Goal: Task Accomplishment & Management: Use online tool/utility

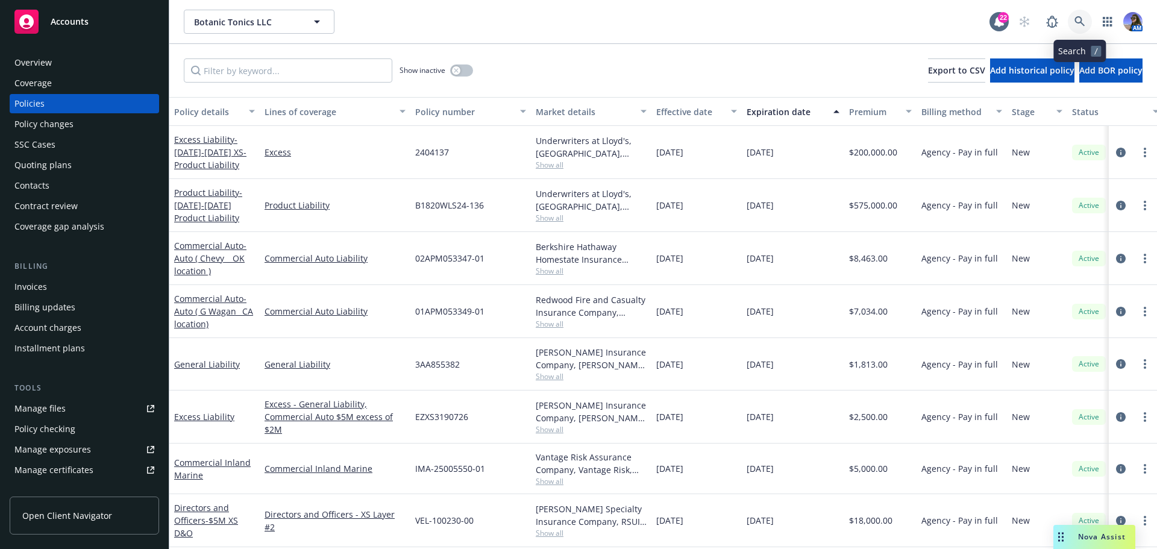
click at [1075, 23] on icon at bounding box center [1079, 21] width 11 height 11
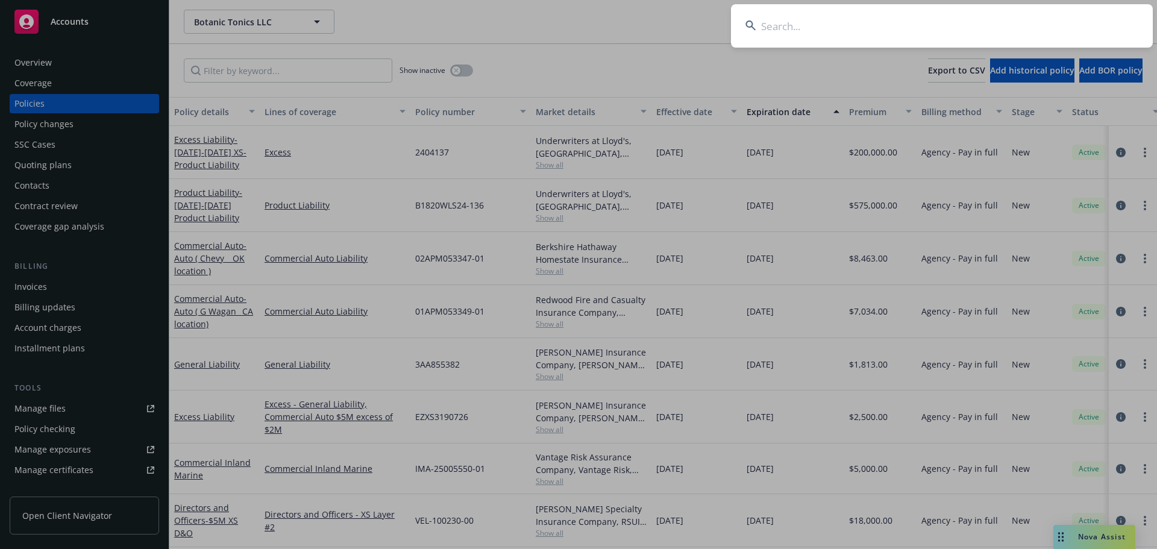
click at [853, 31] on input at bounding box center [942, 25] width 422 height 43
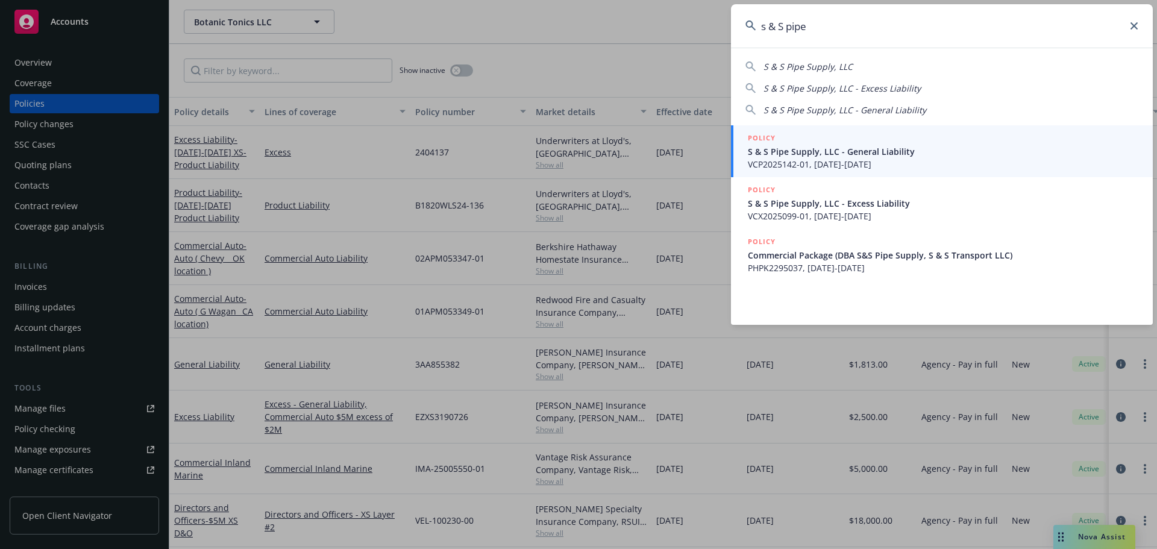
click at [820, 62] on span "S & S Pipe Supply, LLC" at bounding box center [807, 66] width 89 height 11
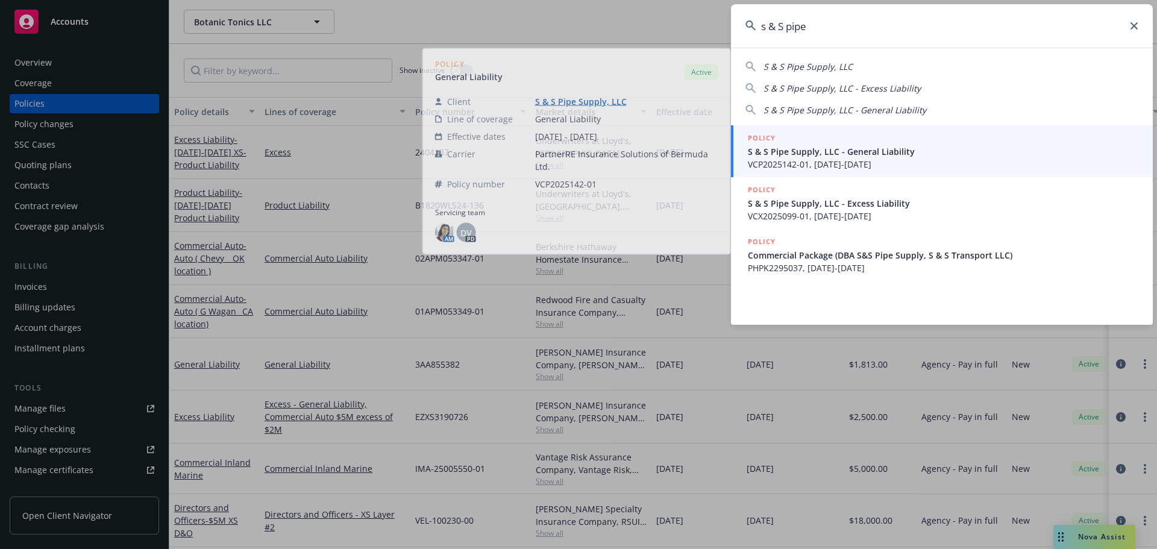
type input "S & S Pipe Supply, LLC"
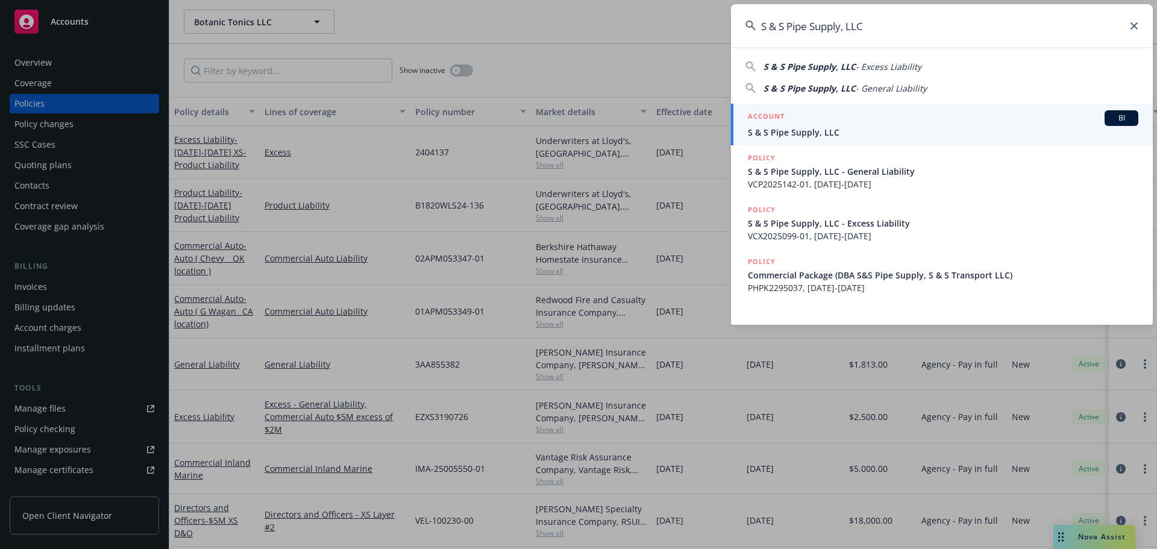
click at [775, 119] on h5 "ACCOUNT" at bounding box center [766, 117] width 37 height 14
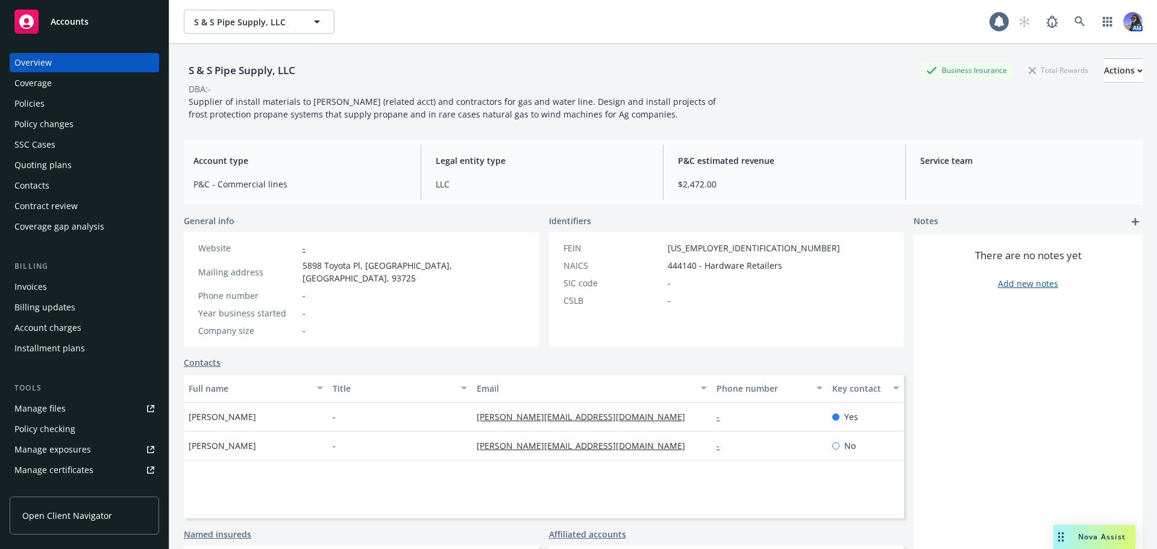
click at [49, 101] on div "Policies" at bounding box center [84, 103] width 140 height 19
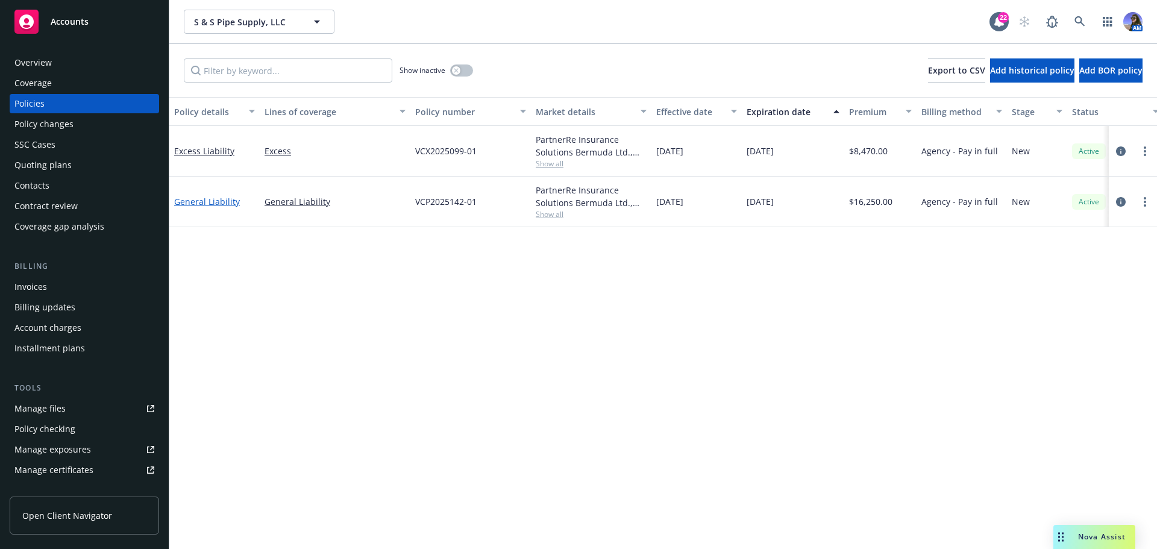
click at [216, 198] on link "General Liability" at bounding box center [207, 201] width 66 height 11
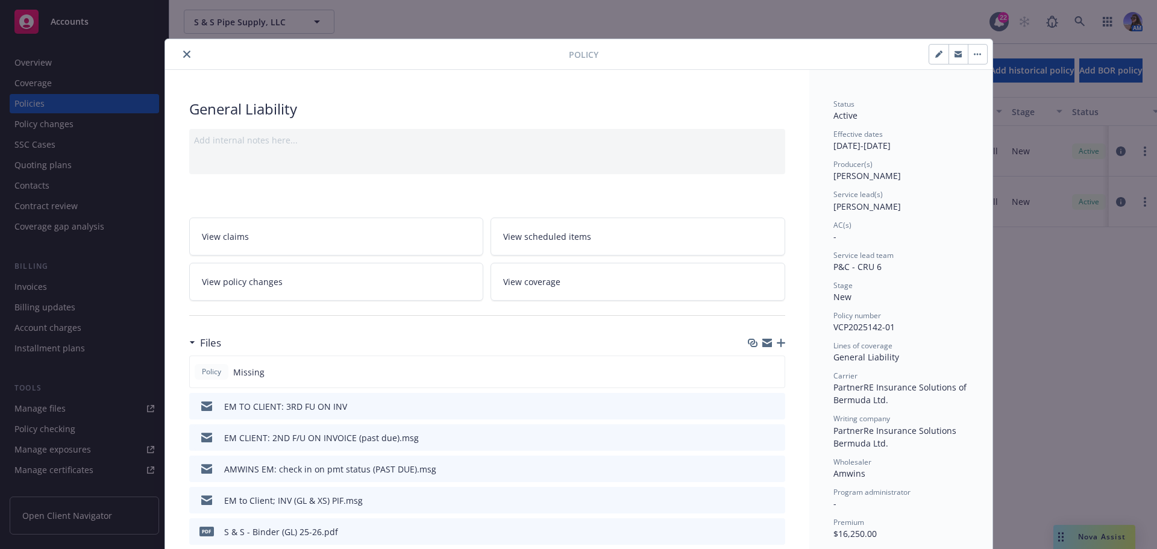
click at [183, 50] on button "close" at bounding box center [187, 54] width 14 height 14
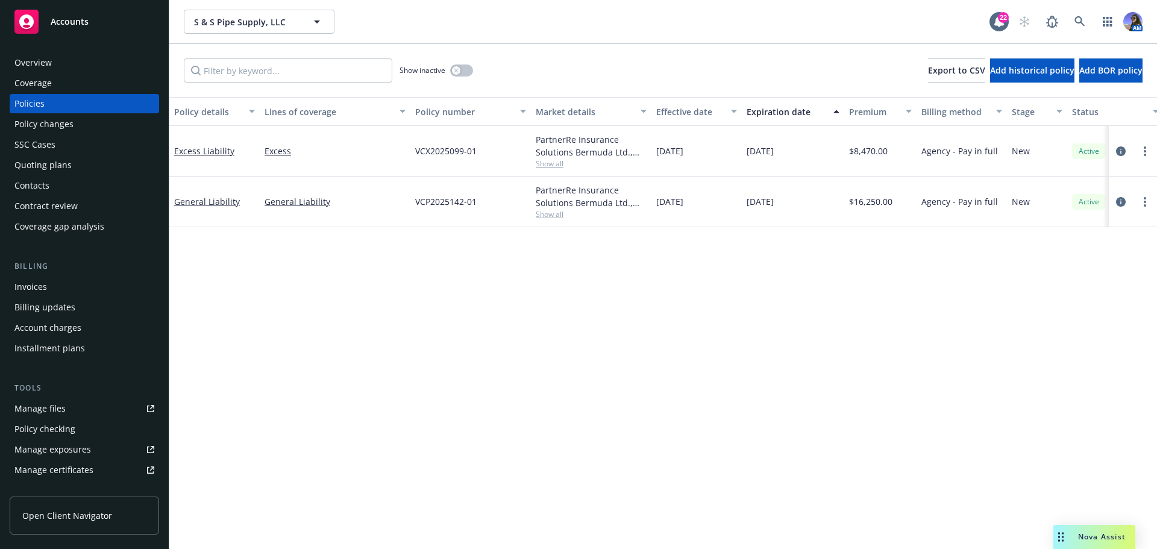
click at [33, 64] on div "Overview" at bounding box center [32, 62] width 37 height 19
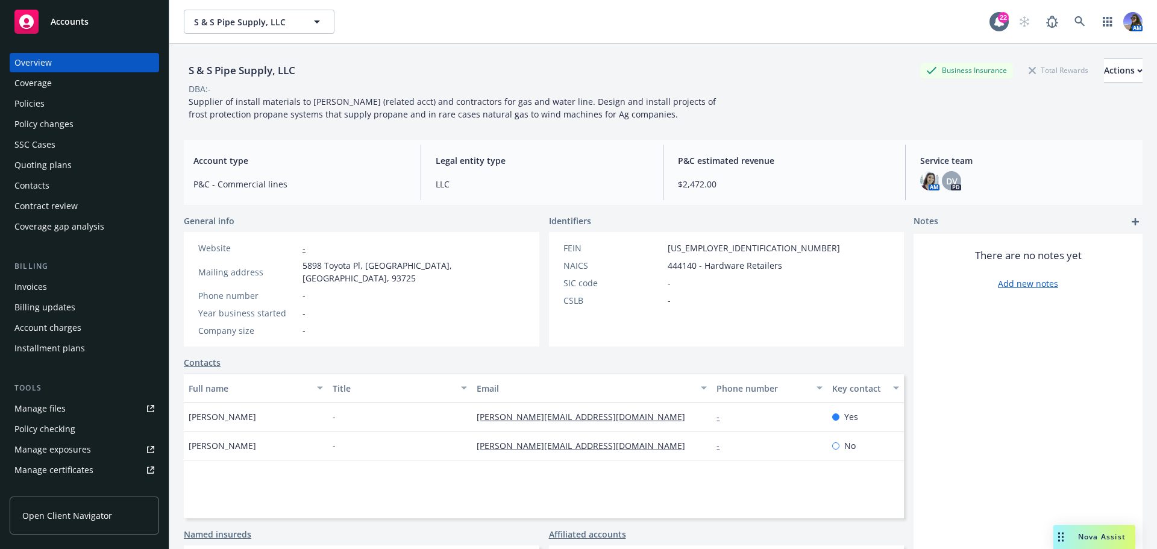
click at [28, 154] on div "SSC Cases" at bounding box center [34, 144] width 41 height 19
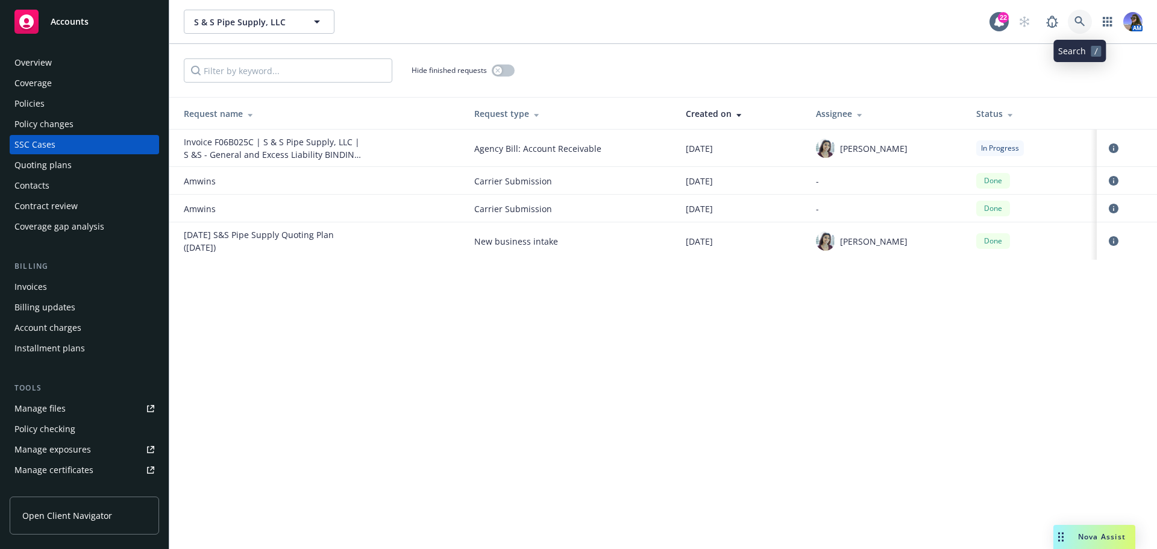
click at [1074, 28] on link at bounding box center [1080, 22] width 24 height 24
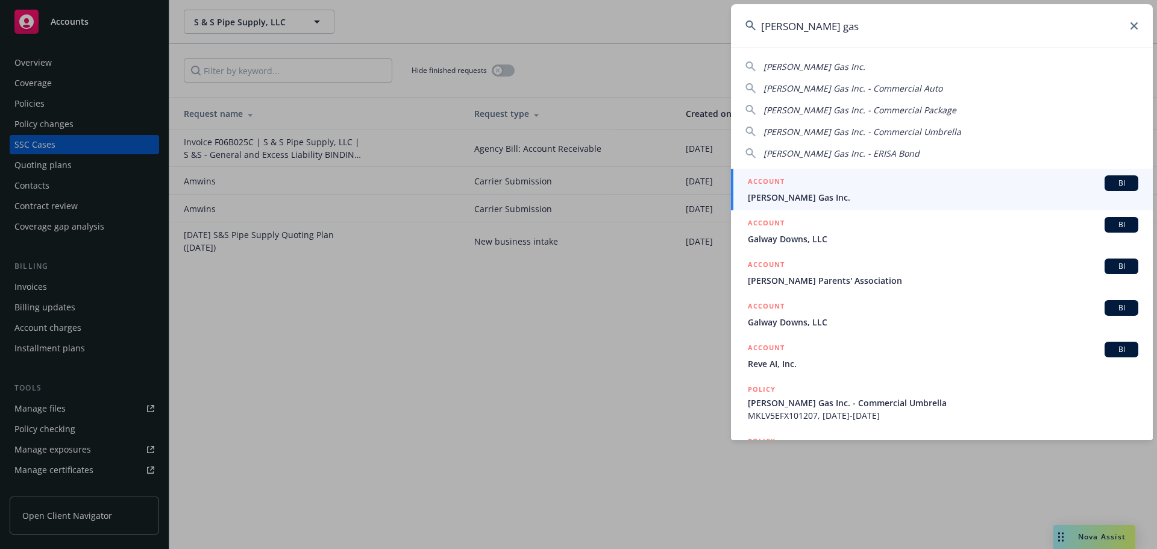
type input "dorn's gas"
click at [760, 207] on link "ACCOUNT BI Dorn's Gas Inc." at bounding box center [942, 190] width 422 height 42
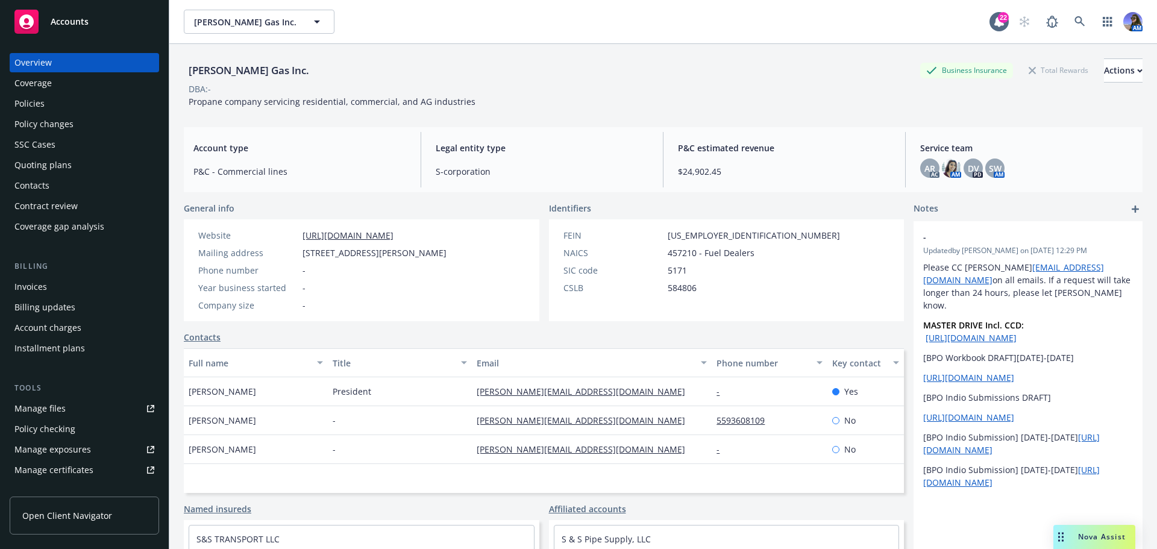
click at [38, 107] on div "Policies" at bounding box center [29, 103] width 30 height 19
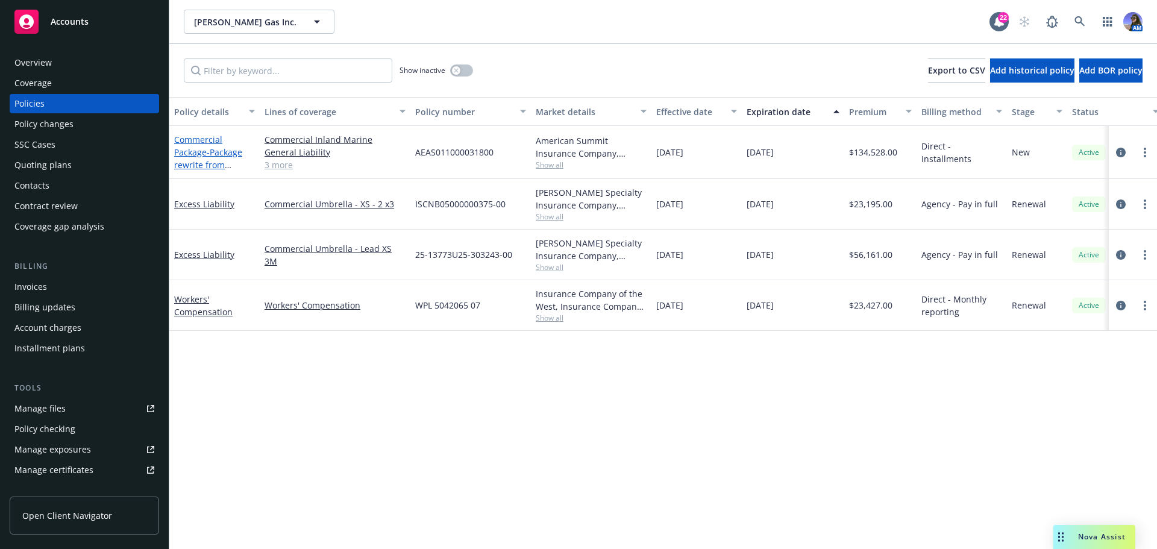
click at [190, 155] on link "Commercial Package - Package rewrite from GuideOne" at bounding box center [208, 158] width 68 height 49
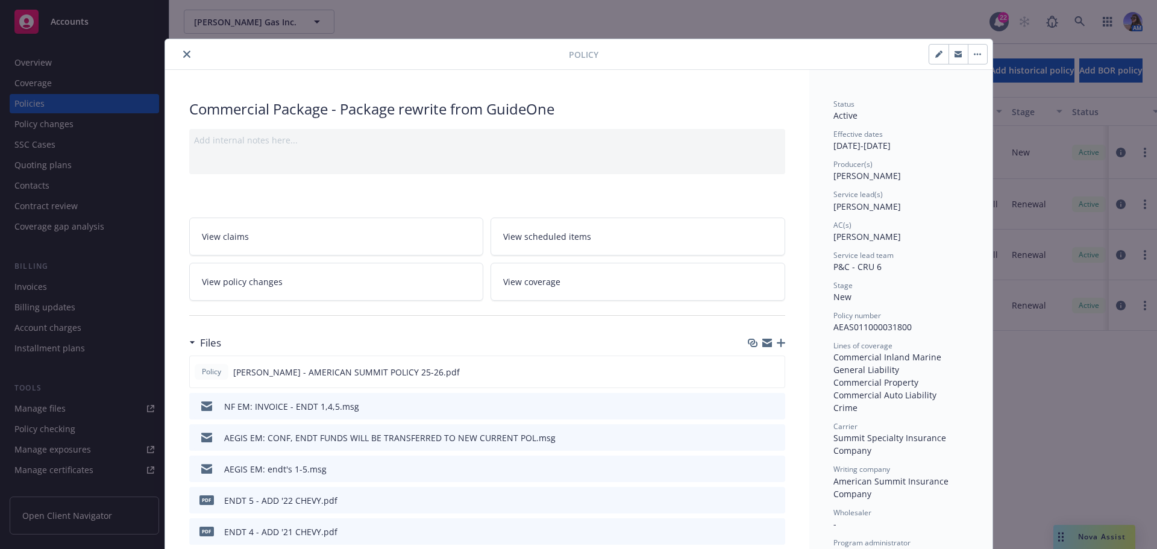
click at [565, 287] on link "View coverage" at bounding box center [637, 282] width 295 height 38
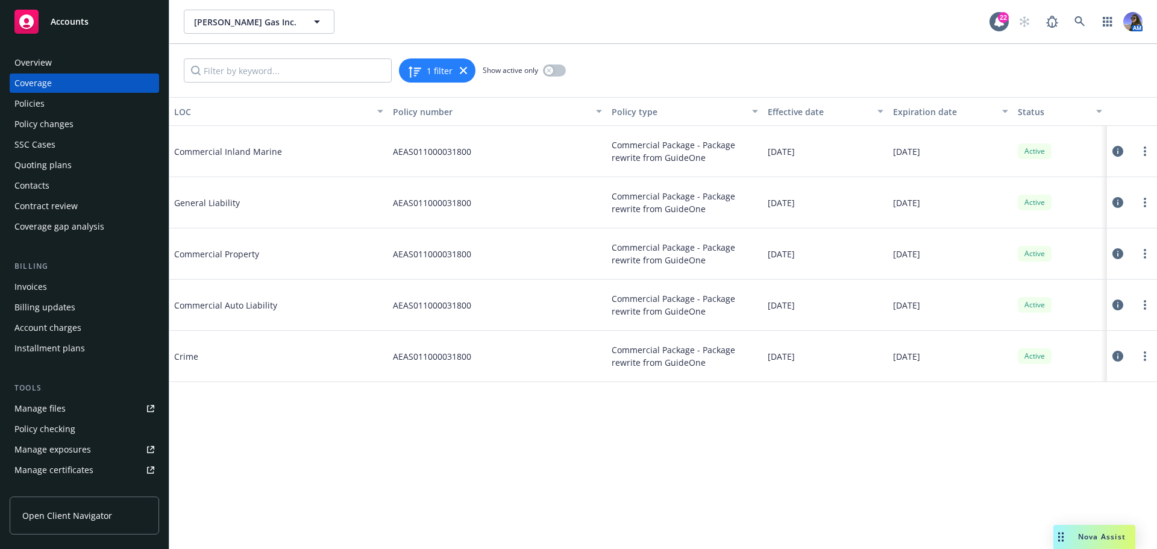
click at [1123, 198] on button at bounding box center [1118, 202] width 12 height 24
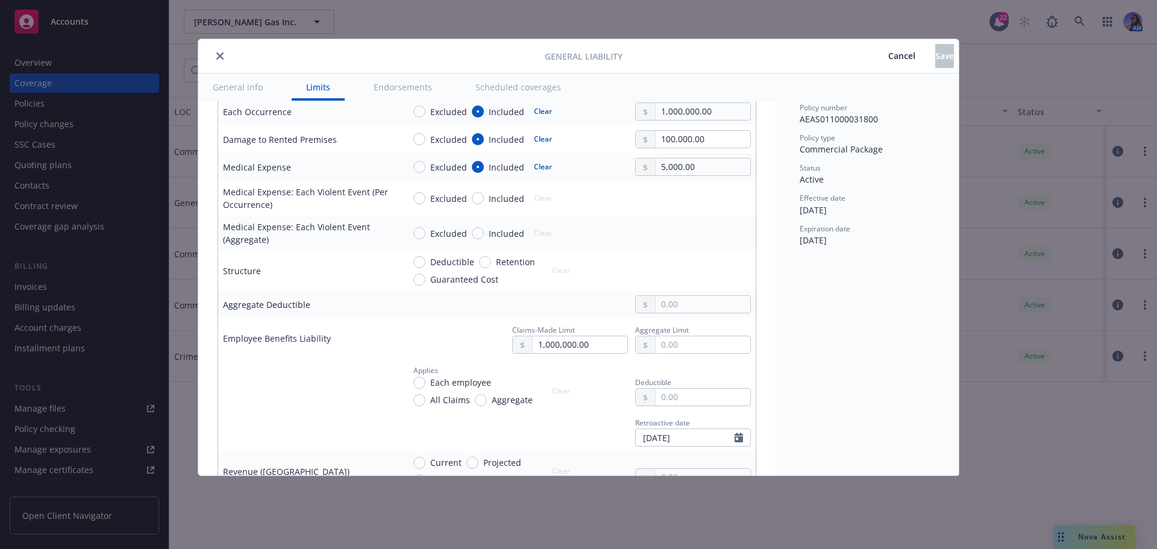
scroll to position [482, 0]
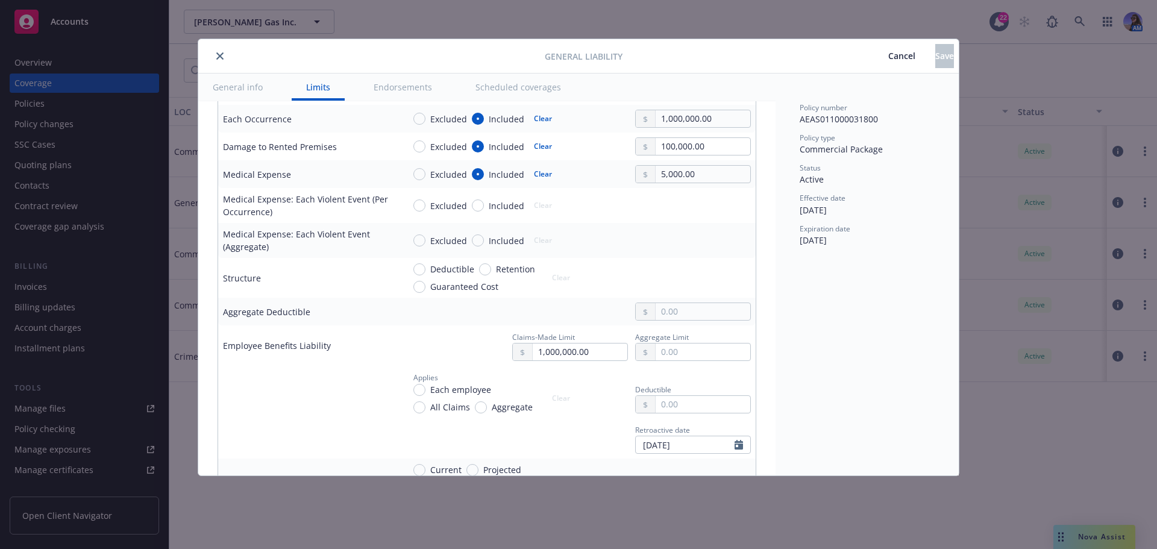
click at [214, 56] on button "close" at bounding box center [220, 56] width 14 height 14
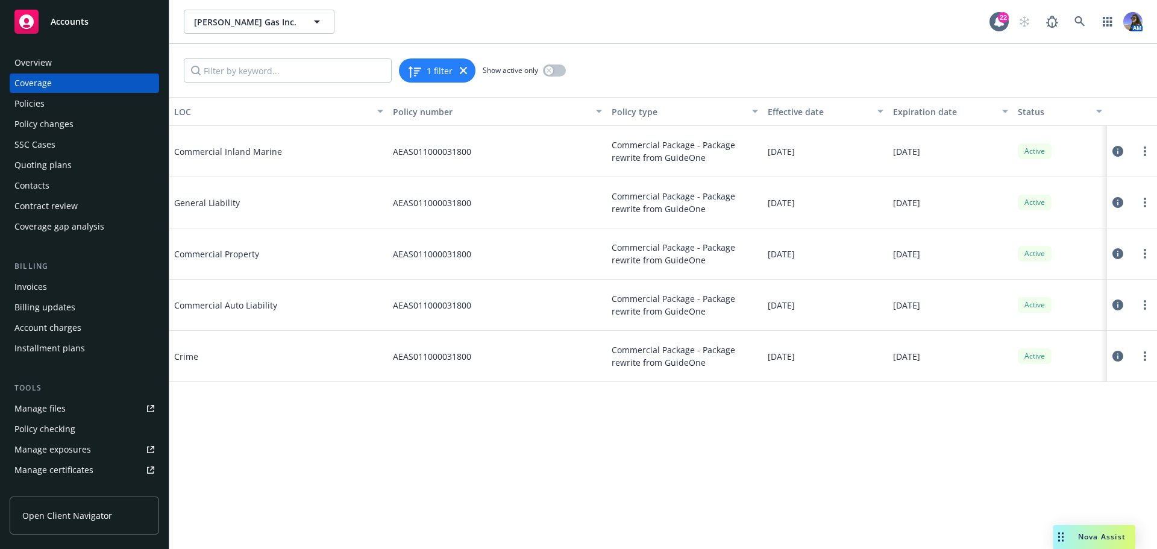
click at [1116, 301] on icon at bounding box center [1117, 304] width 11 height 11
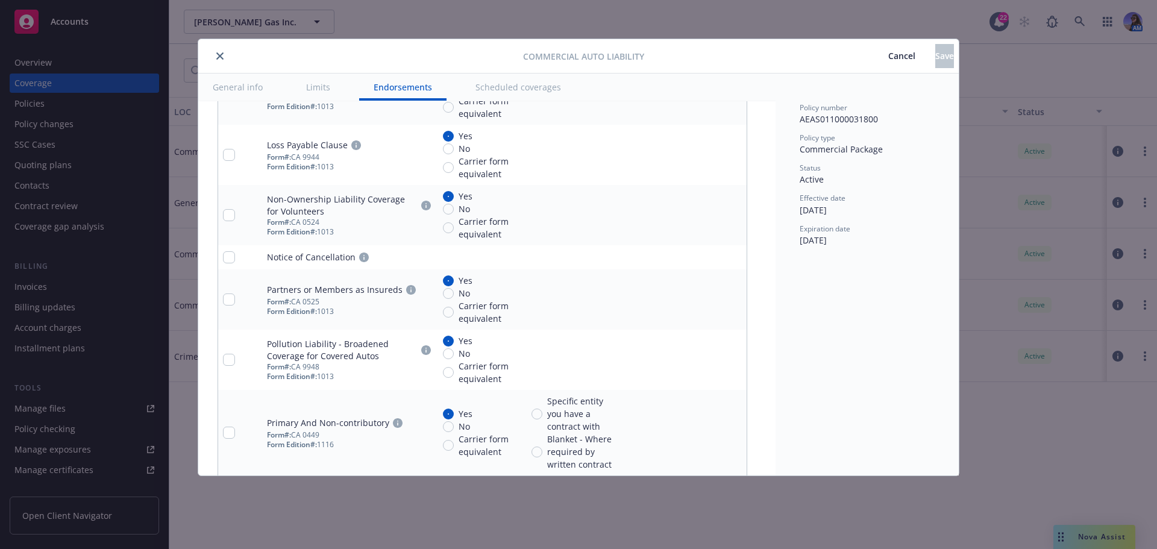
scroll to position [3018, 0]
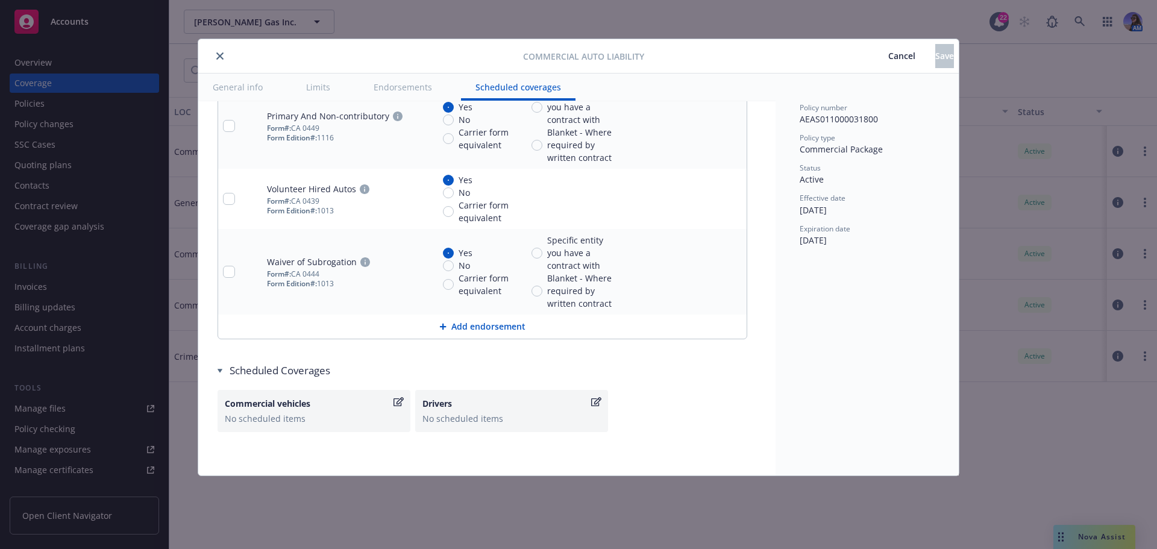
click at [222, 54] on icon "close" at bounding box center [219, 55] width 7 height 7
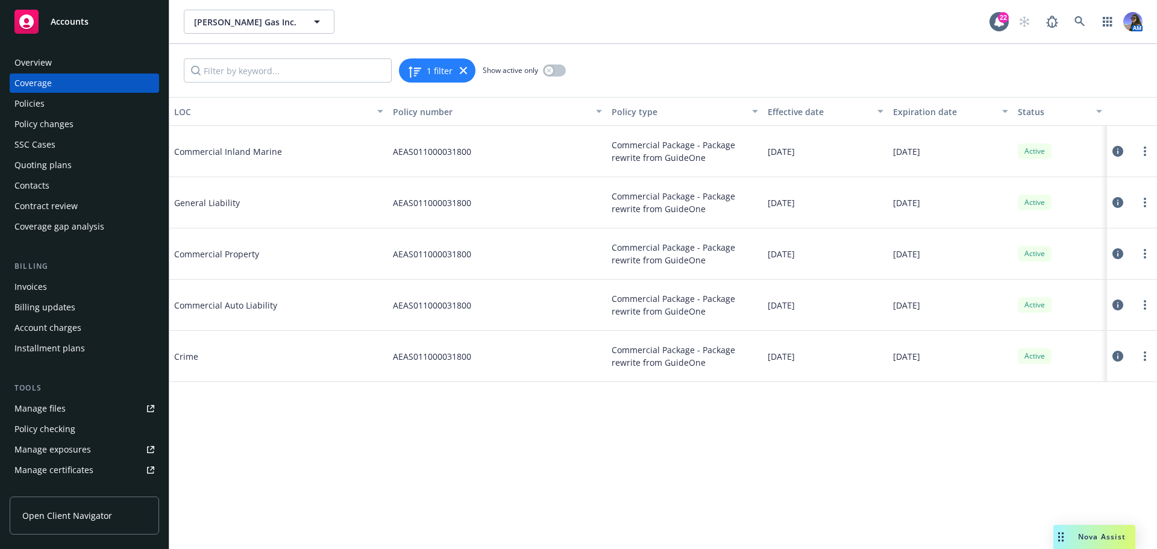
click at [1118, 253] on icon at bounding box center [1117, 253] width 11 height 11
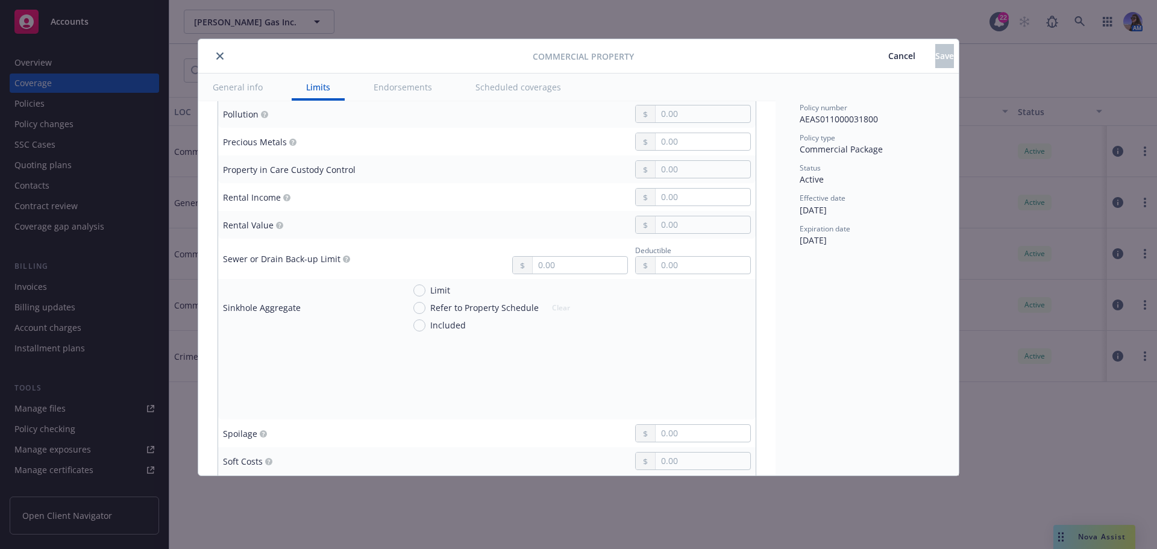
scroll to position [3193, 0]
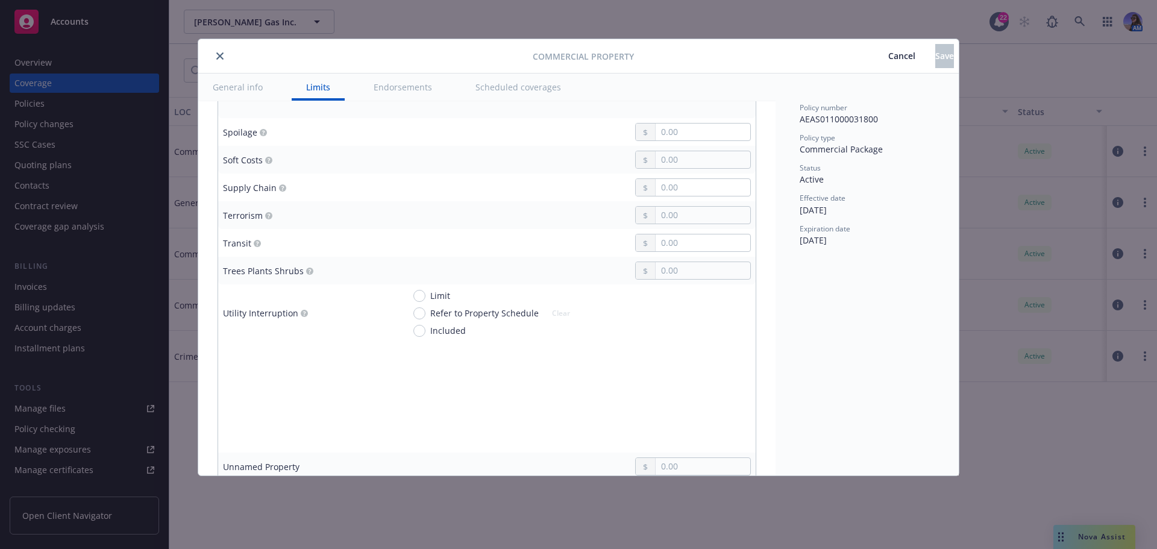
click at [888, 56] on span "Cancel" at bounding box center [901, 55] width 27 height 11
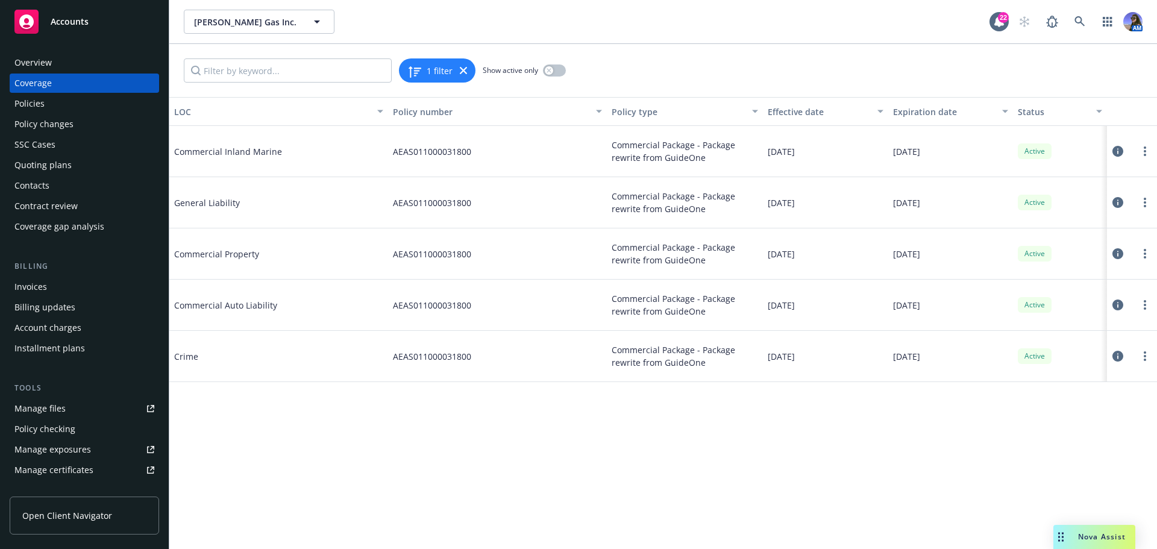
click at [17, 66] on div "Overview" at bounding box center [32, 62] width 37 height 19
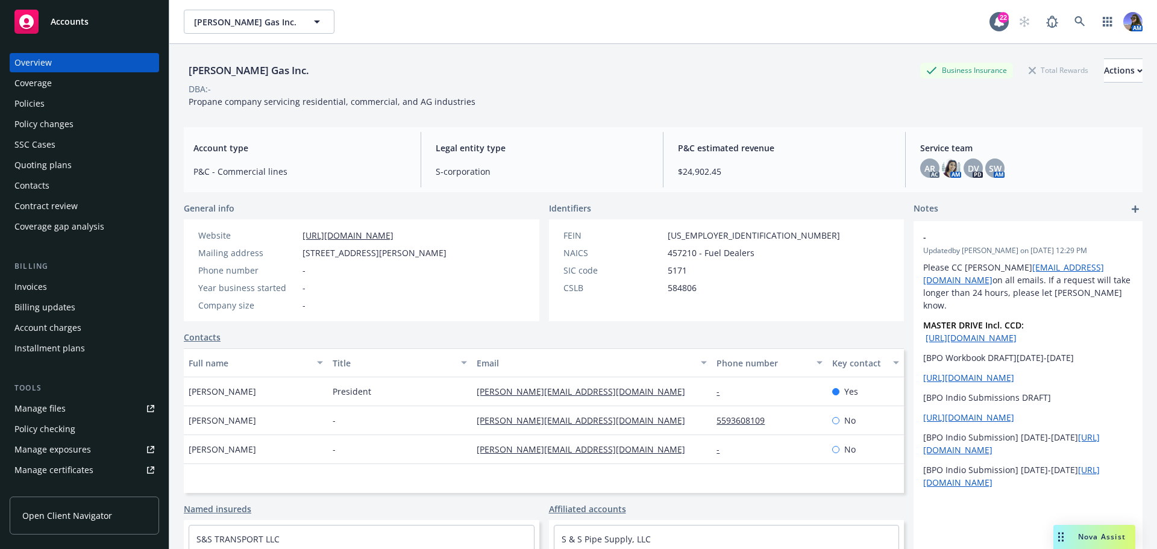
click at [31, 142] on div "SSC Cases" at bounding box center [34, 144] width 41 height 19
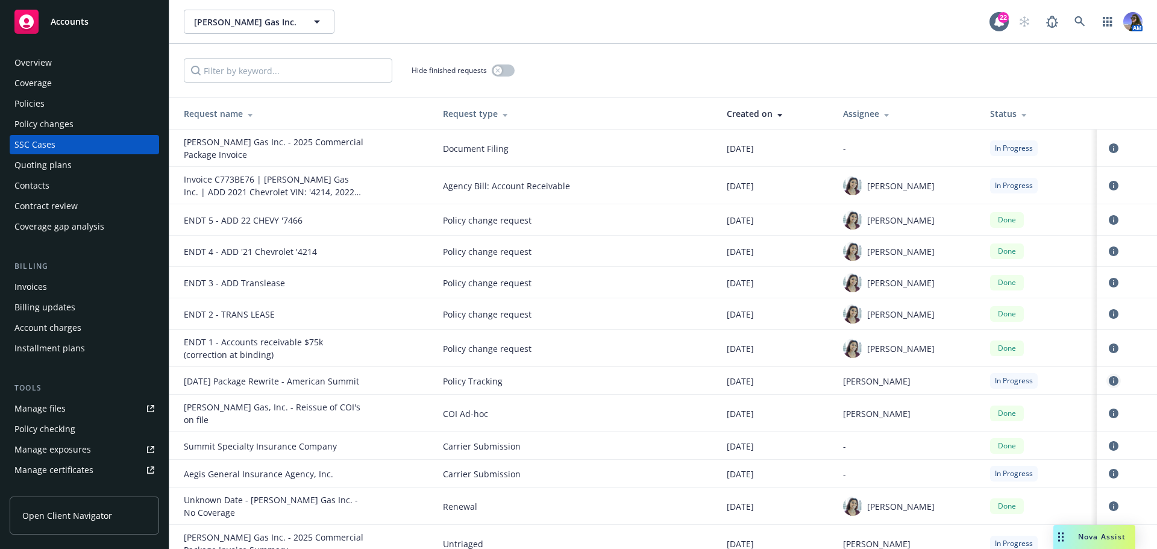
click at [1109, 386] on icon "circleInformation" at bounding box center [1114, 381] width 10 height 10
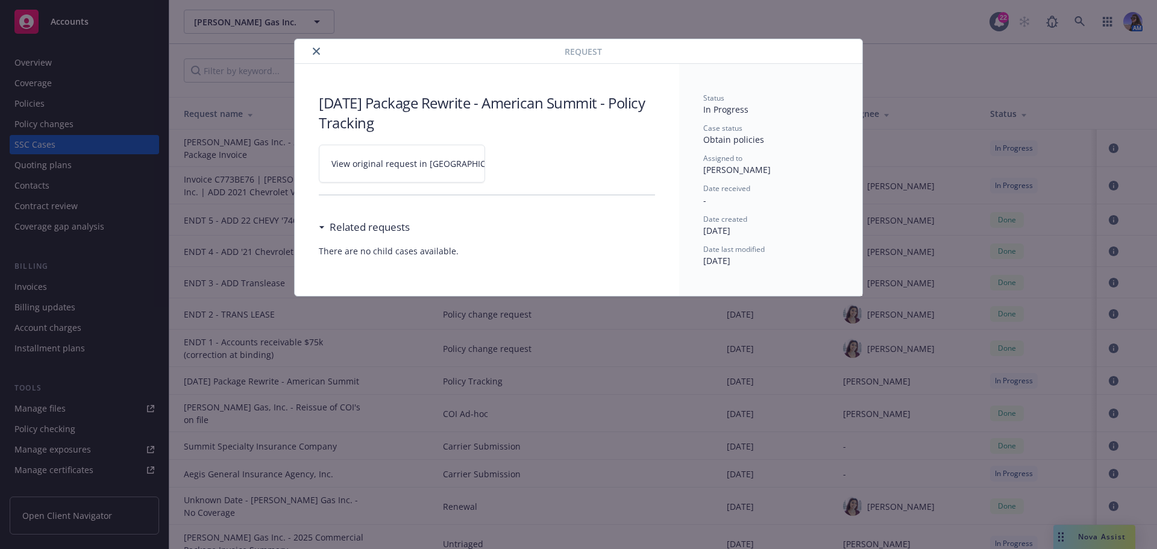
click at [400, 162] on span "View original request in SSC" at bounding box center [422, 163] width 183 height 13
click at [318, 51] on icon "close" at bounding box center [316, 51] width 7 height 7
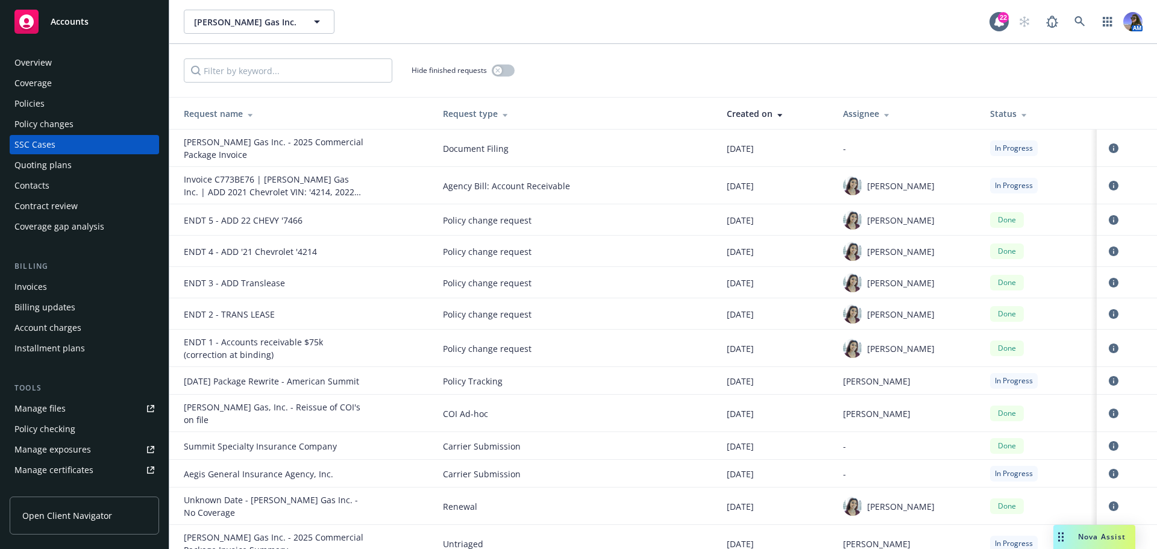
click at [64, 96] on div "Policies" at bounding box center [84, 103] width 140 height 19
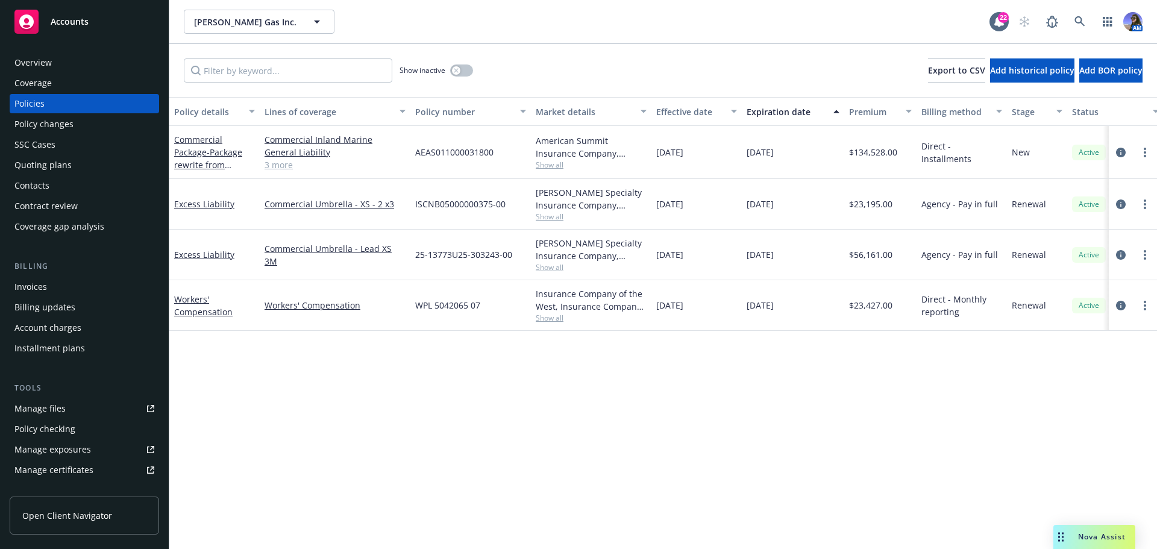
click at [219, 158] on div "Commercial Package - Package rewrite from GuideOne" at bounding box center [214, 152] width 81 height 38
click at [214, 154] on span "- Package rewrite from GuideOne" at bounding box center [208, 164] width 68 height 37
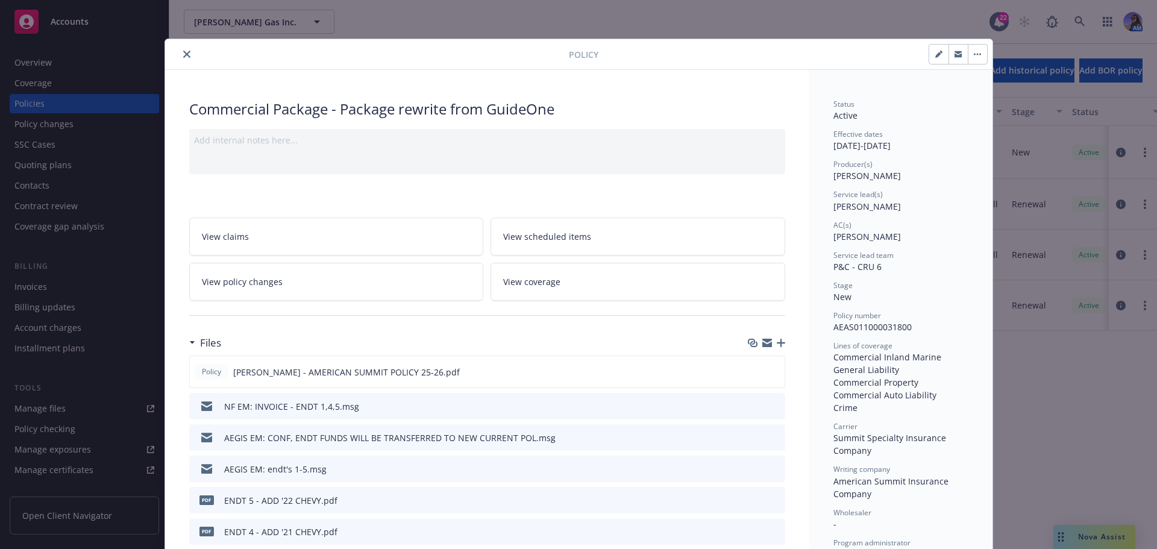
scroll to position [36, 0]
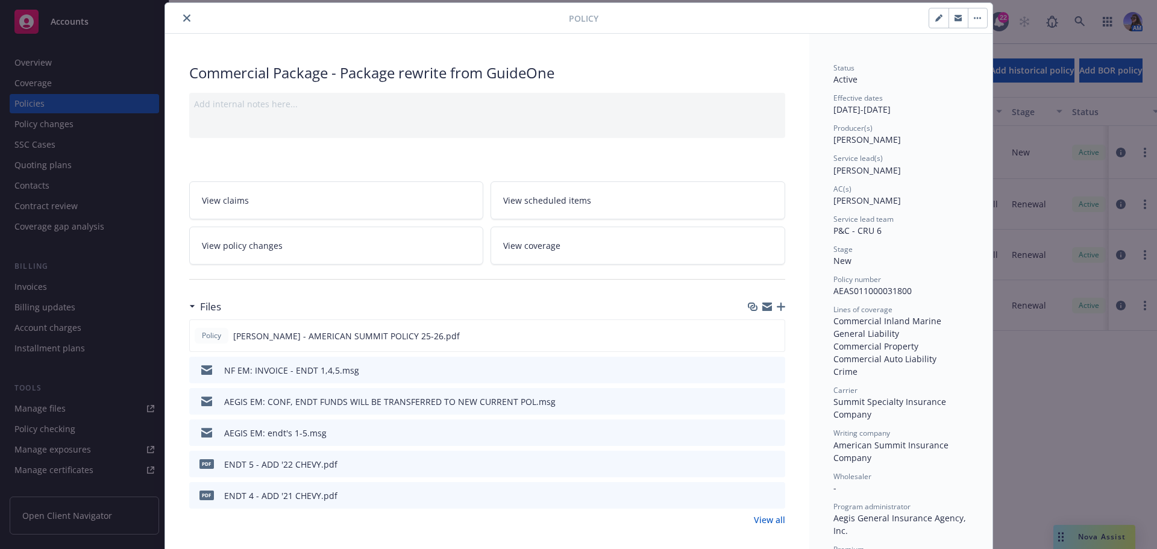
click at [183, 19] on icon "close" at bounding box center [186, 17] width 7 height 7
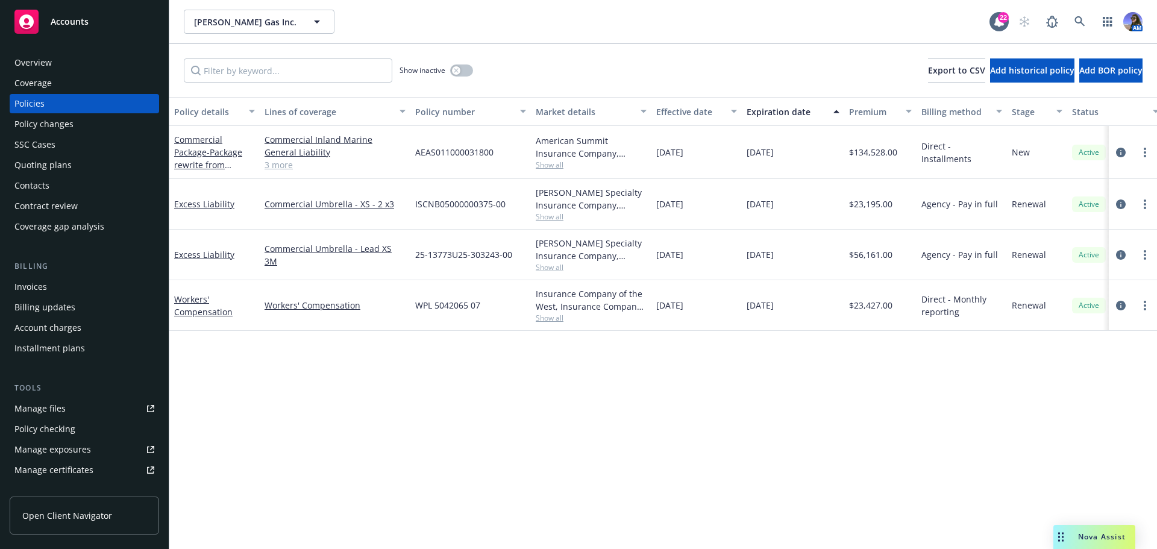
click at [27, 136] on div "SSC Cases" at bounding box center [34, 144] width 41 height 19
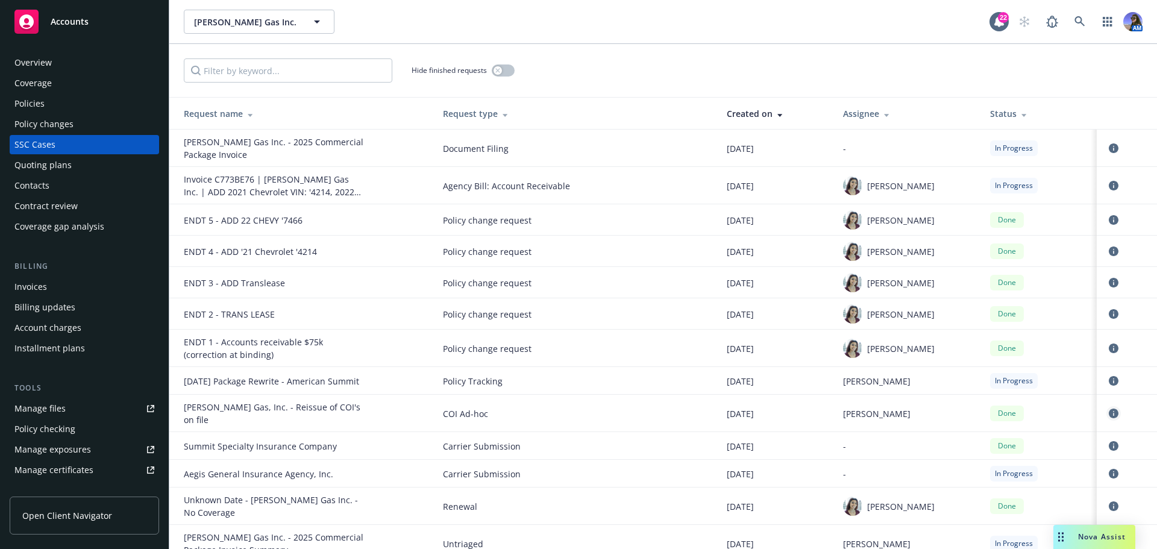
click at [1109, 418] on icon "circleInformation" at bounding box center [1114, 413] width 10 height 10
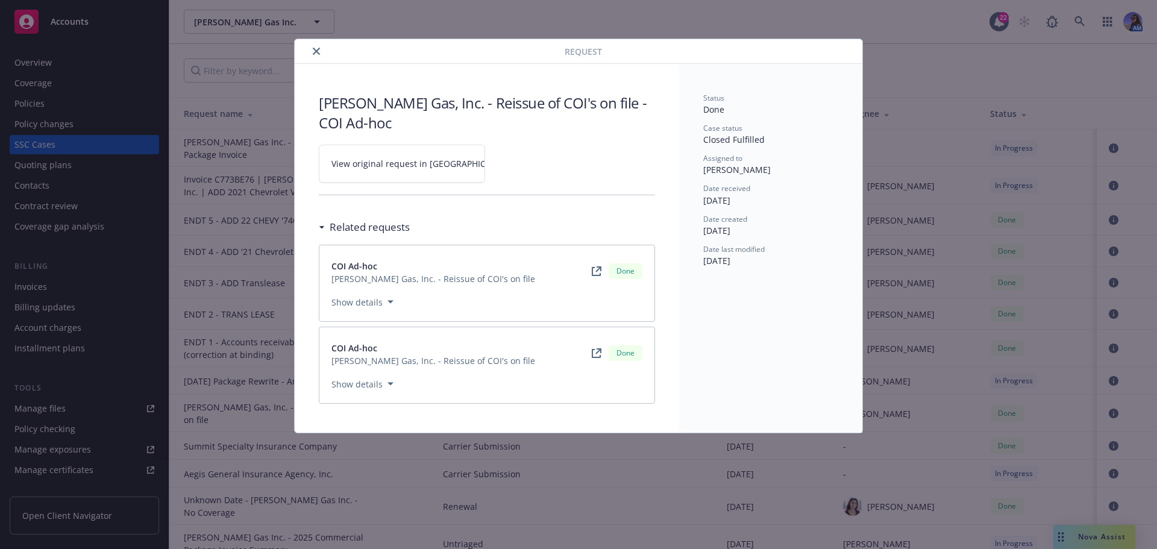
click at [378, 164] on span "View original request in SSC" at bounding box center [422, 163] width 183 height 13
click at [322, 51] on button "close" at bounding box center [316, 51] width 14 height 14
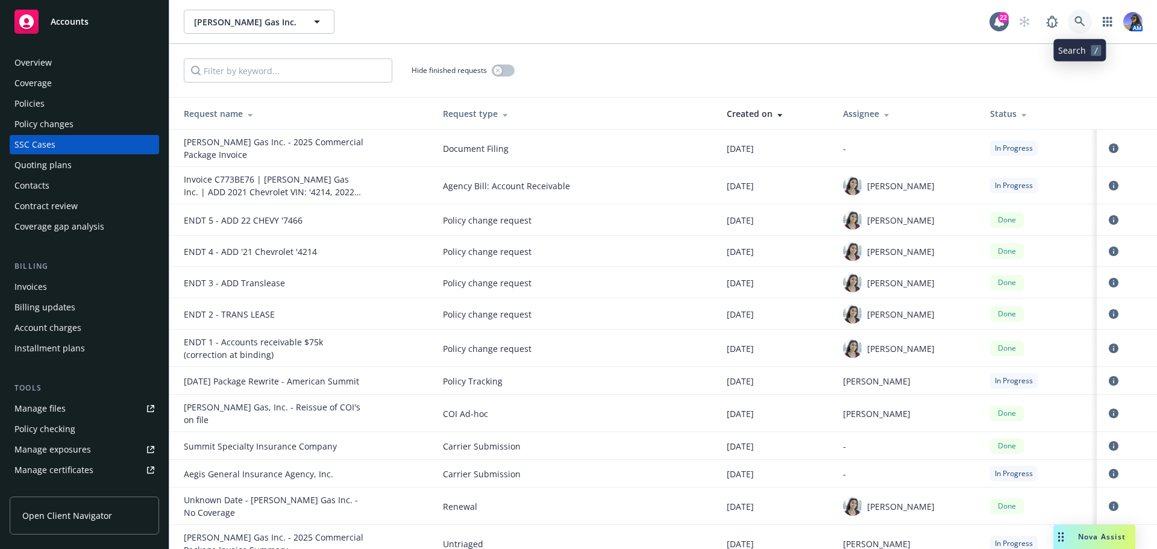
click at [1077, 19] on icon at bounding box center [1079, 21] width 11 height 11
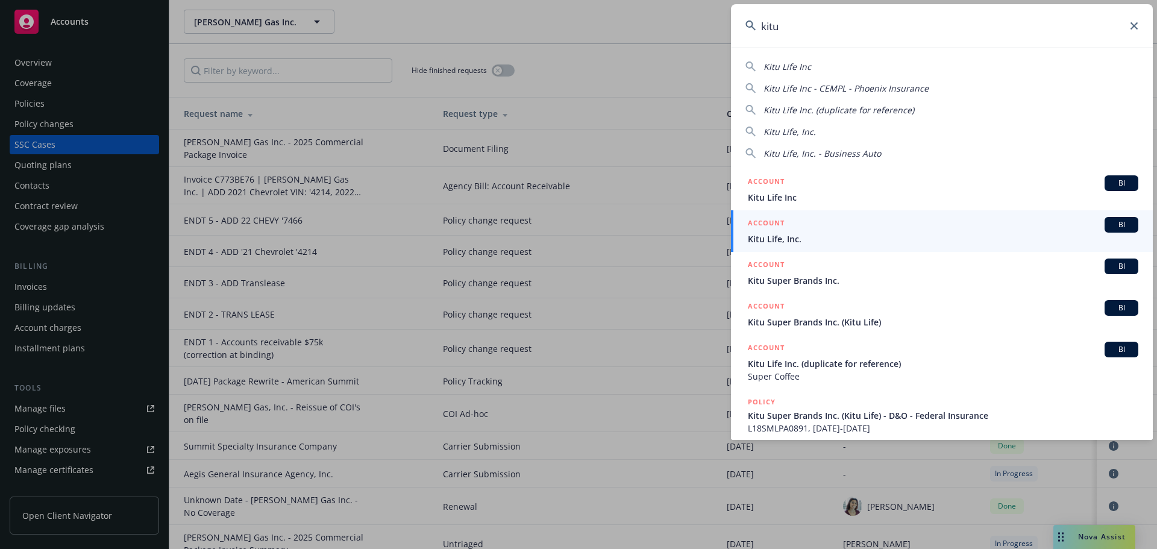
type input "kitu"
click at [752, 234] on span "Kitu Life, Inc." at bounding box center [943, 239] width 390 height 13
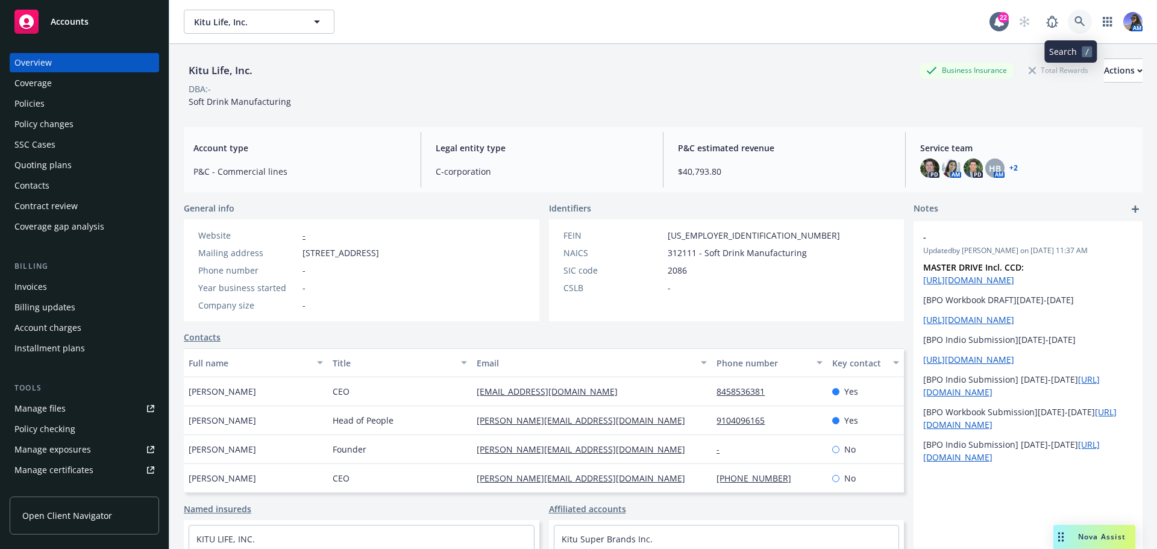
click at [1073, 11] on link at bounding box center [1080, 22] width 24 height 24
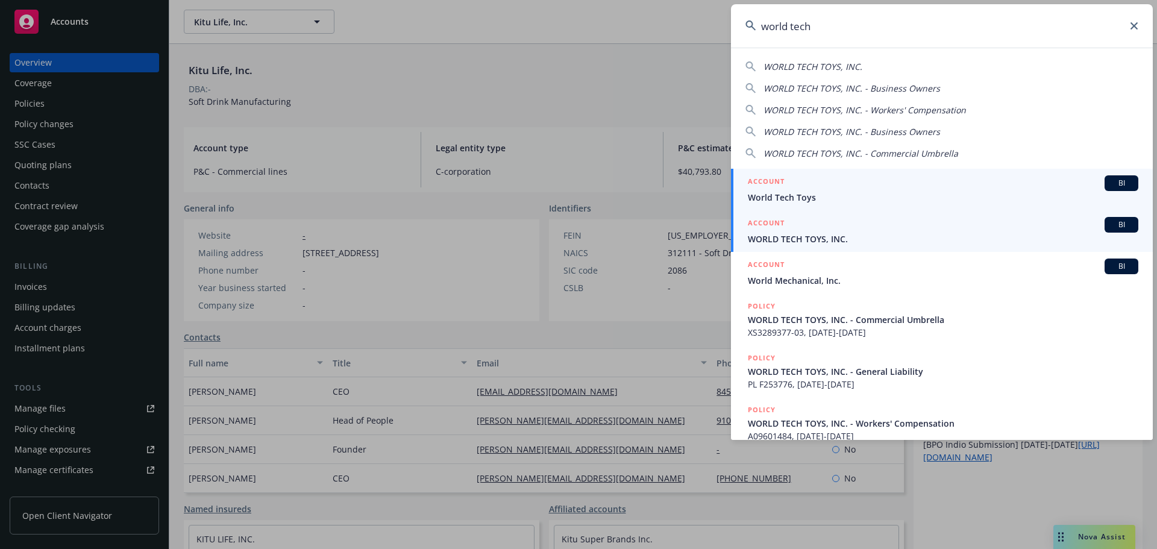
type input "world tech"
click at [791, 227] on div "ACCOUNT BI" at bounding box center [943, 225] width 390 height 16
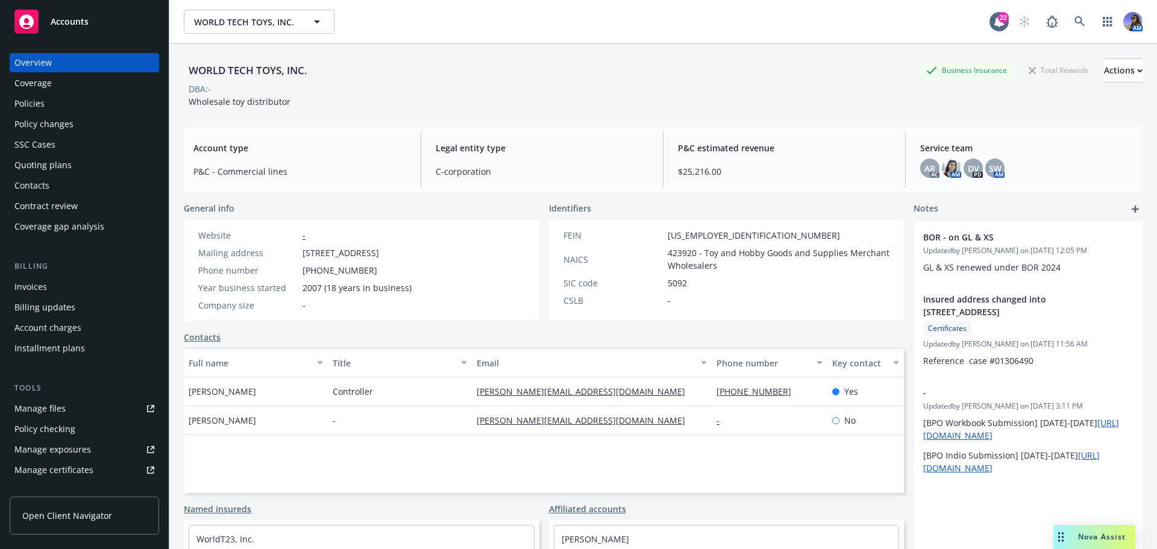
click at [25, 106] on div "Policies" at bounding box center [29, 103] width 30 height 19
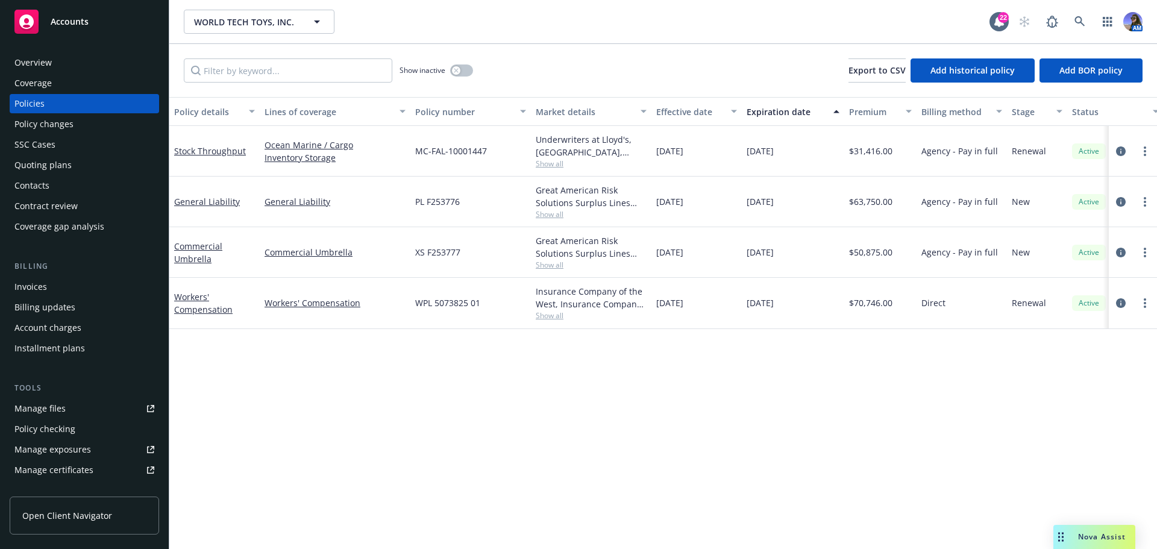
click at [73, 56] on div "Overview" at bounding box center [84, 62] width 140 height 19
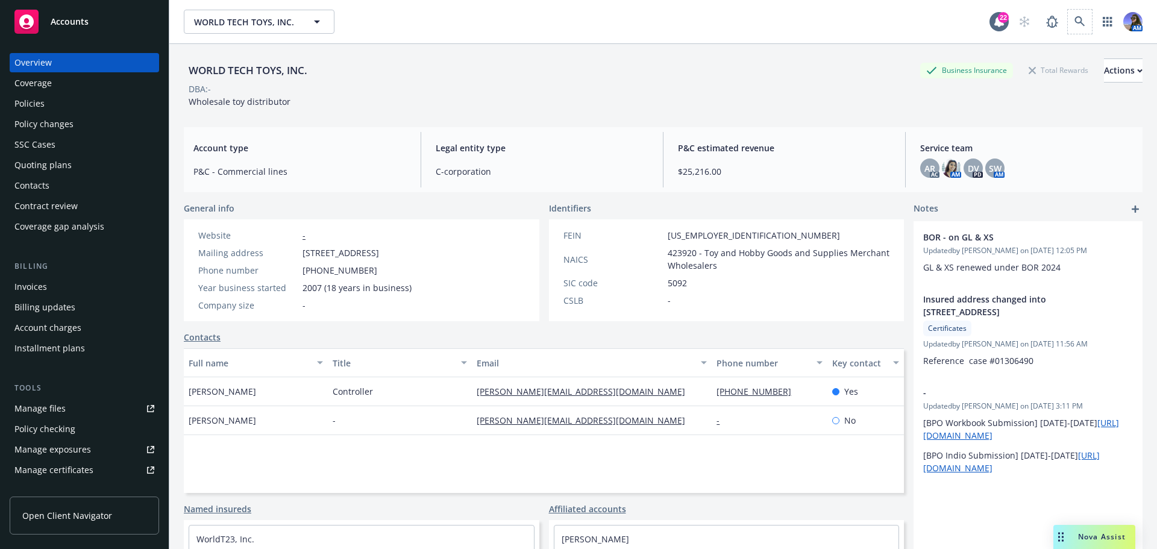
click at [1082, 13] on span at bounding box center [1080, 22] width 24 height 24
click at [1074, 21] on icon at bounding box center [1079, 21] width 11 height 11
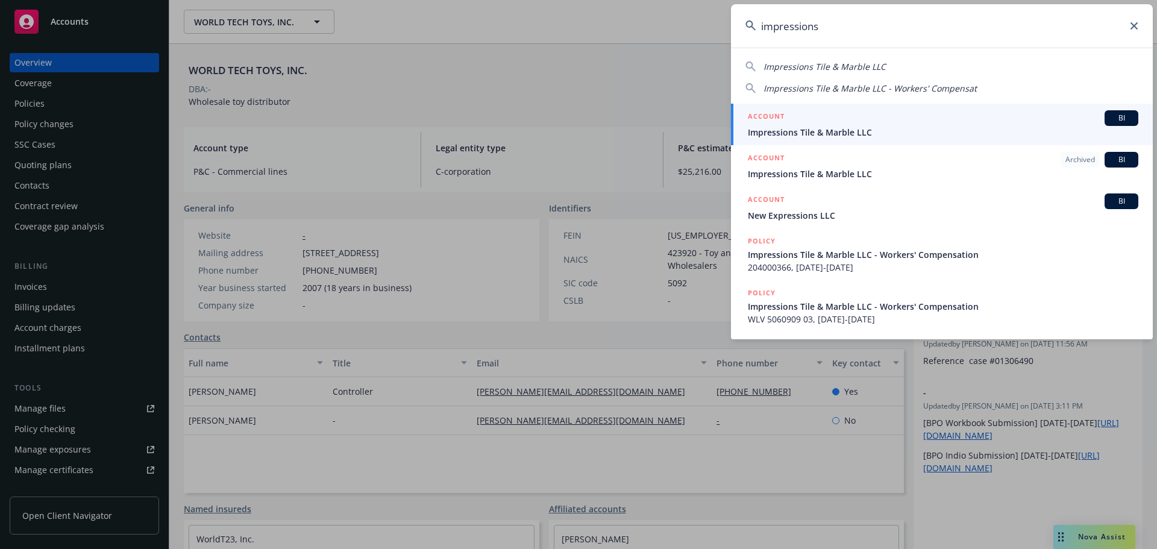
type input "impressions"
click at [802, 113] on div "ACCOUNT BI" at bounding box center [943, 118] width 390 height 16
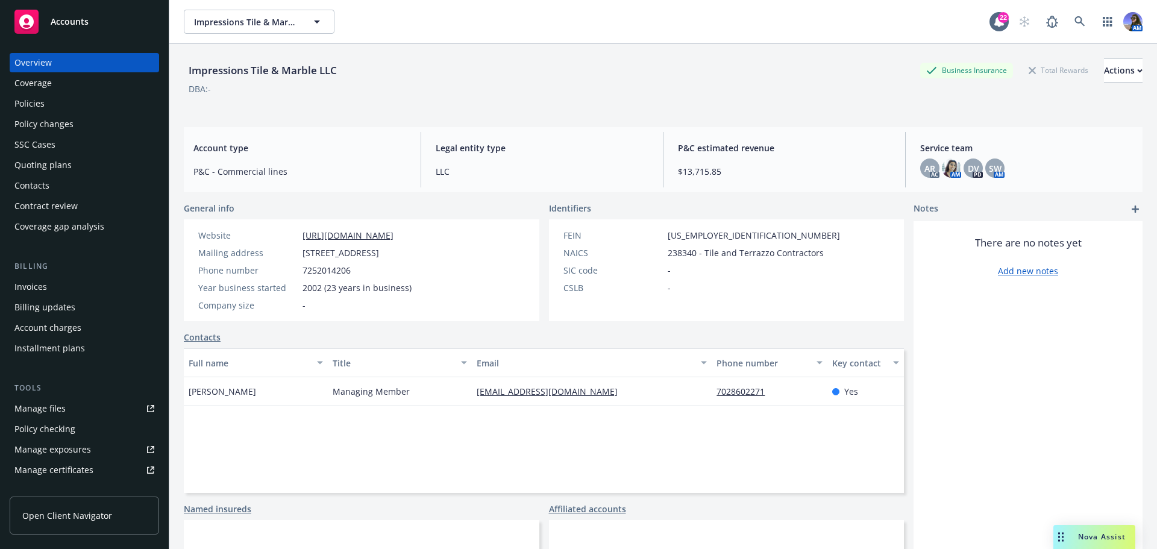
click at [72, 111] on div "Policies" at bounding box center [84, 103] width 140 height 19
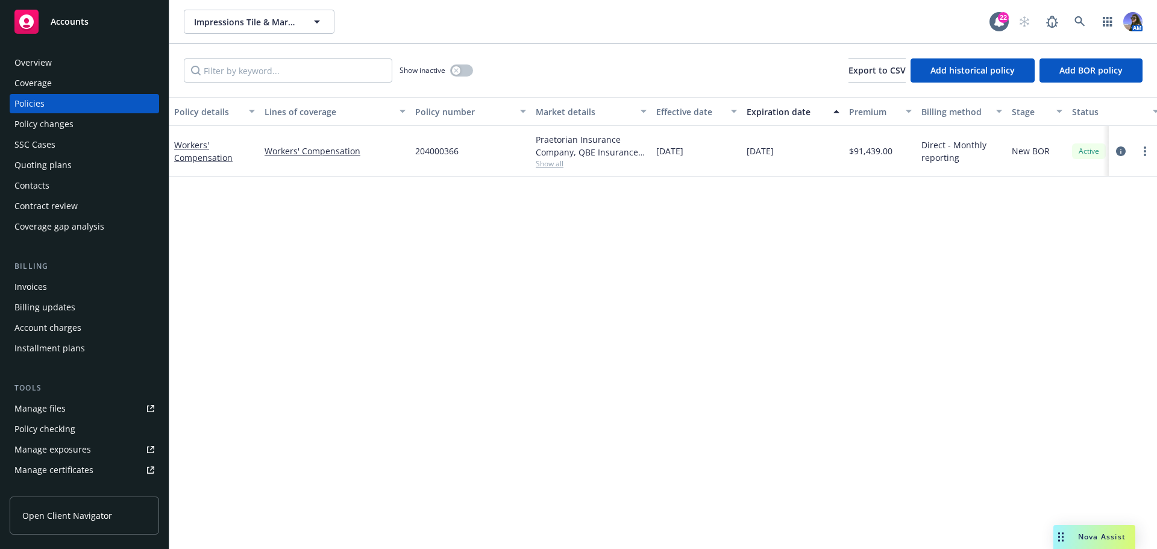
click at [61, 53] on div "Overview" at bounding box center [84, 62] width 140 height 19
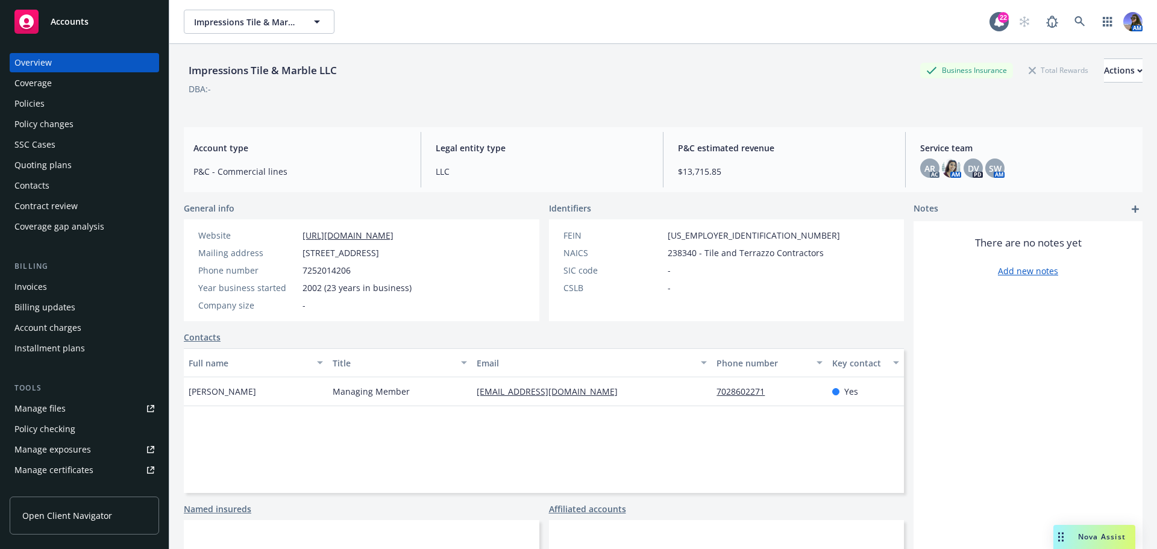
click at [325, 232] on link "https://impressionslv.com/" at bounding box center [347, 235] width 91 height 11
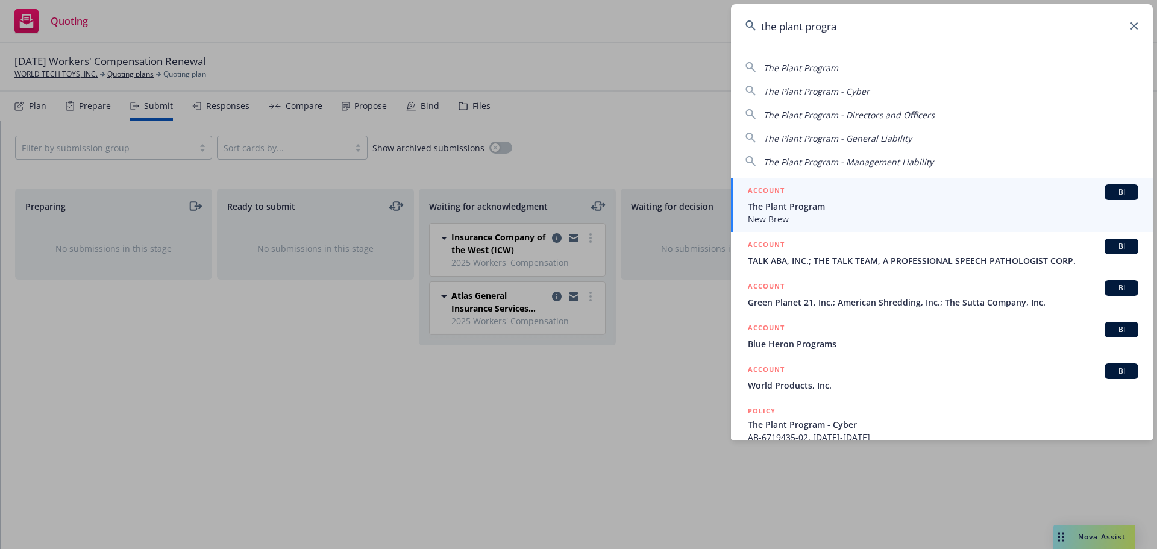
type input "the plant program"
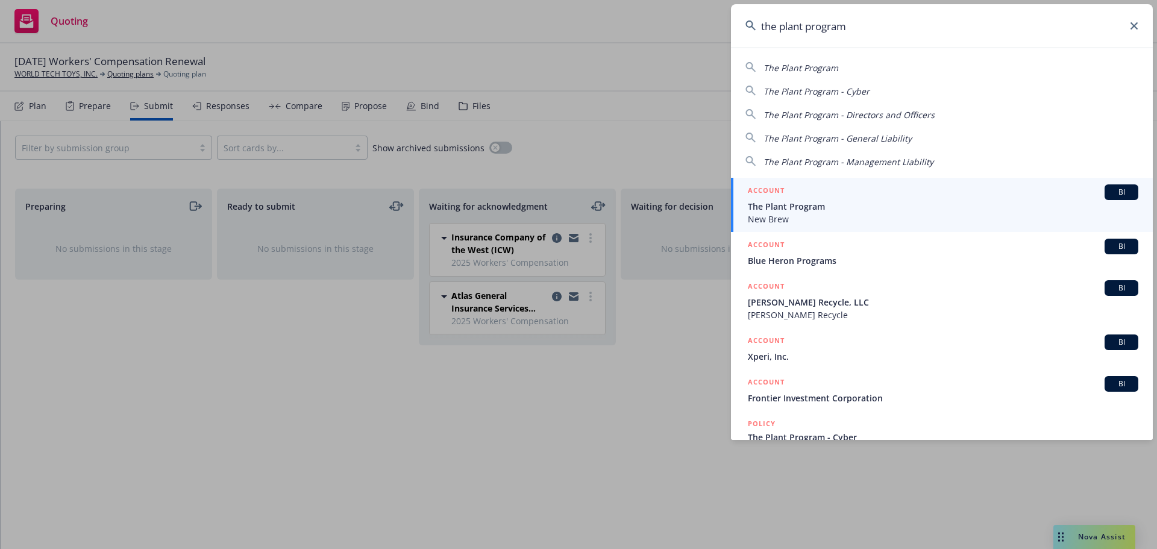
click at [777, 210] on span "The Plant Program" at bounding box center [943, 206] width 390 height 13
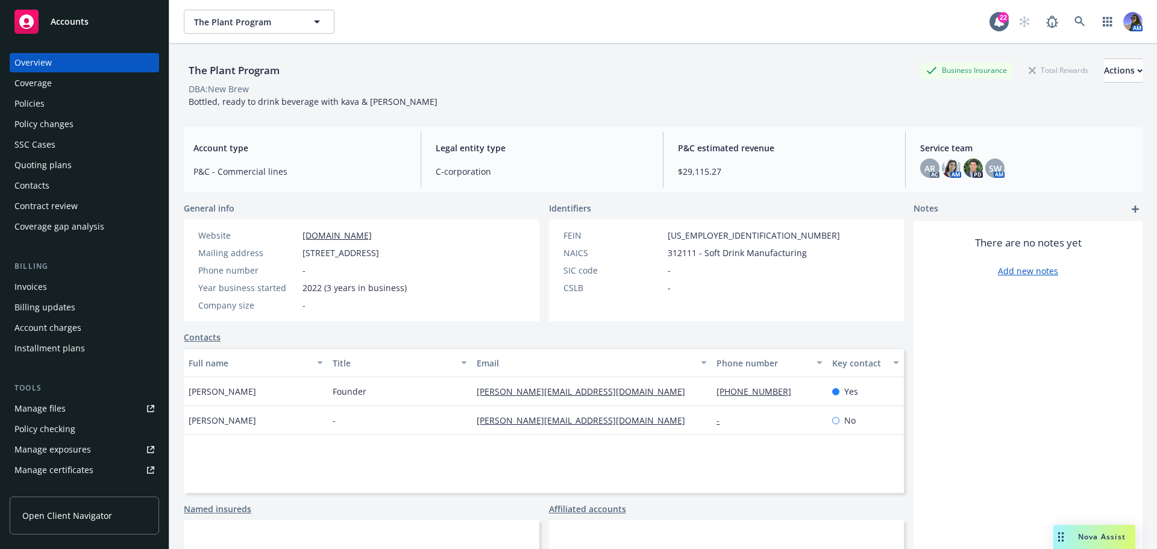
click at [57, 101] on div "Policies" at bounding box center [84, 103] width 140 height 19
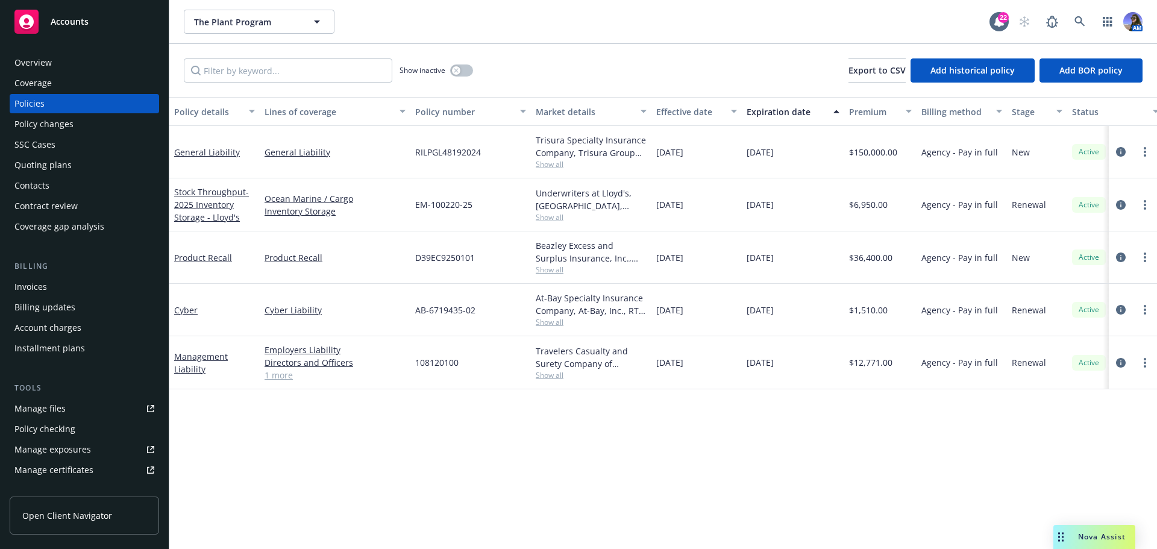
click at [46, 170] on div "Quoting plans" at bounding box center [42, 164] width 57 height 19
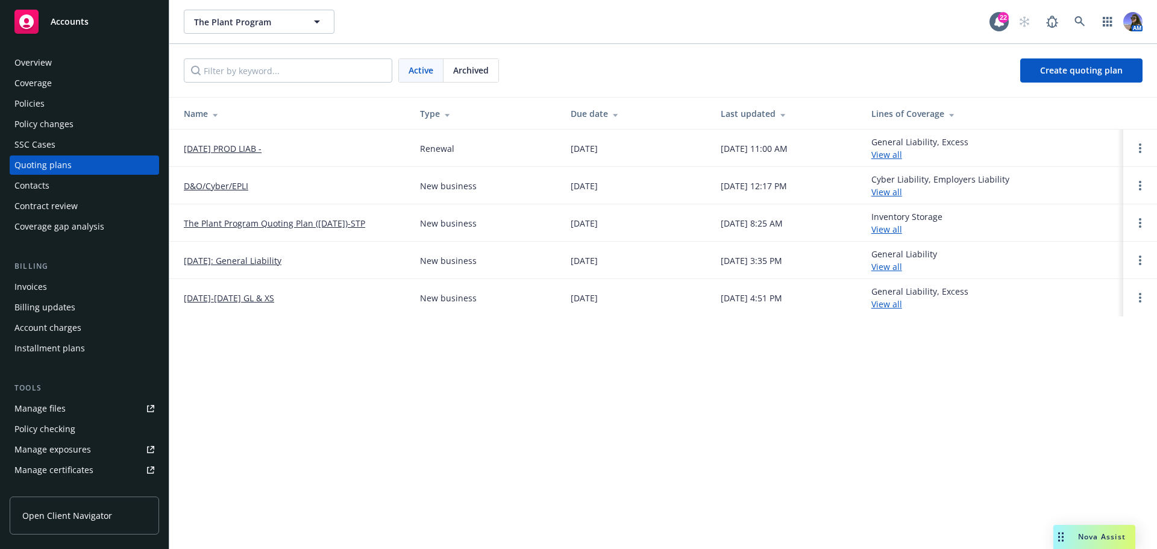
click at [204, 147] on link "10/19/25 PROD LIAB -" at bounding box center [223, 148] width 78 height 13
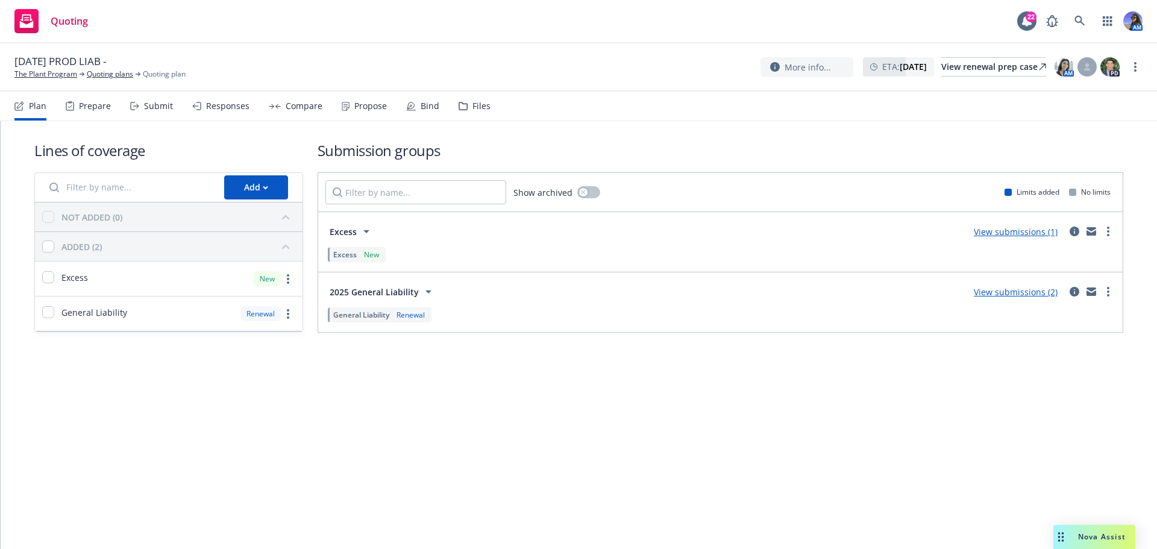
click at [165, 113] on div "Submit" at bounding box center [151, 106] width 43 height 29
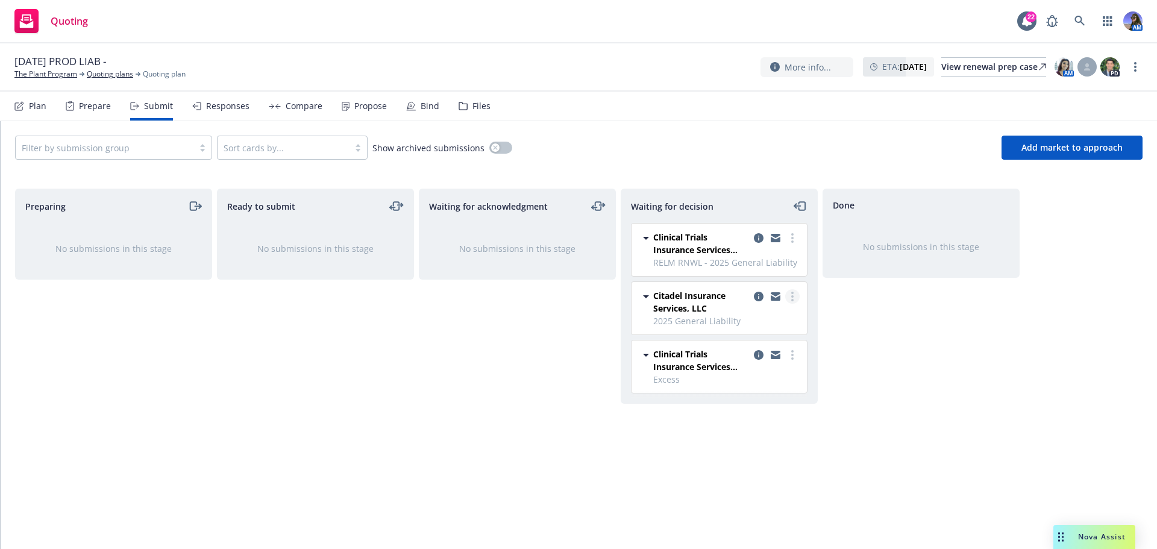
click at [792, 296] on circle "more" at bounding box center [792, 296] width 2 height 2
click at [752, 364] on span "Add accepted decision" at bounding box center [738, 368] width 120 height 11
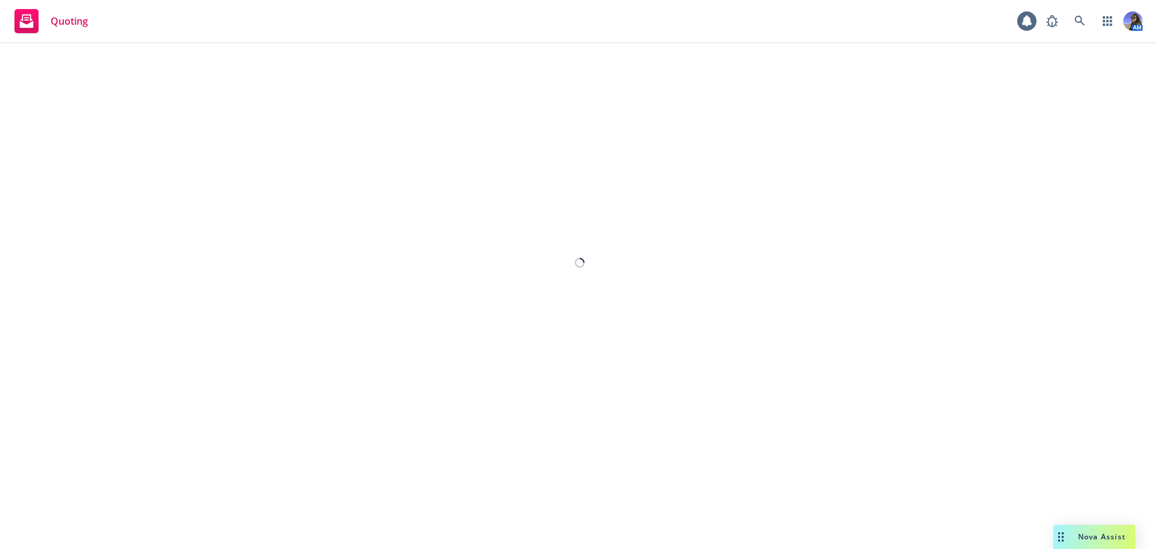
select select "12"
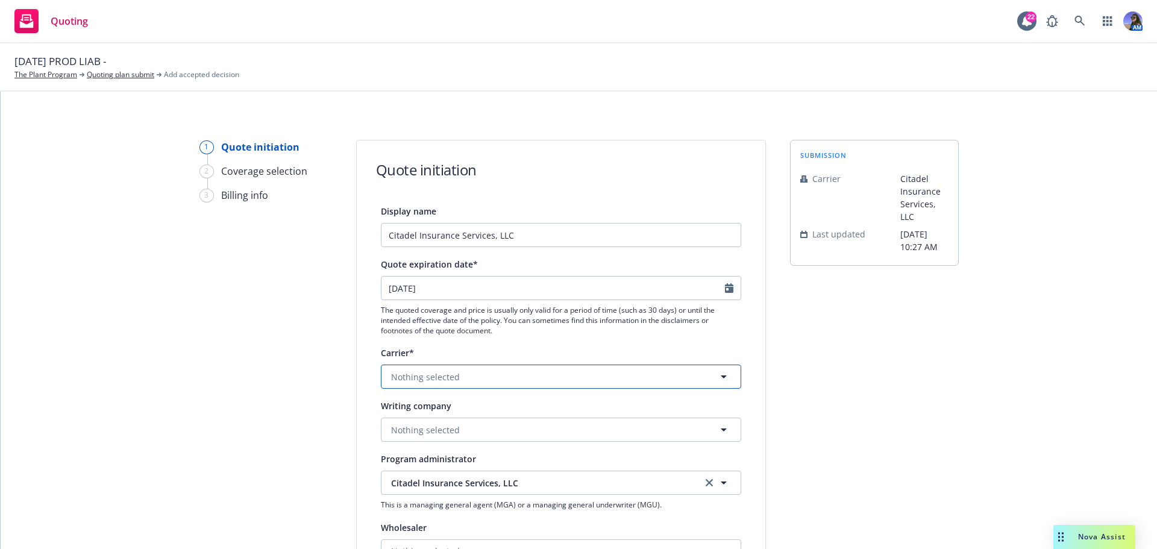
click at [446, 385] on button "Nothing selected" at bounding box center [561, 376] width 360 height 24
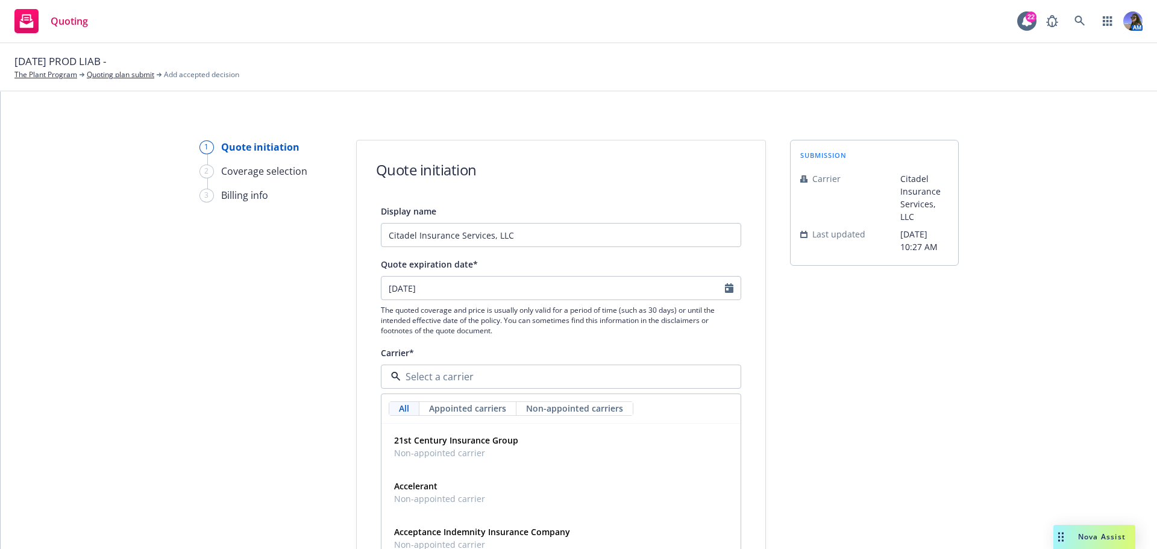
click at [327, 398] on div "1 Quote initiation 2 Coverage selection 3 Billing info Quote initiation Display…" at bounding box center [578, 544] width 1127 height 808
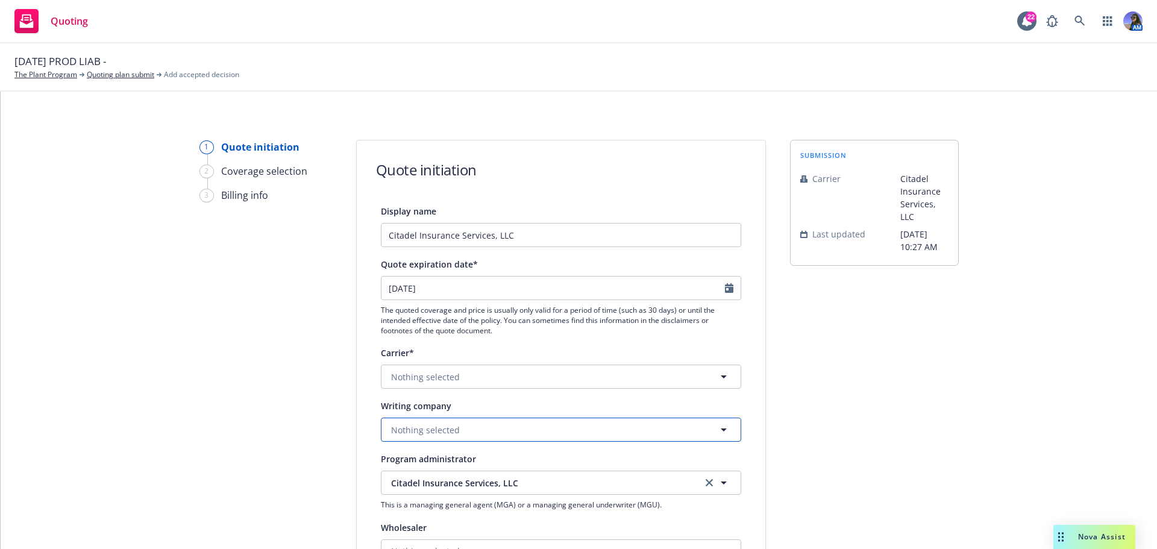
click at [408, 432] on span "Nothing selected" at bounding box center [425, 430] width 69 height 13
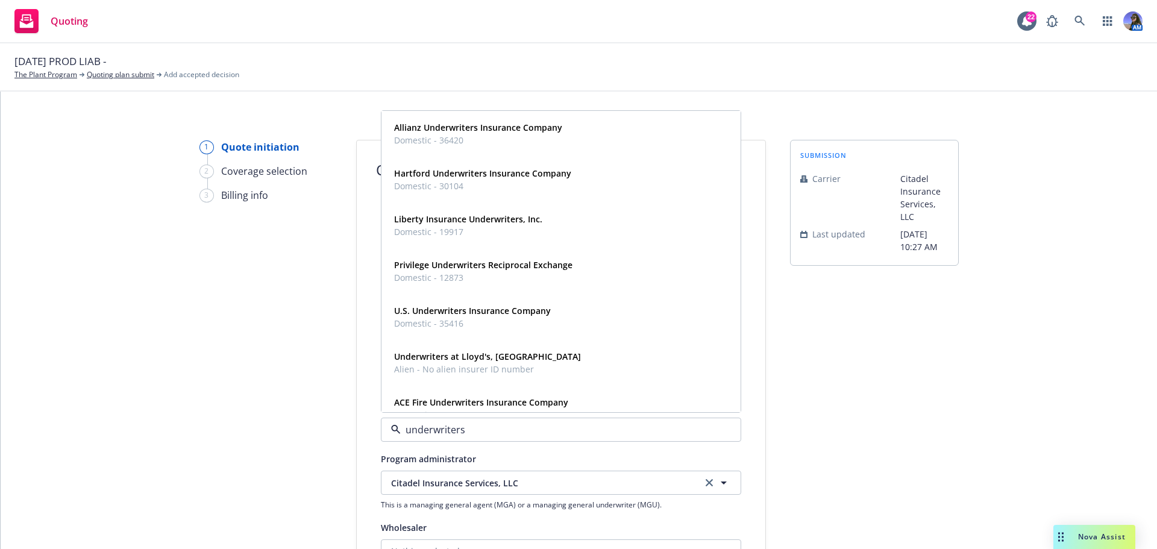
type input "underwriters"
click at [419, 327] on span "Alien - No alien insurer ID number" at bounding box center [487, 323] width 187 height 13
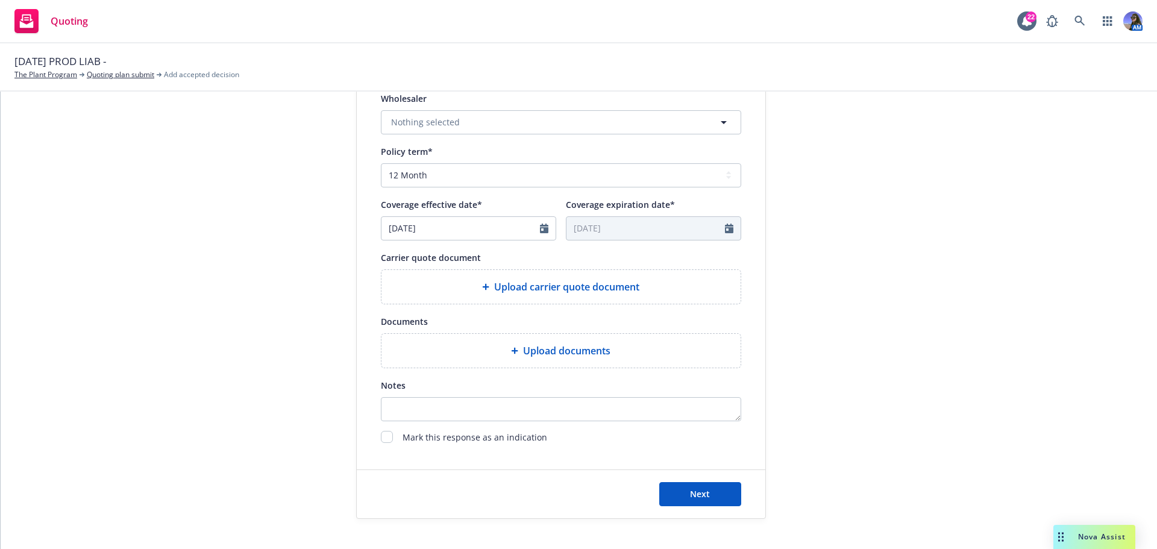
scroll to position [482, 0]
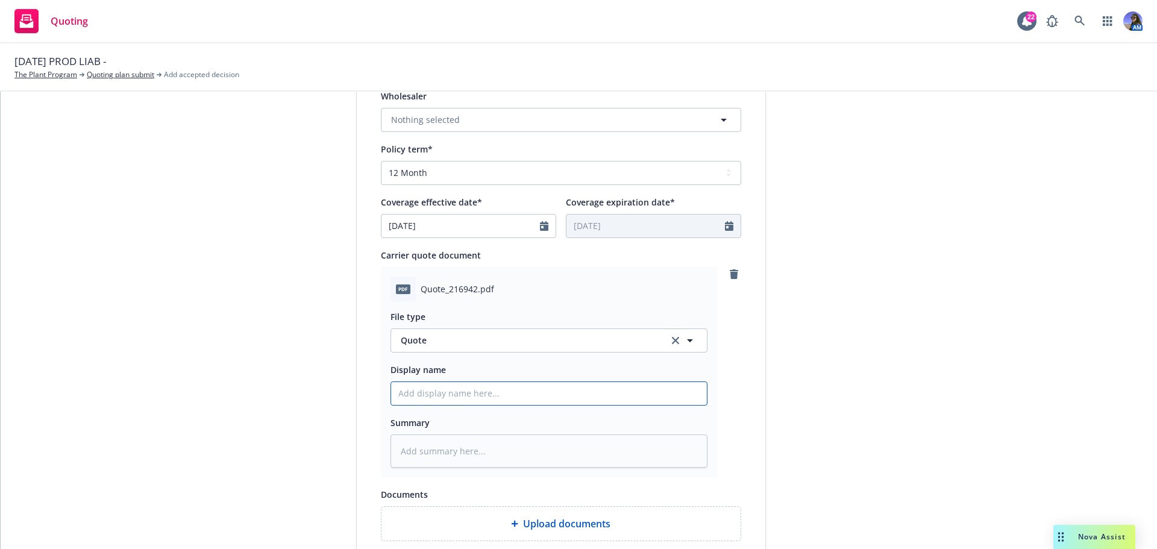
click at [439, 382] on input "Display name" at bounding box center [549, 393] width 316 height 23
type textarea "x"
type input "C"
type textarea "x"
type input "Ci"
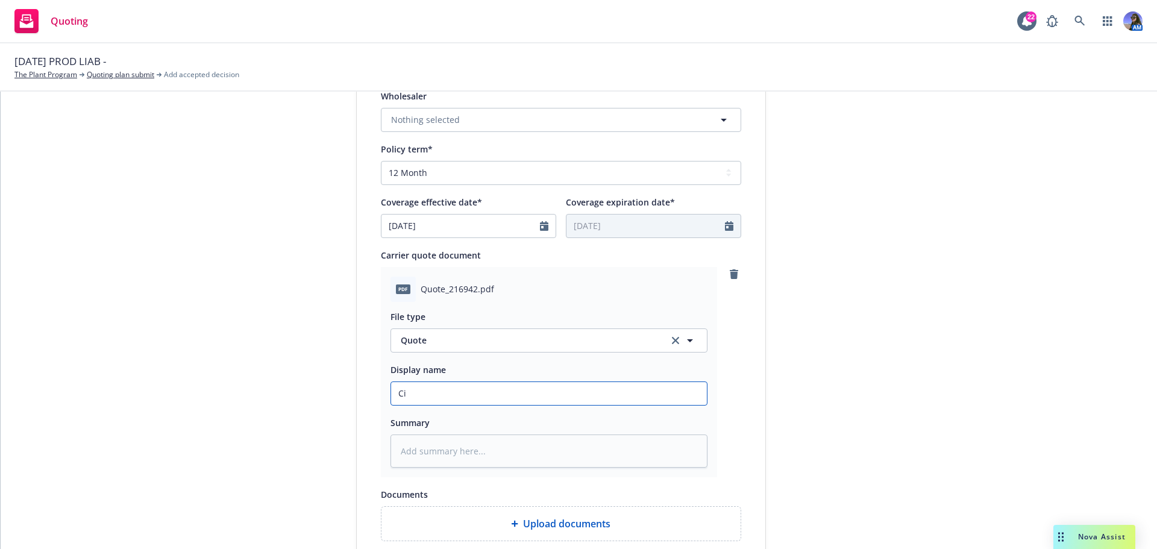
type textarea "x"
type input "Cit"
type textarea "x"
type input "Cita"
type textarea "x"
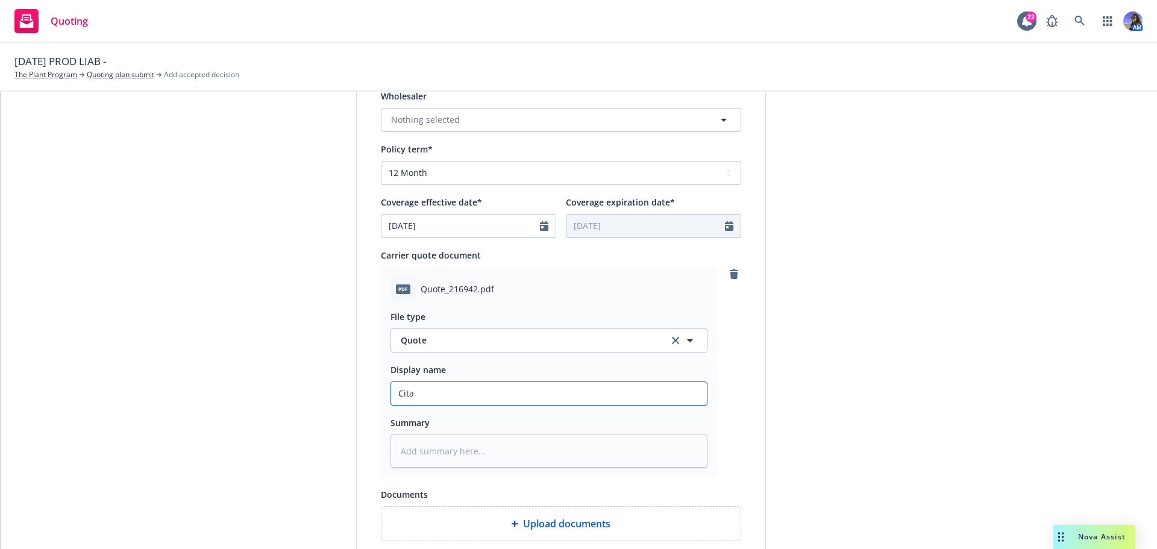
type input "Citad"
type textarea "x"
type input "Citade"
type textarea "x"
type input "Citadel"
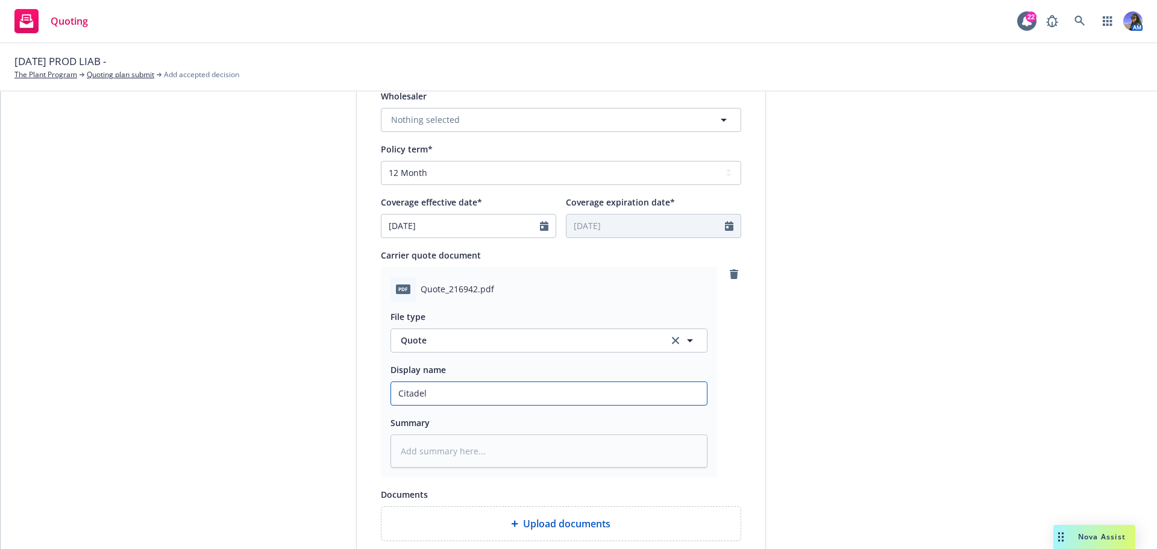
type textarea "x"
type input "Citadel"
type textarea "x"
type input "Citadel -"
type textarea "x"
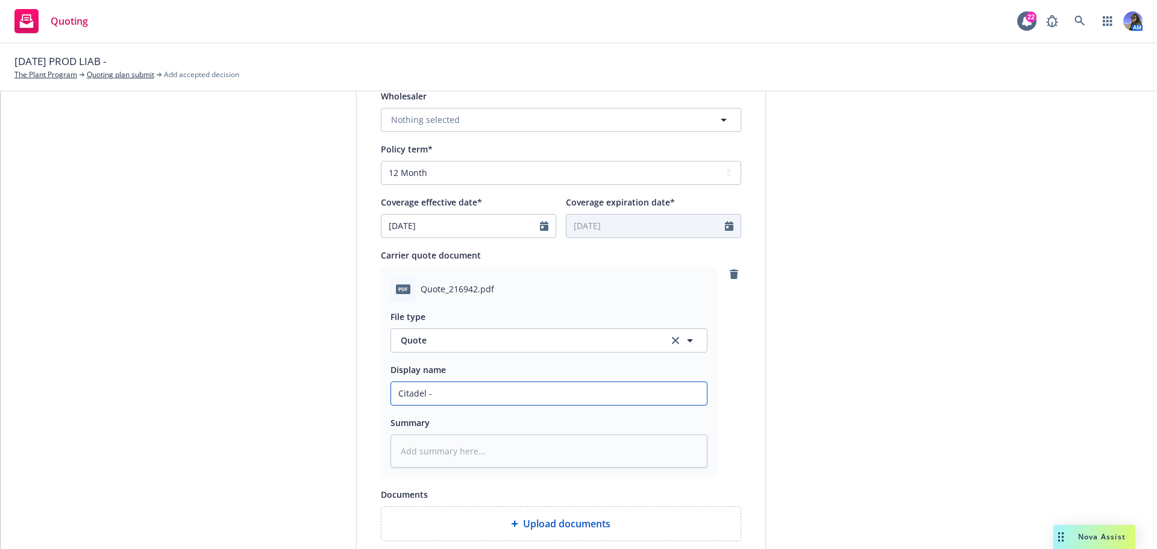
type input "Citadel -"
type textarea "x"
type input "Citadel - Q"
type textarea "x"
type input "Citadel - QU"
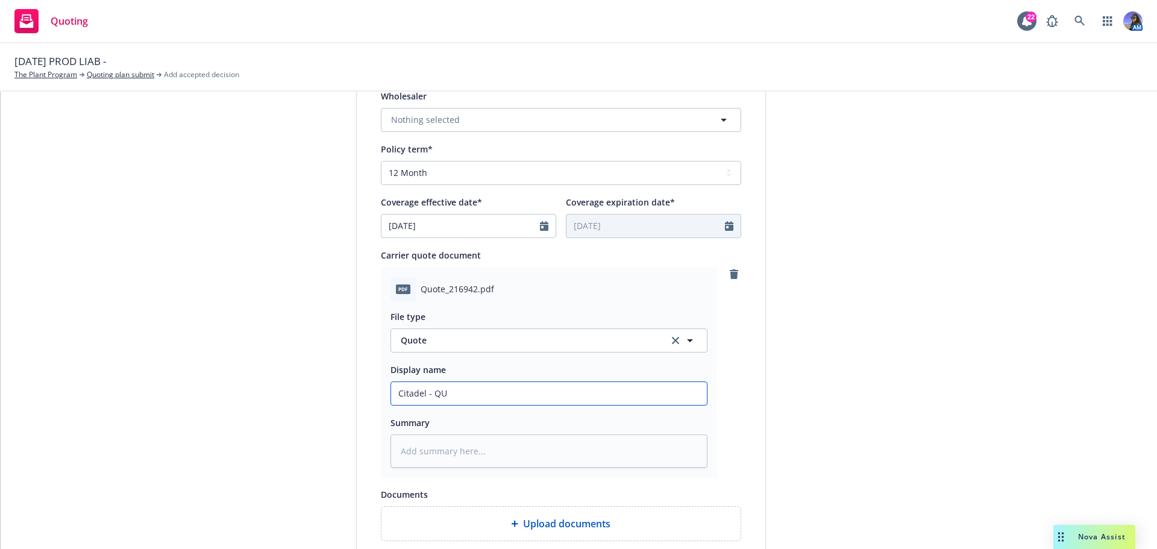
type textarea "x"
type input "Citadel - Q"
type textarea "x"
type input "Citadel -"
type textarea "x"
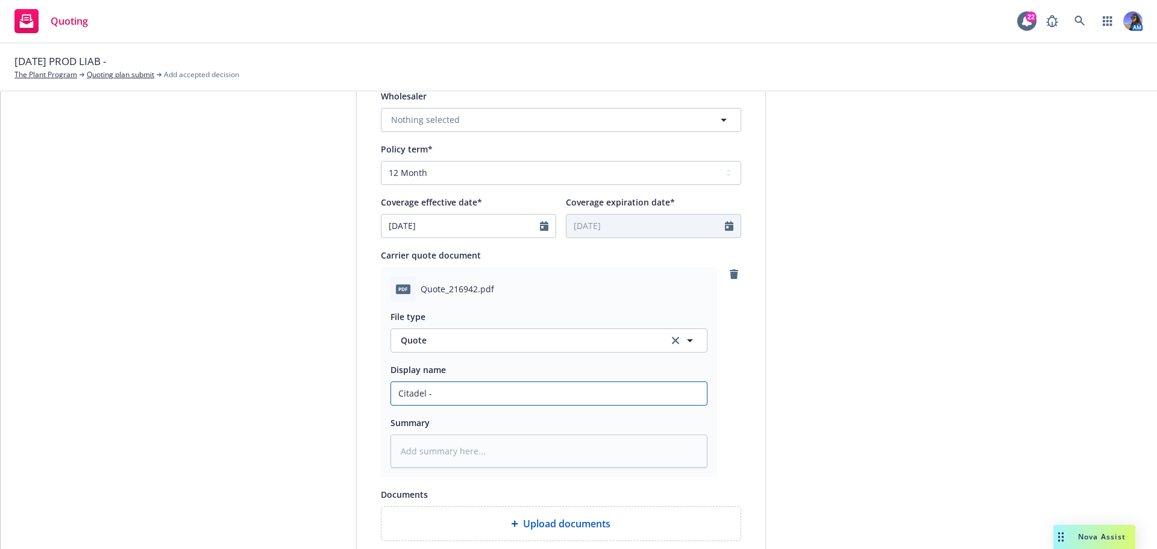
type input "Citadel - G"
type textarea "x"
type input "Citadel - GL"
type textarea "x"
type input "Citadel - GL"
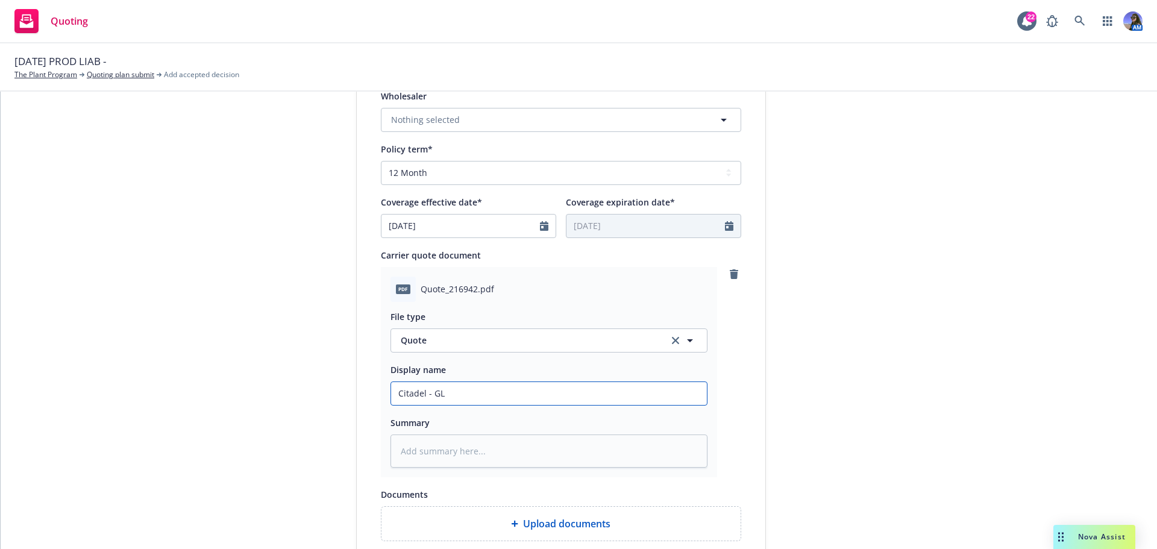
type textarea "x"
type input "Citadel - GL Q"
type textarea "x"
type input "Citadel - GL Qu"
type textarea "x"
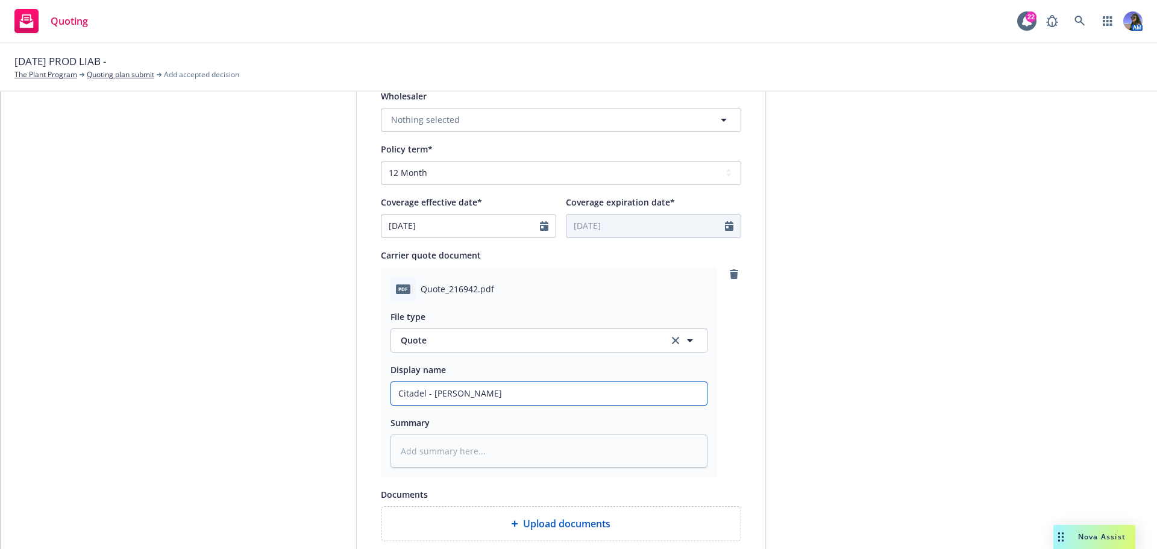
type input "Citadel - GL Quo"
type textarea "x"
type input "Citadel - GL Quot"
type textarea "x"
type input "Citadel - GL Quote"
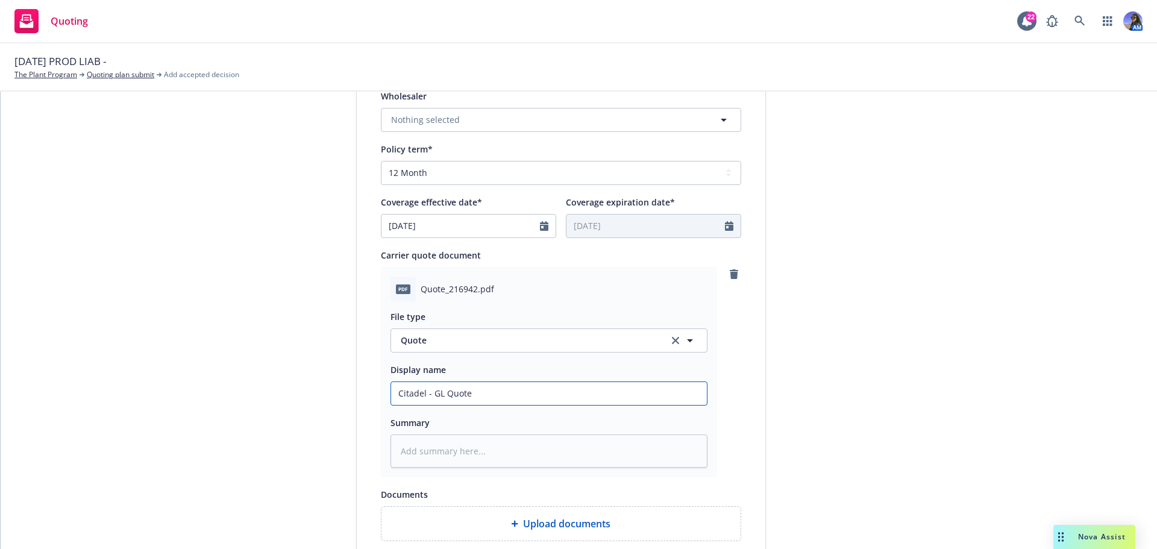
type textarea "x"
type input "Citadel - GL Quote"
type textarea "x"
type input "Citadel - GL Quote 2"
type textarea "x"
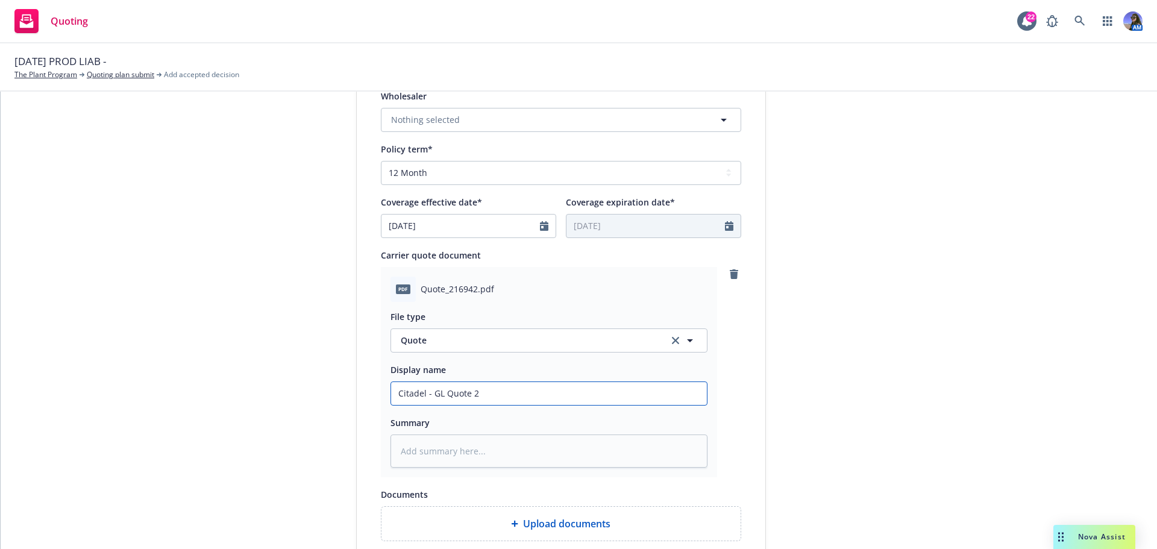
type input "Citadel - GL Quote 25"
type textarea "x"
type input "Citadel - GL Quote 25-"
type textarea "x"
type input "Citadel - GL Quote 25-2"
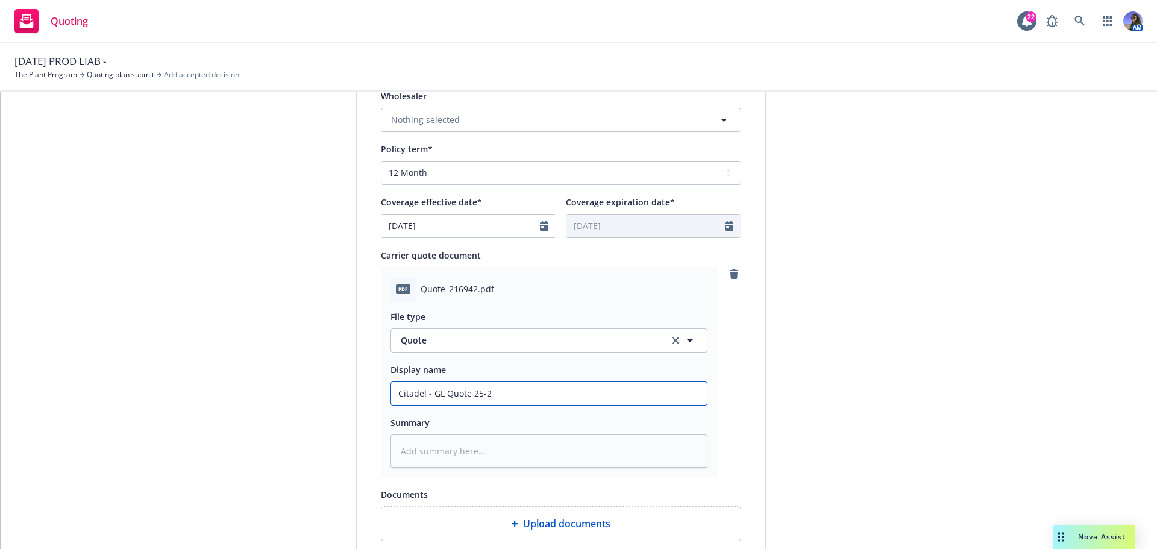
type textarea "x"
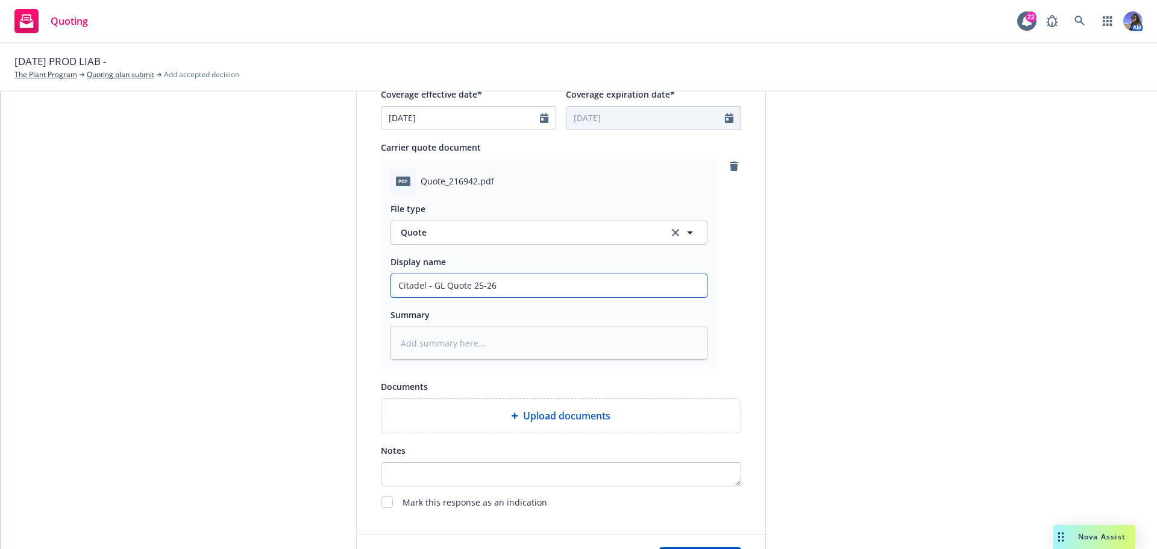
scroll to position [663, 0]
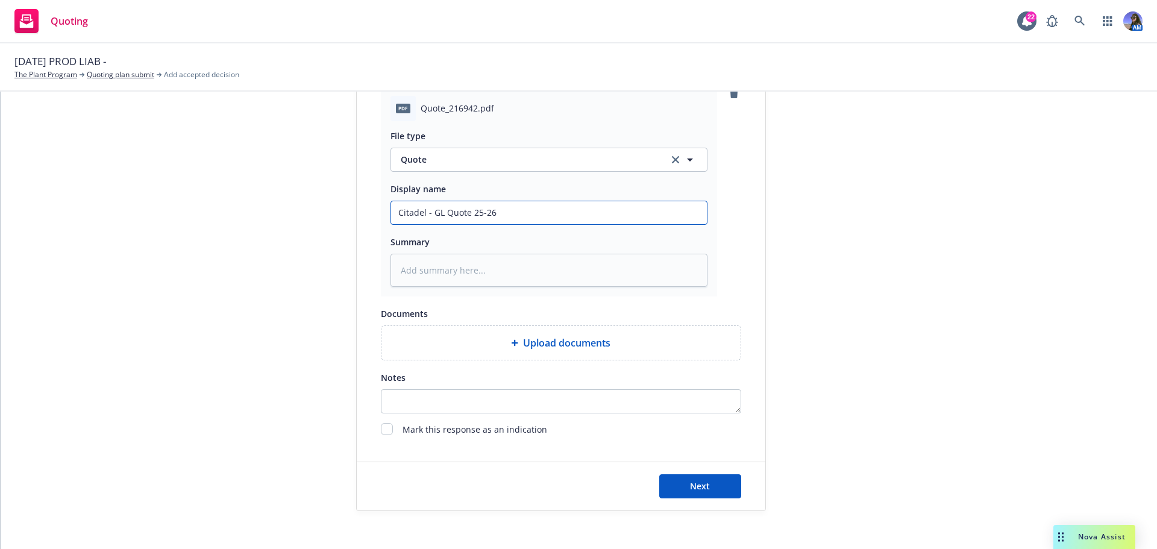
type input "Citadel - GL Quote 25-26"
type textarea "x"
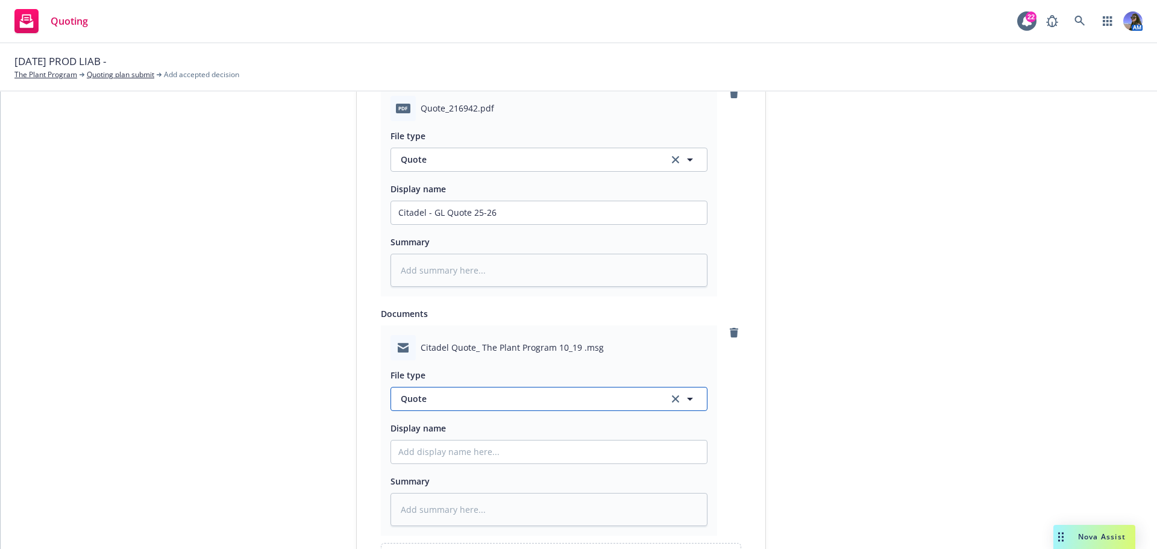
click at [488, 401] on span "Quote" at bounding box center [528, 398] width 254 height 13
type input "quo"
type textarea "x"
type input "C"
type textarea "x"
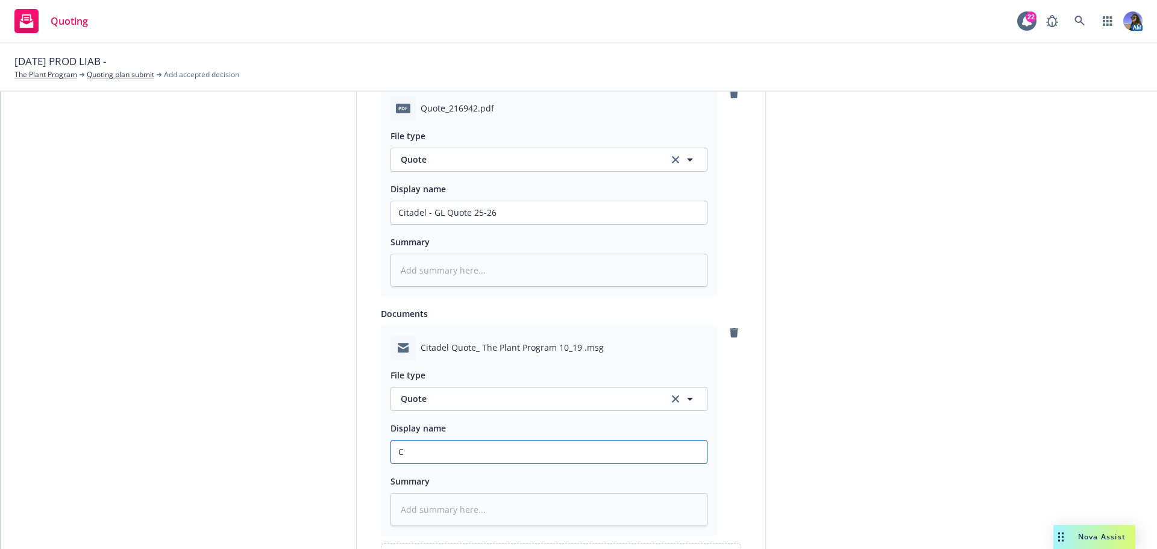
type input "CI"
type textarea "x"
type input "CIT"
type textarea "x"
type input "CITA"
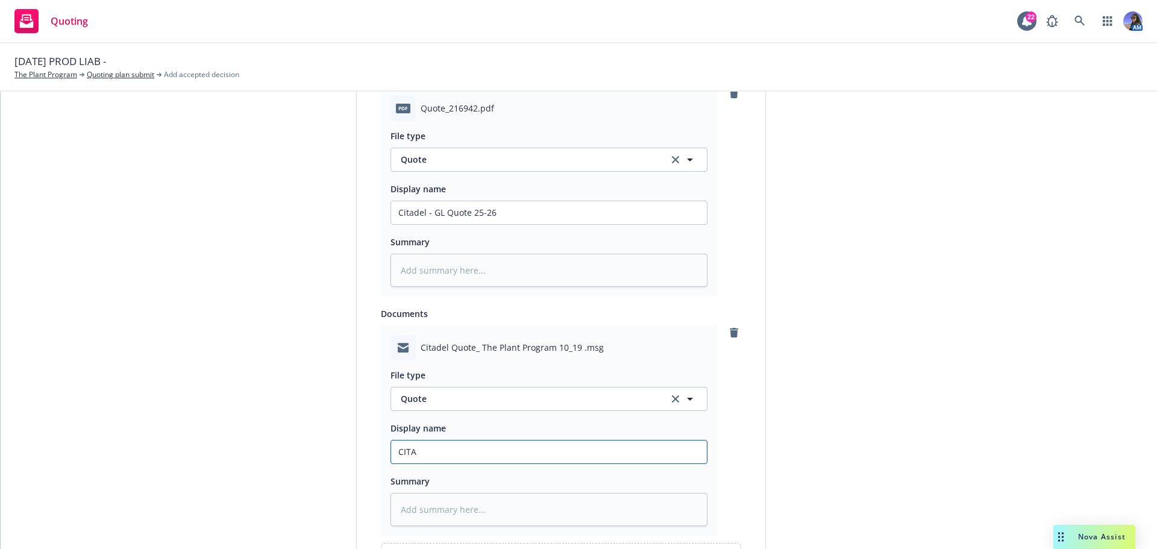
type textarea "x"
type input "CITAD"
type textarea "x"
type input "CITADE"
type textarea "x"
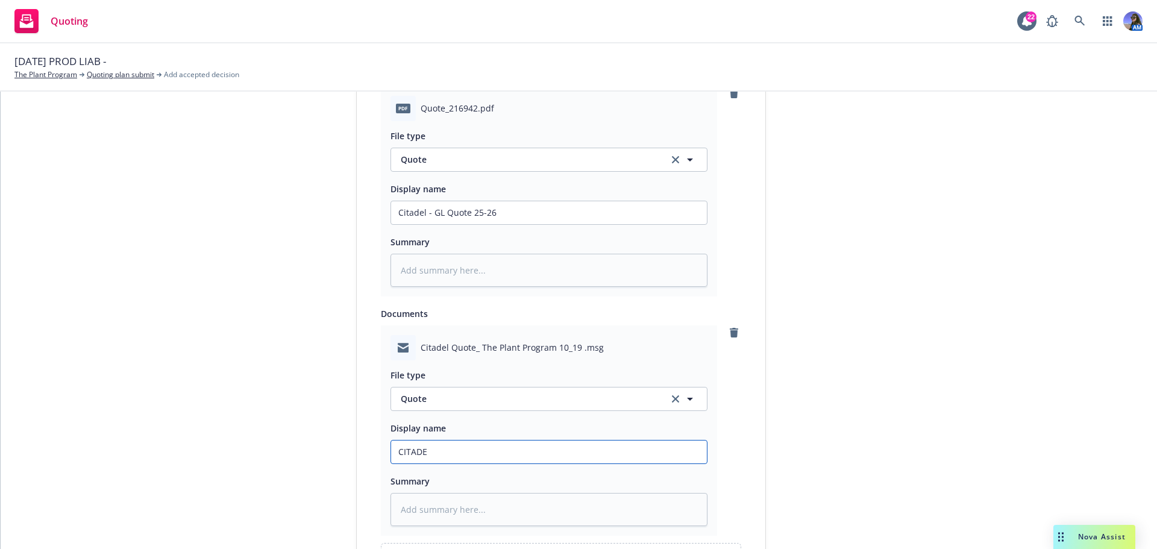
type input "CITADEL"
type textarea "x"
type input "CITADEL"
type textarea "x"
type input "CITADEL EM"
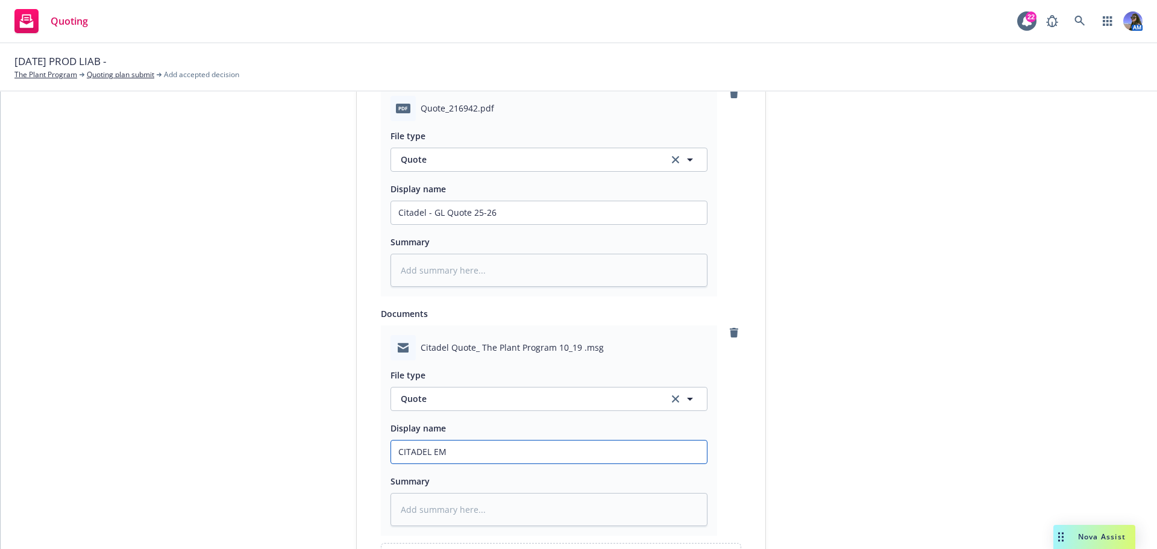
type textarea "x"
type input "CITADEL EM:"
type textarea "x"
type input "CITADEL EM:"
type textarea "x"
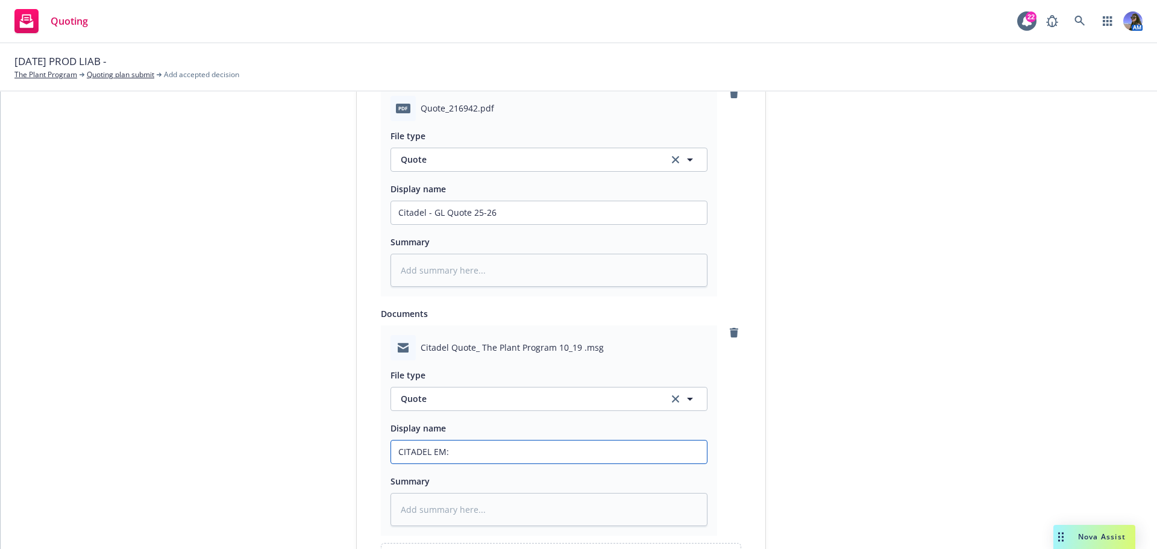
type input "CITADEL EM: q"
type textarea "x"
type input "CITADEL EM: qu"
type textarea "x"
type input "CITADEL EM: quo"
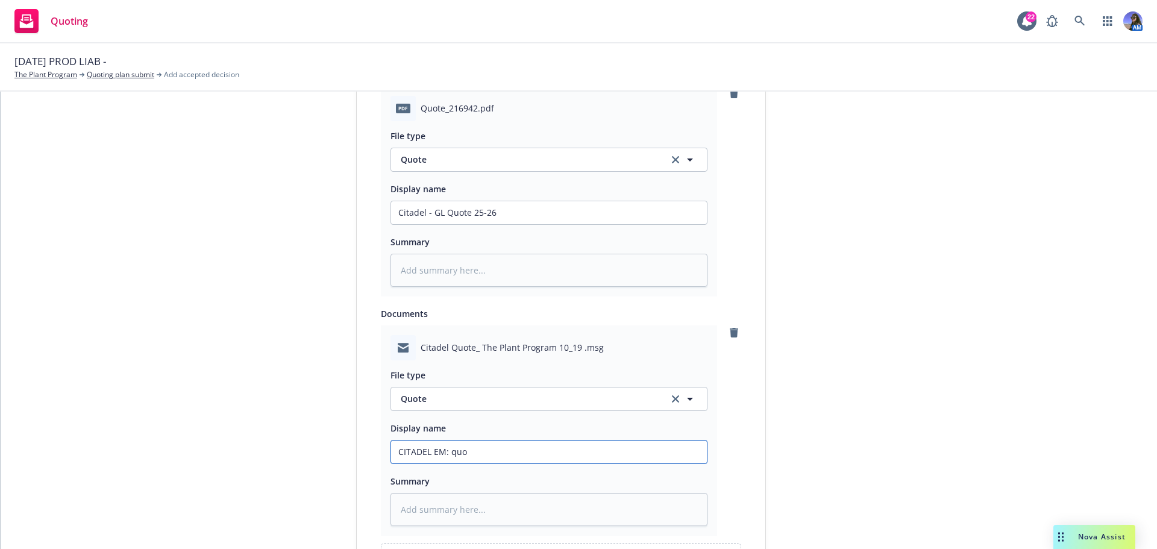
type textarea "x"
type input "CITADEL EM: quot"
type textarea "x"
type input "CITADEL EM: quote"
type textarea "x"
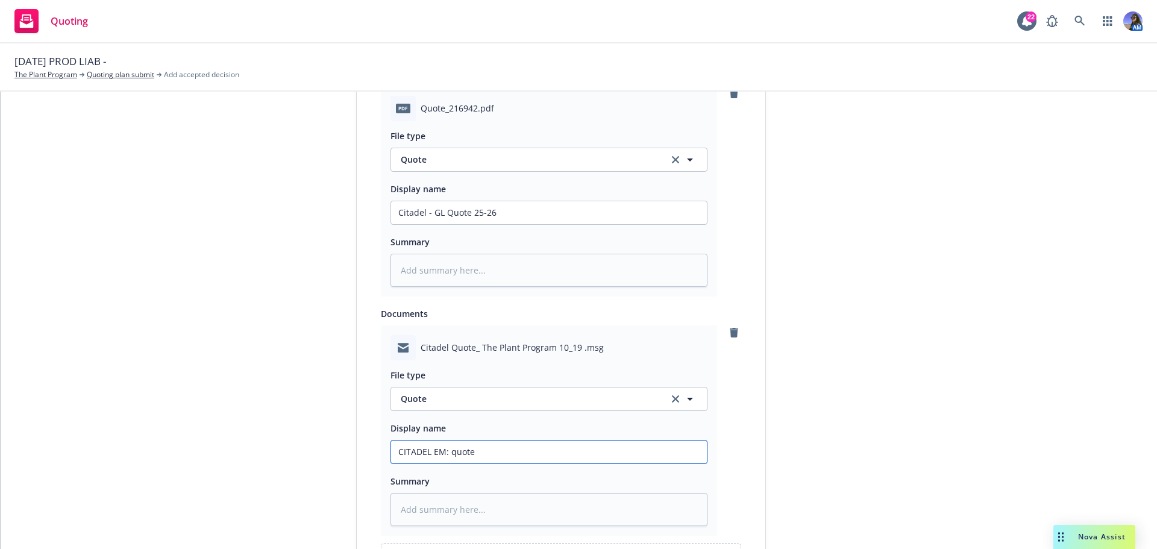
type input "CITADEL EM: quote"
type textarea "x"
type input "CITADEL EM: quote r"
type textarea "x"
type input "CITADEL EM: quote re"
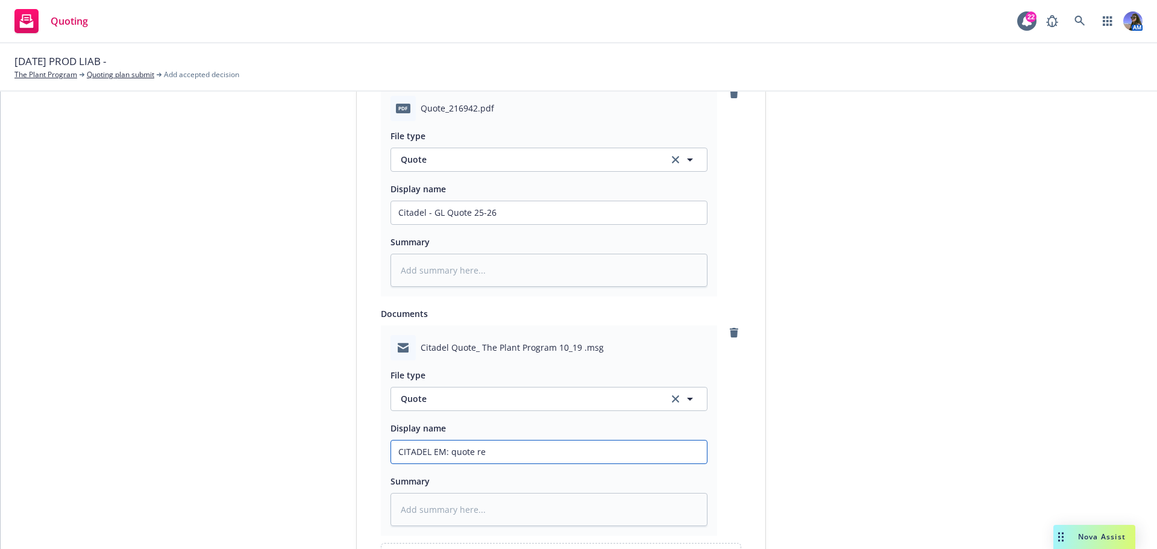
type textarea "x"
type input "CITADEL EM: quote rec"
type textarea "x"
type input "CITADEL EM: quote rec'"
type textarea "x"
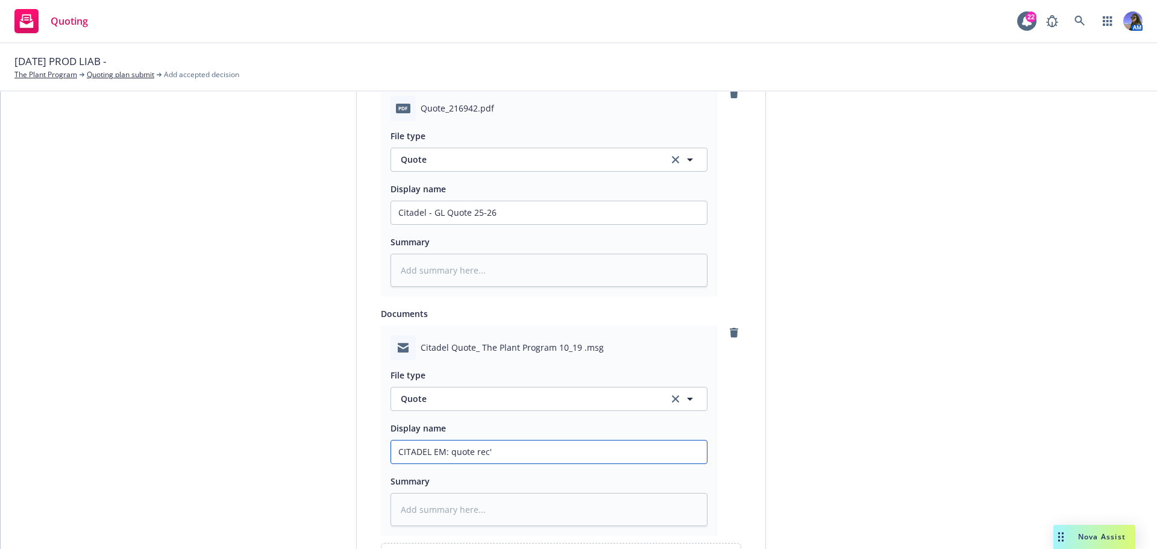
type input "CITADEL EM: quote rec'd"
type textarea "x"
type input "CITADEL EM: quote rec'd"
type textarea "x"
type input "CITADEL EM: quote rec'd ("
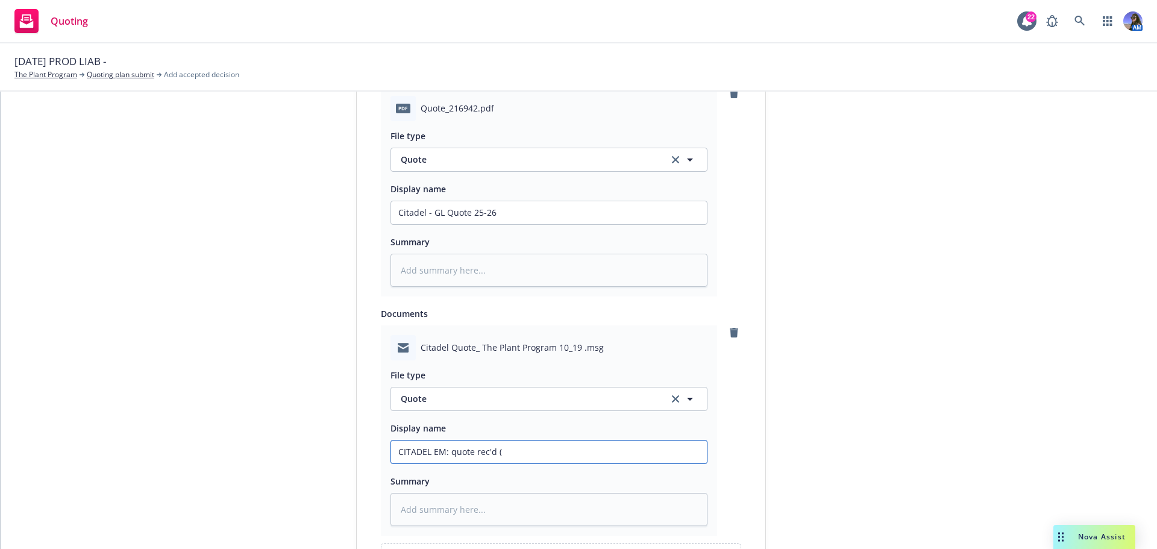
type textarea "x"
type input "CITADEL EM: quote rec'd (F"
type textarea "x"
type input "CITADEL EM: quote rec'd (FU"
type textarea "x"
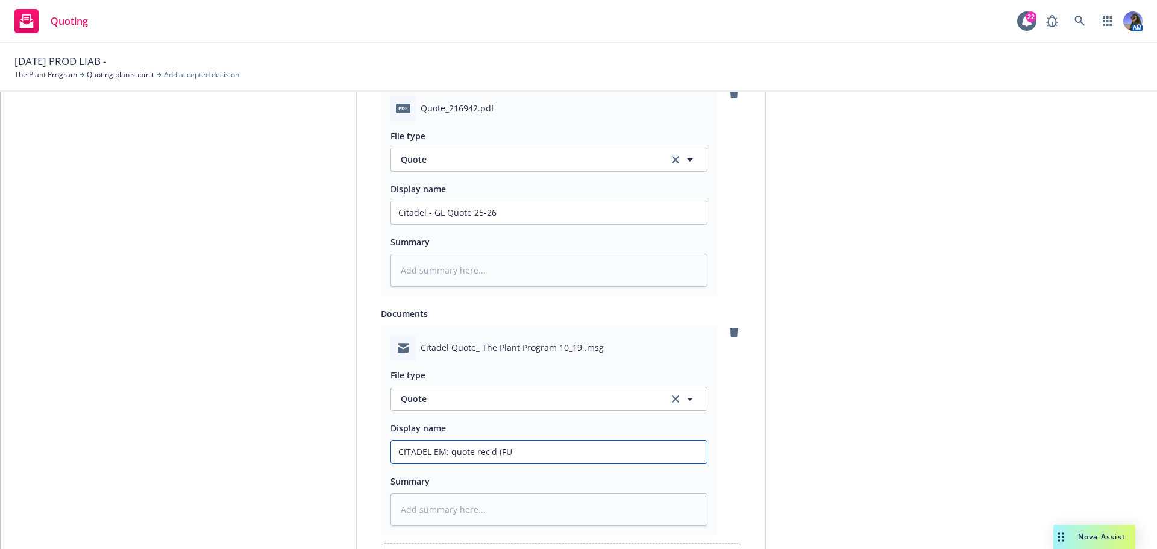
type input "CITADEL EM: quote rec'd (FUL"
type textarea "x"
type input "CITADEL EM: quote rec'd (FULL"
type textarea "x"
type input "CITADEL EM: quote rec'd (FULL"
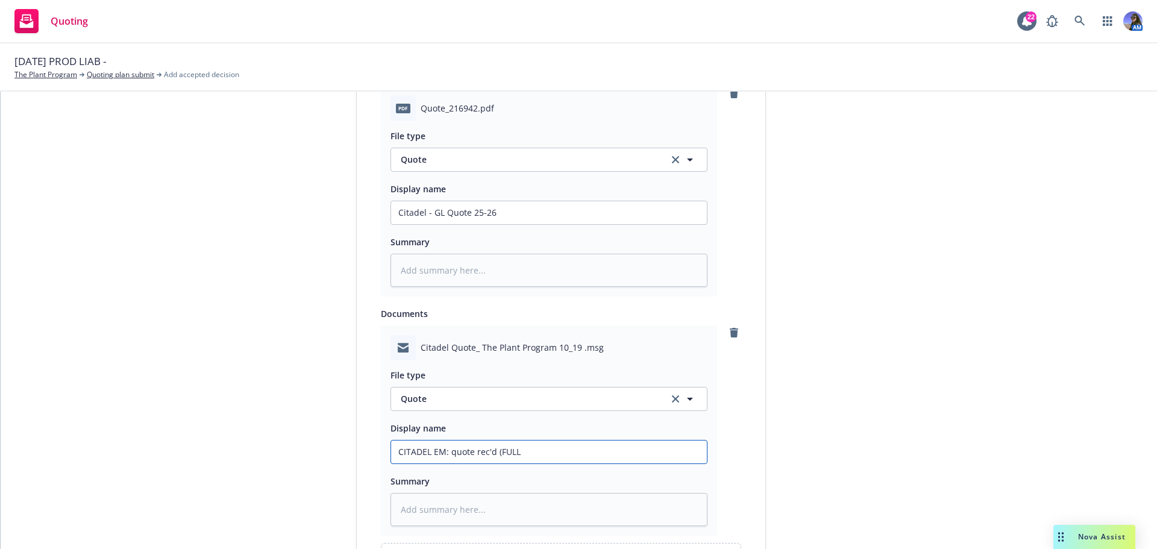
type textarea "x"
type input "CITADEL EM: quote rec'd (FULL G"
type textarea "x"
type input "CITADEL EM: quote rec'd (FULL GL"
type textarea "x"
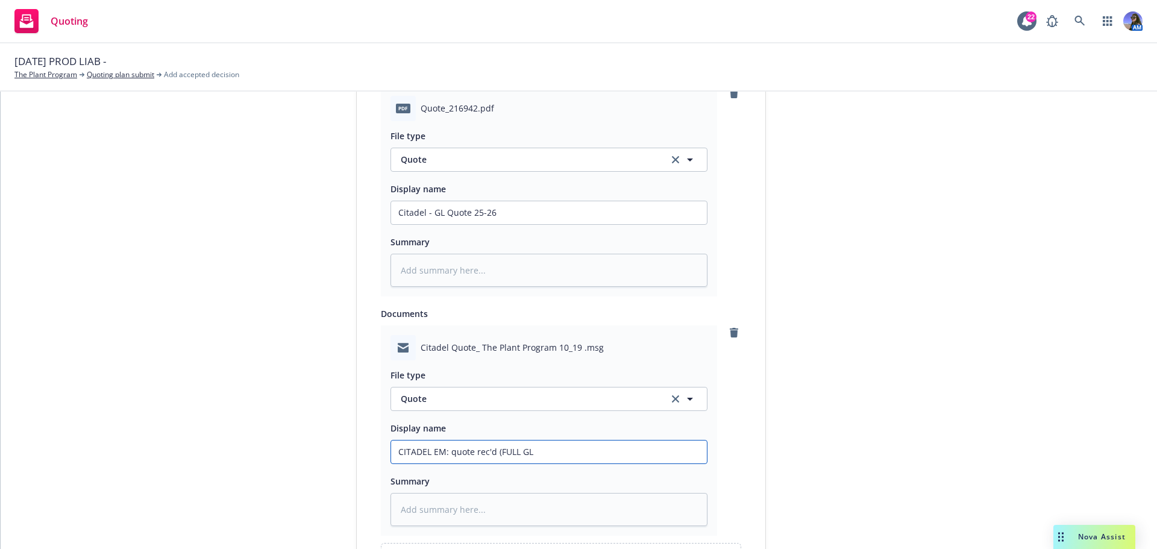
type input "CITADEL EM: quote rec'd (FULL GL"
type textarea "x"
type input "CITADEL EM: quote rec'd (FULL GL"
type textarea "x"
type input "CITADEL EM: quote rec'd (FULL GL)"
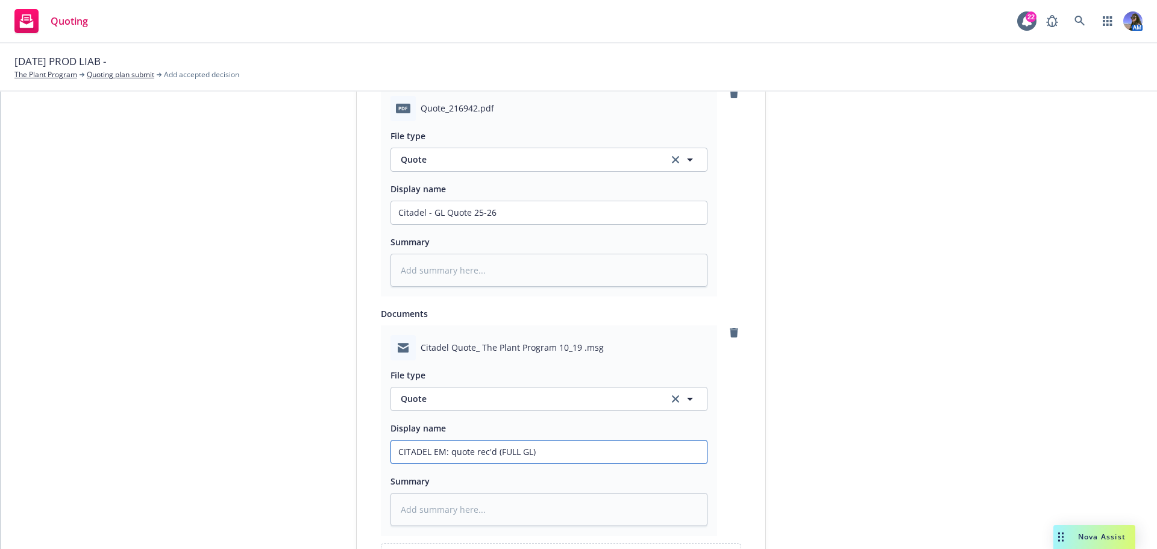
type textarea "x"
type input "CITADEL EM: quote rec'd (FULL GL)"
type textarea "x"
type input "CITADEL EM: quote rec'd (FULL GL) 2"
type textarea "x"
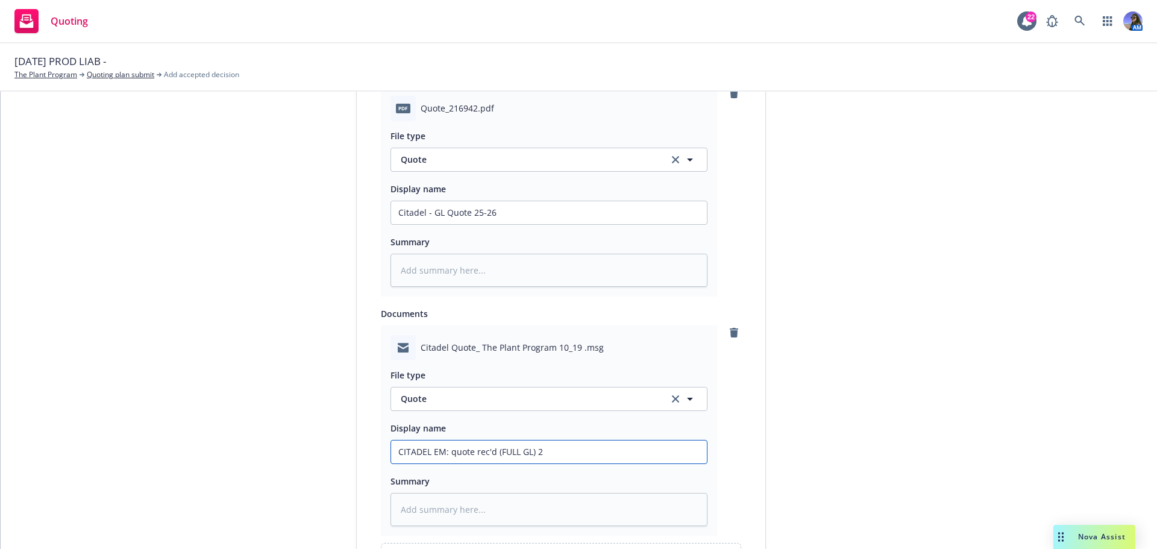
type input "CITADEL EM: quote rec'd (FULL GL) 25"
type textarea "x"
type input "CITADEL EM: quote rec'd (FULL GL) 25-"
type textarea "x"
type input "CITADEL EM: quote rec'd (FULL GL) 25-2"
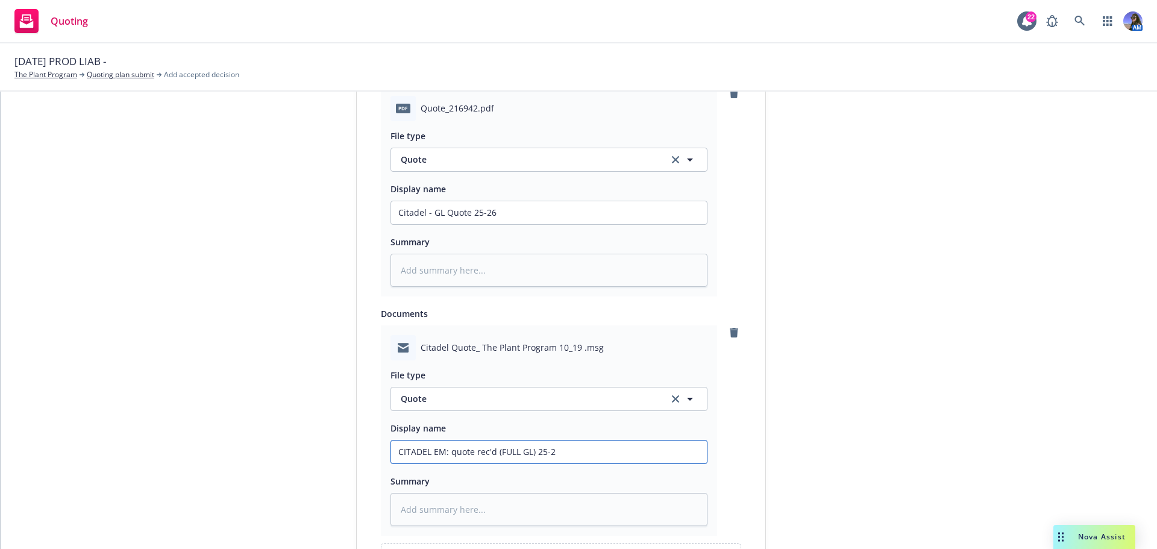
type textarea "x"
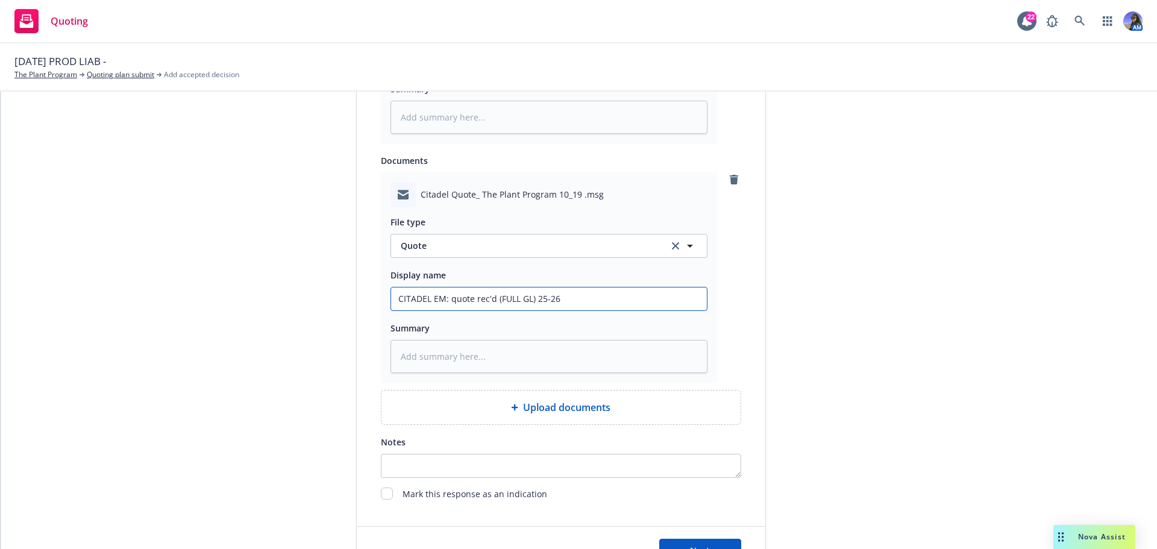
scroll to position [843, 0]
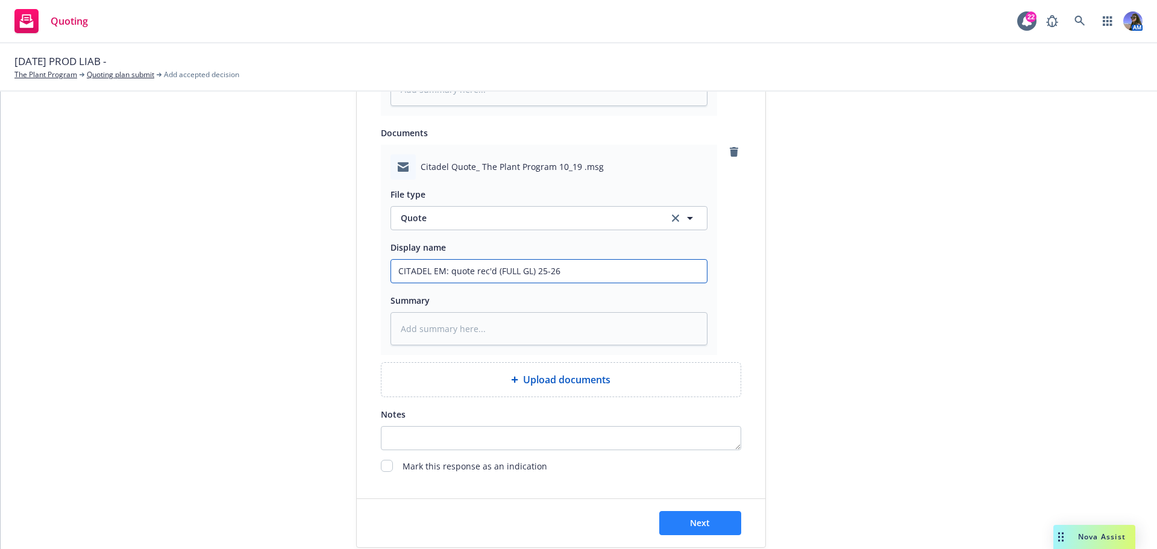
type input "CITADEL EM: quote rec'd (FULL GL) 25-26"
click at [662, 513] on button "Next" at bounding box center [700, 523] width 82 height 24
type textarea "x"
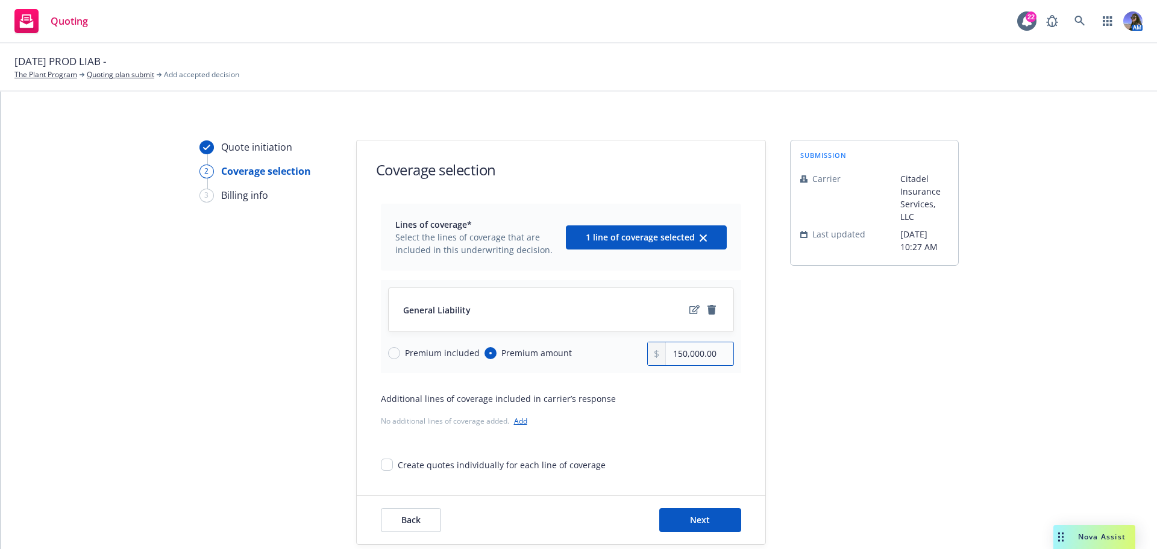
click at [687, 357] on input "150,000.00" at bounding box center [699, 353] width 67 height 23
type input "193,000.00"
click at [689, 400] on div "Additional lines of coverage included in carrier’s response" at bounding box center [561, 398] width 360 height 13
click at [692, 523] on span "Next" at bounding box center [700, 519] width 20 height 11
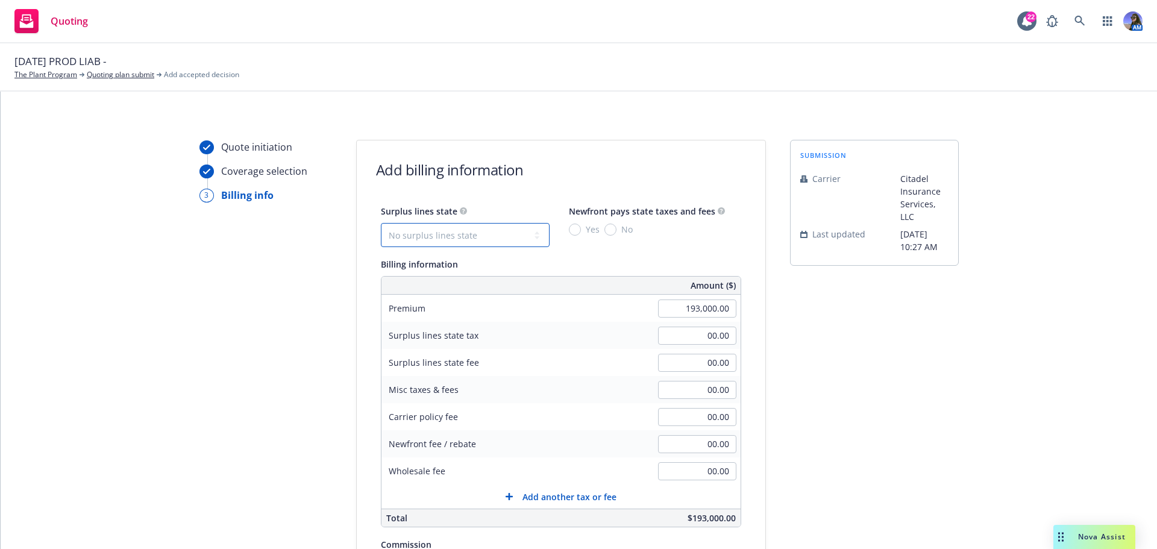
click at [427, 237] on select "No surplus lines state Alaska Alabama Arkansas Arizona California Colorado Conn…" at bounding box center [465, 235] width 169 height 24
select select "CA"
click at [381, 223] on select "No surplus lines state Alaska Alabama Arkansas Arizona California Colorado Conn…" at bounding box center [465, 235] width 169 height 24
type input "5,790.00"
type input "347.40"
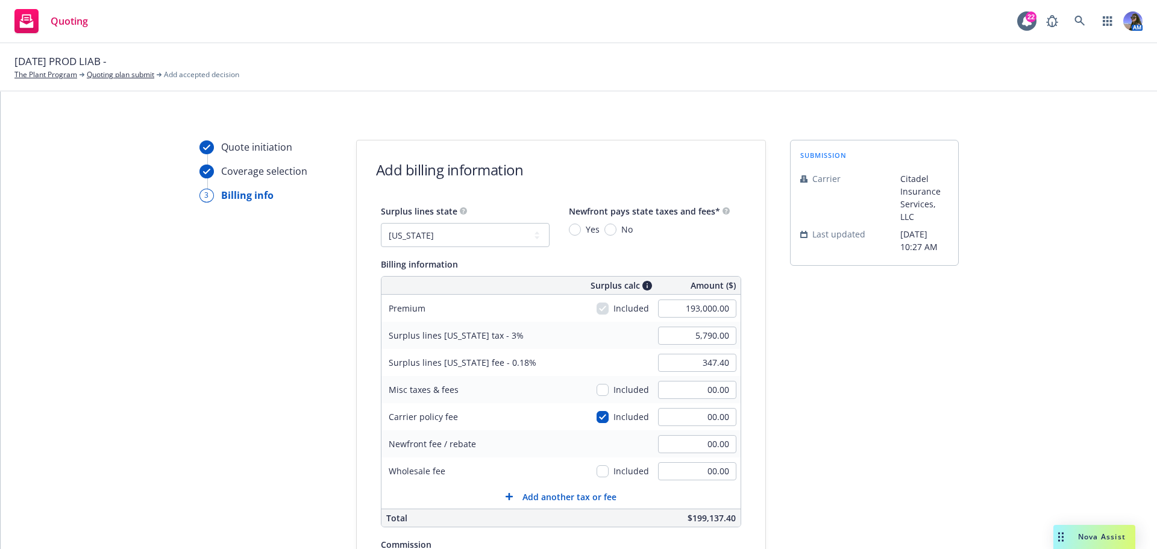
click at [616, 231] on span "No" at bounding box center [624, 229] width 16 height 13
click at [606, 231] on input "No" at bounding box center [610, 230] width 12 height 12
radio input "true"
click at [805, 355] on div "submission Carrier Citadel Insurance Services, LLC Last updated 9/22, 10:27 AM" at bounding box center [874, 448] width 169 height 616
click at [683, 475] on input "00.00" at bounding box center [697, 471] width 78 height 18
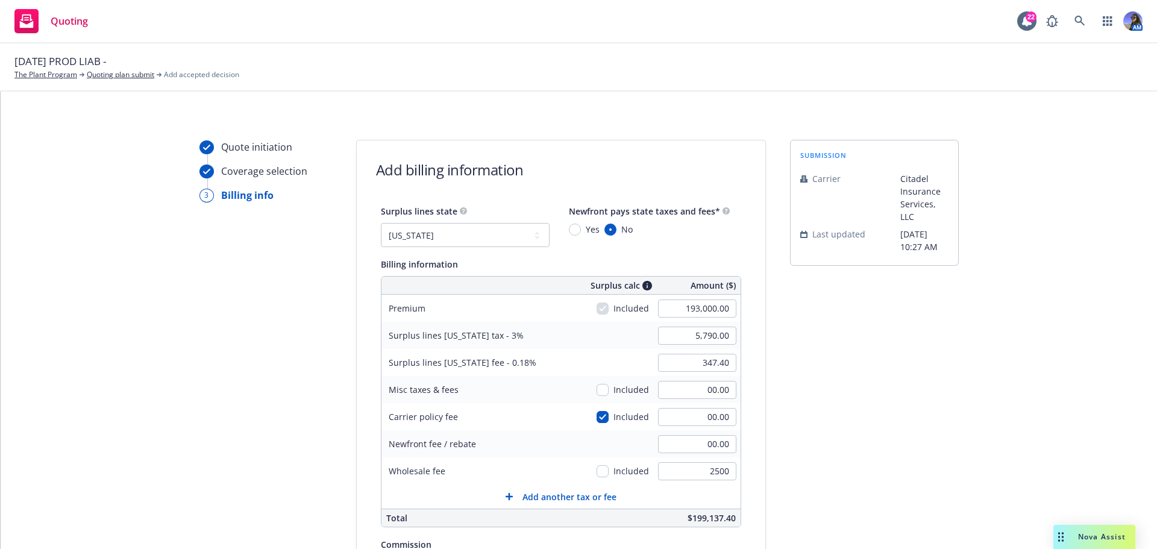
type input "2,500.00"
click at [770, 455] on div "Quote initiation Coverage selection 3 Billing info Add billing information Surp…" at bounding box center [578, 448] width 1127 height 616
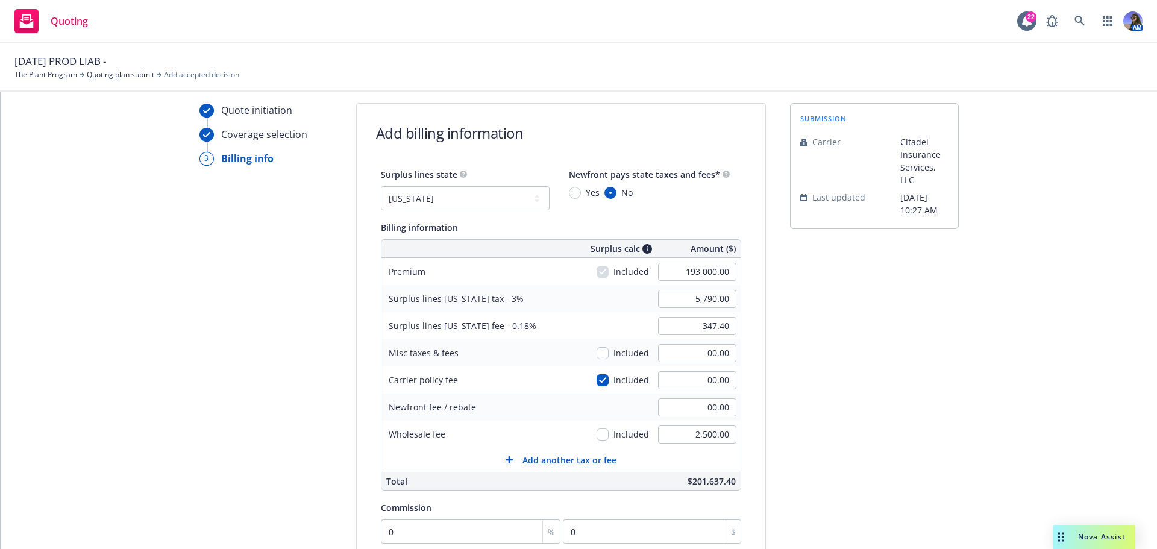
scroll to position [120, 0]
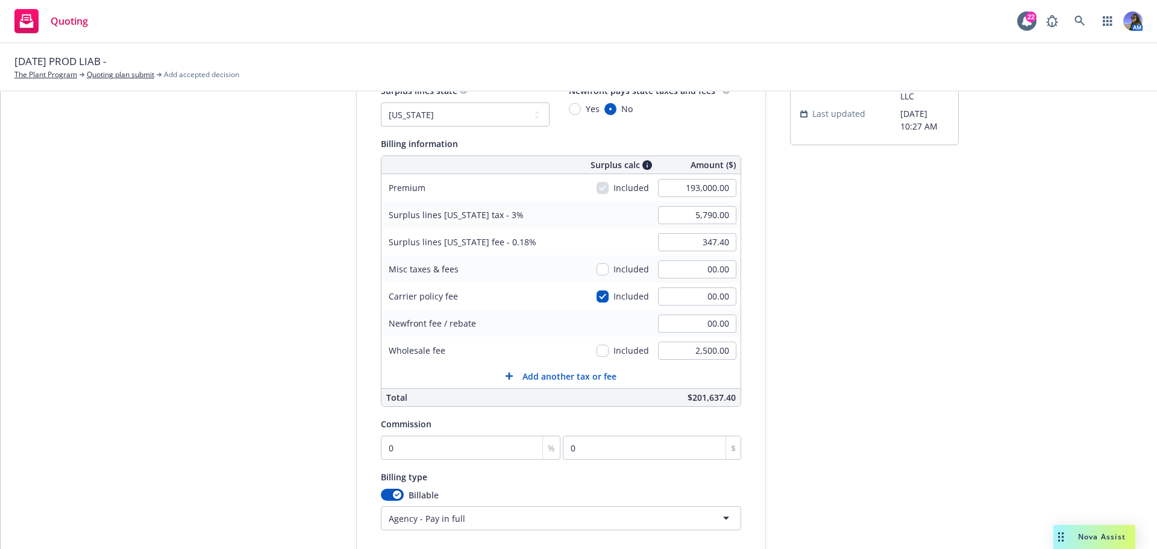
click at [404, 434] on div "Commission 0 % 0 $" at bounding box center [561, 437] width 360 height 43
click at [399, 456] on input "0" at bounding box center [471, 448] width 180 height 24
type input "1"
type input "1930"
type input "12"
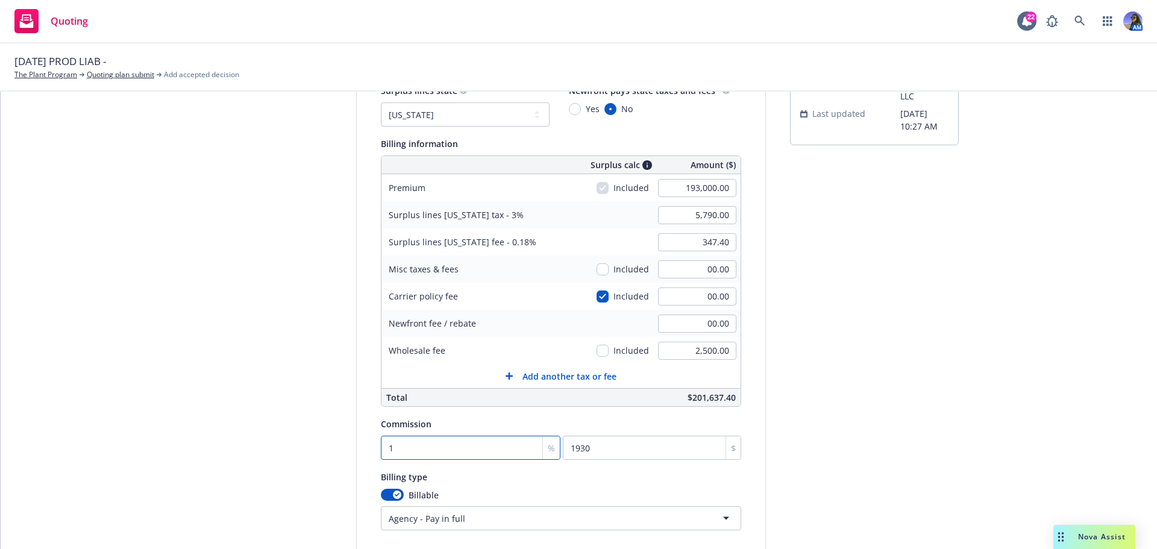
type input "23160"
type input "12"
click at [473, 497] on div "Billable" at bounding box center [561, 495] width 360 height 13
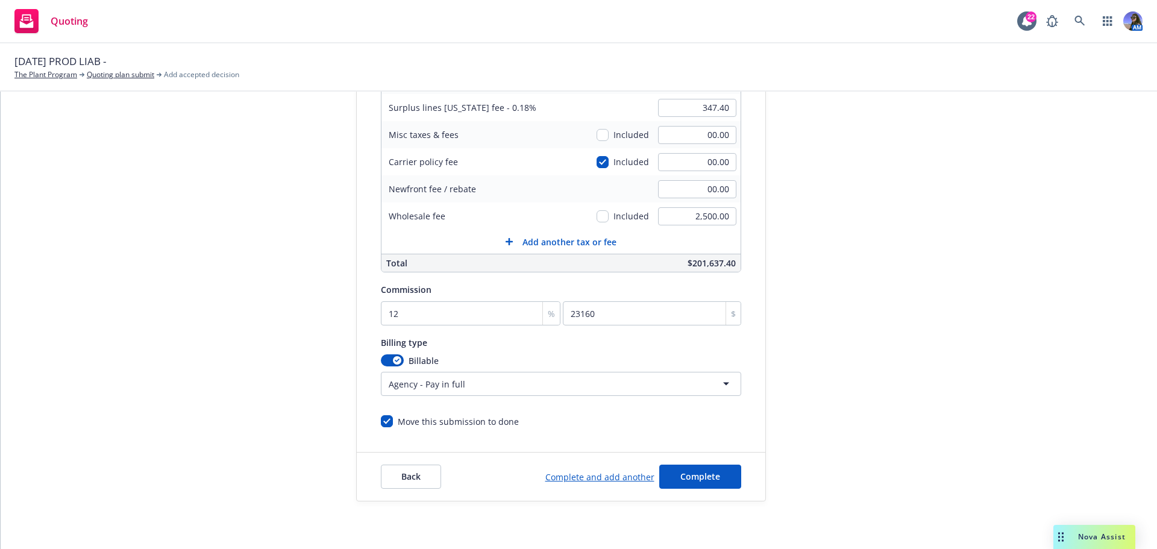
scroll to position [255, 0]
click at [688, 477] on span "Complete" at bounding box center [700, 475] width 40 height 11
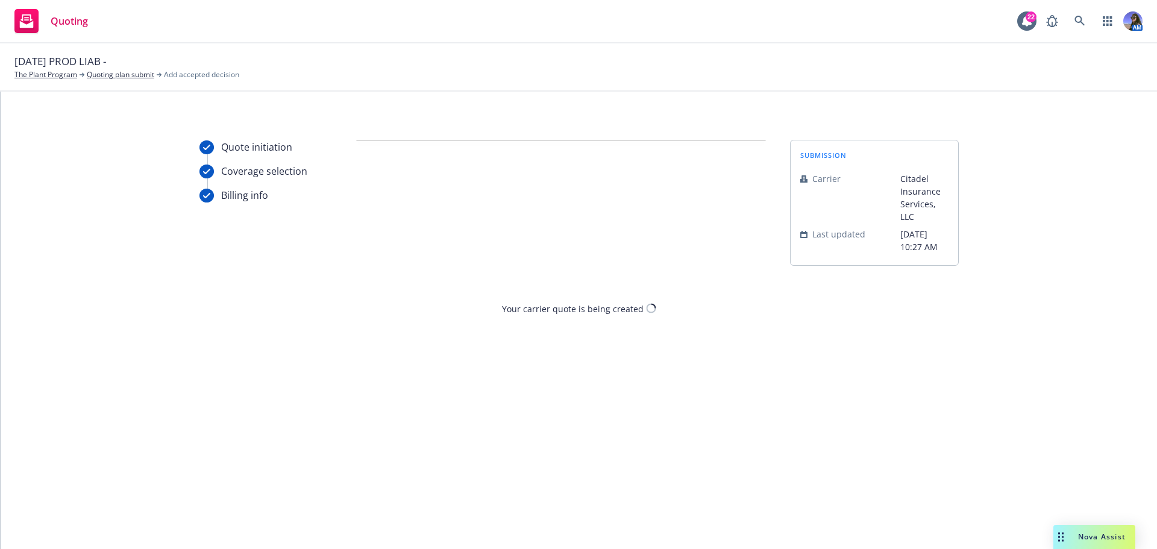
scroll to position [0, 0]
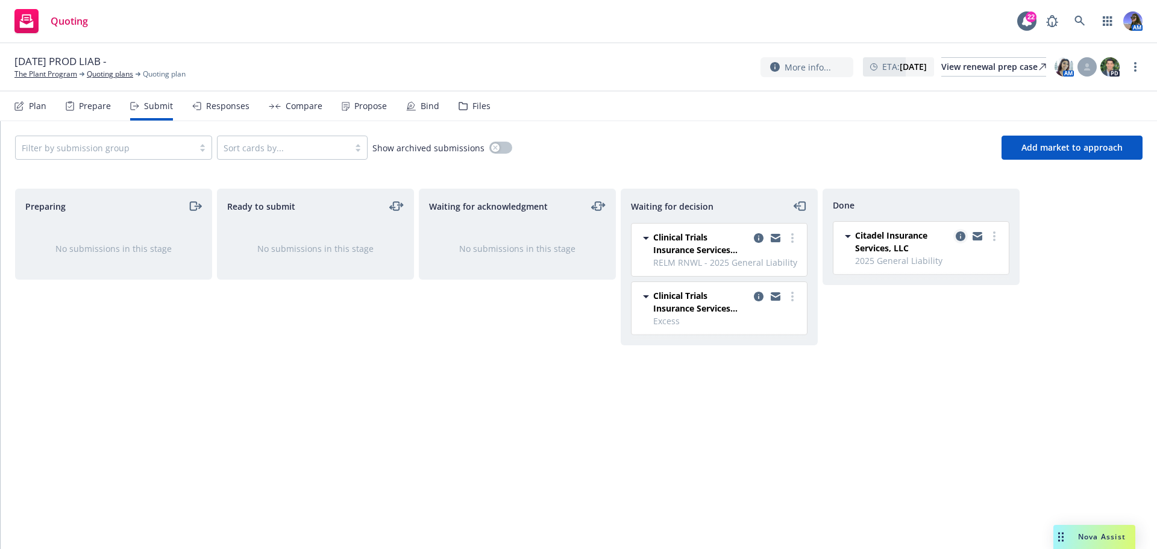
click at [959, 237] on icon "copy logging email" at bounding box center [961, 236] width 10 height 10
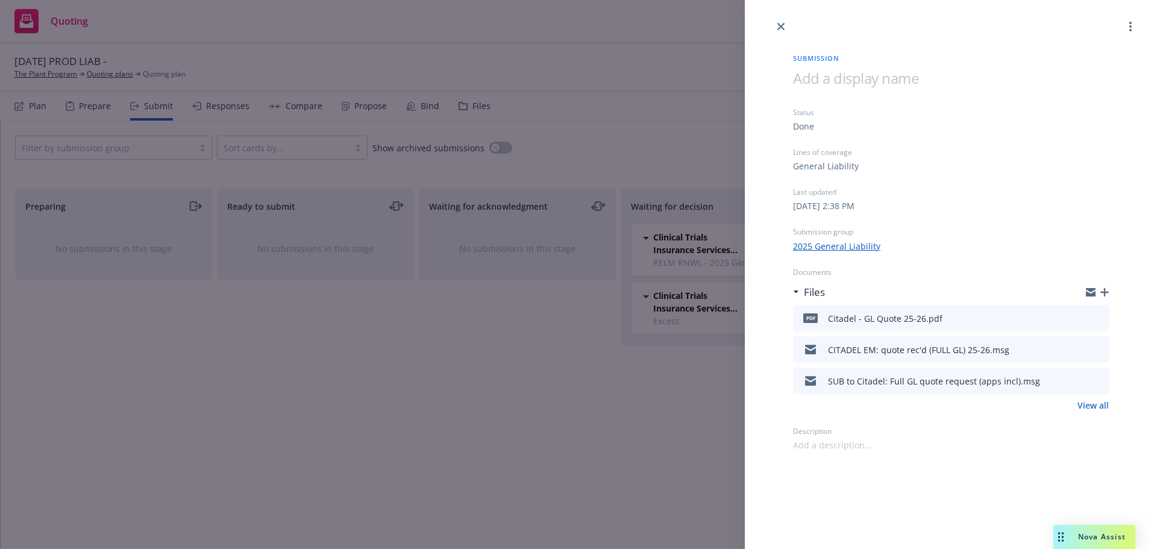
click at [830, 78] on span at bounding box center [855, 78] width 125 height 20
click at [778, 24] on icon "close" at bounding box center [780, 26] width 7 height 7
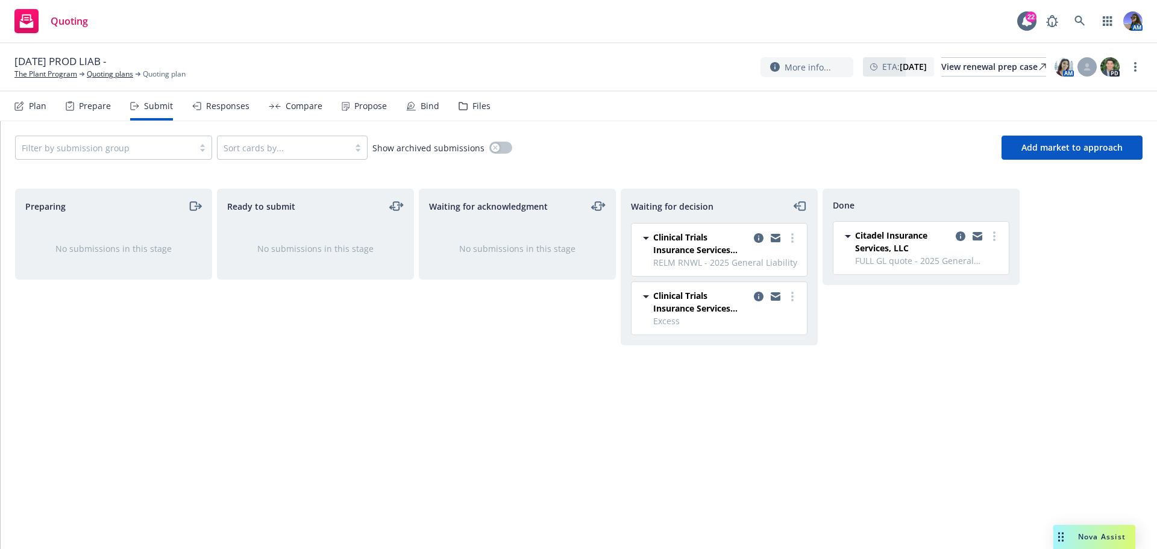
click at [765, 116] on nav "Plan Prepare Submit Responses Compare Propose Bind Files" at bounding box center [578, 106] width 1128 height 29
click at [942, 68] on div "View renewal prep case" at bounding box center [993, 67] width 105 height 18
click at [43, 72] on link "The Plant Program" at bounding box center [45, 74] width 63 height 11
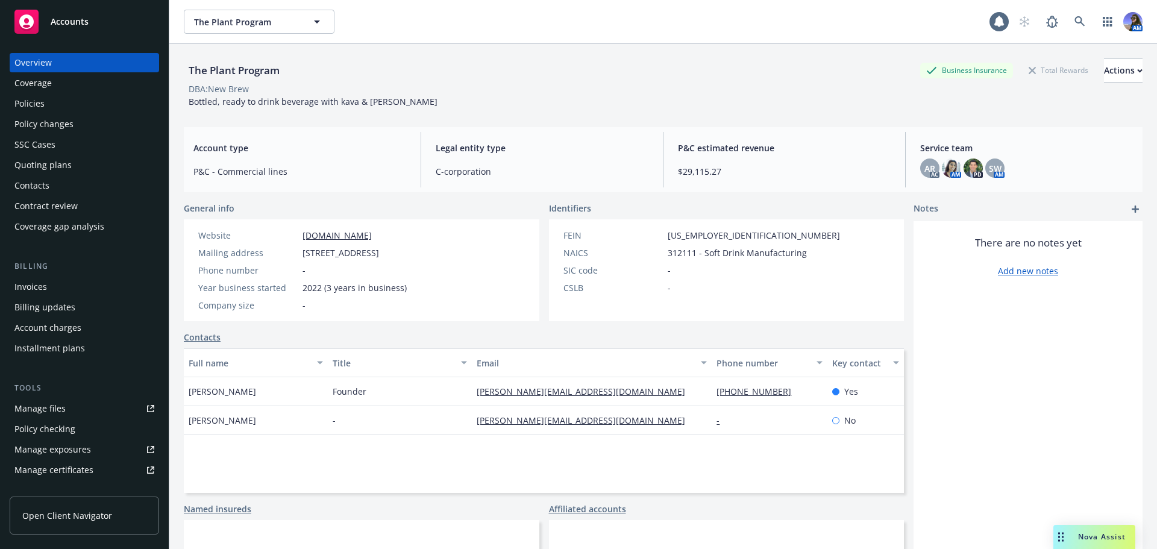
click at [23, 110] on div "Policies" at bounding box center [29, 103] width 30 height 19
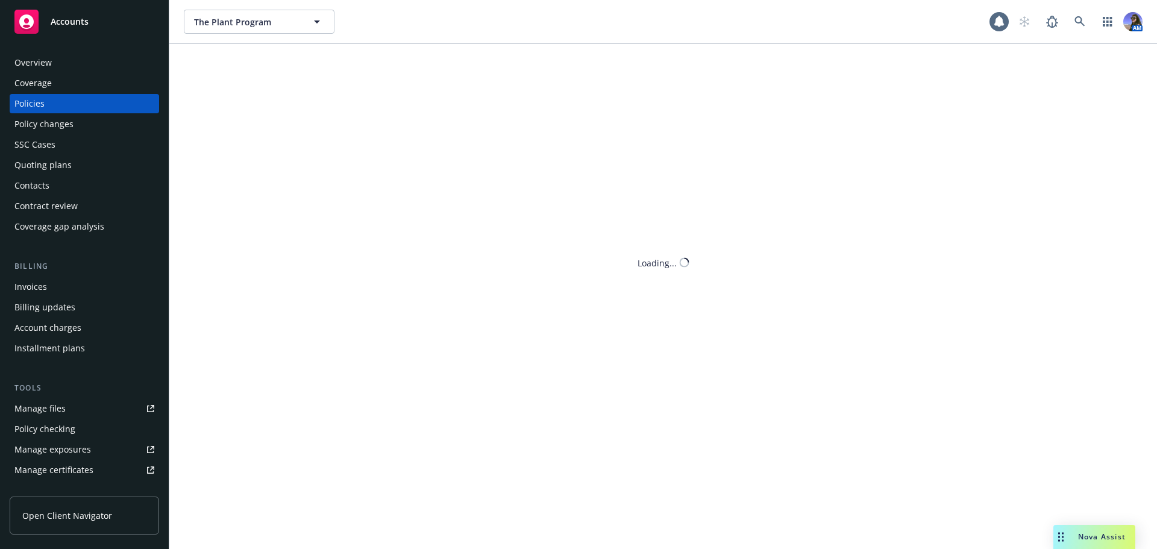
click at [30, 105] on div "Policies" at bounding box center [29, 103] width 30 height 19
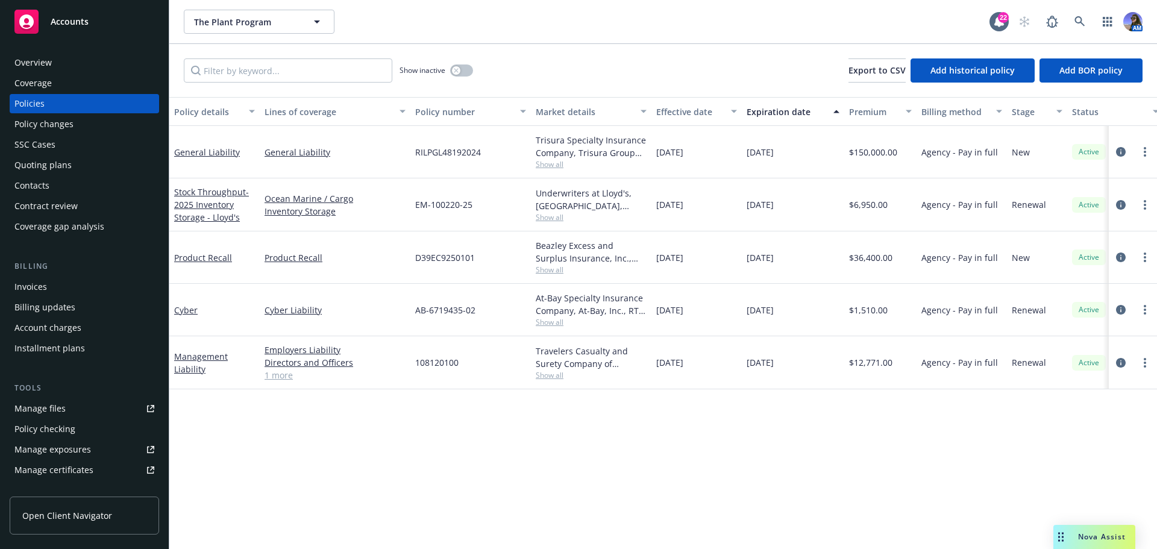
click at [538, 166] on span "Show all" at bounding box center [591, 164] width 111 height 10
click at [507, 153] on div "RILPGL48192024" at bounding box center [470, 152] width 120 height 52
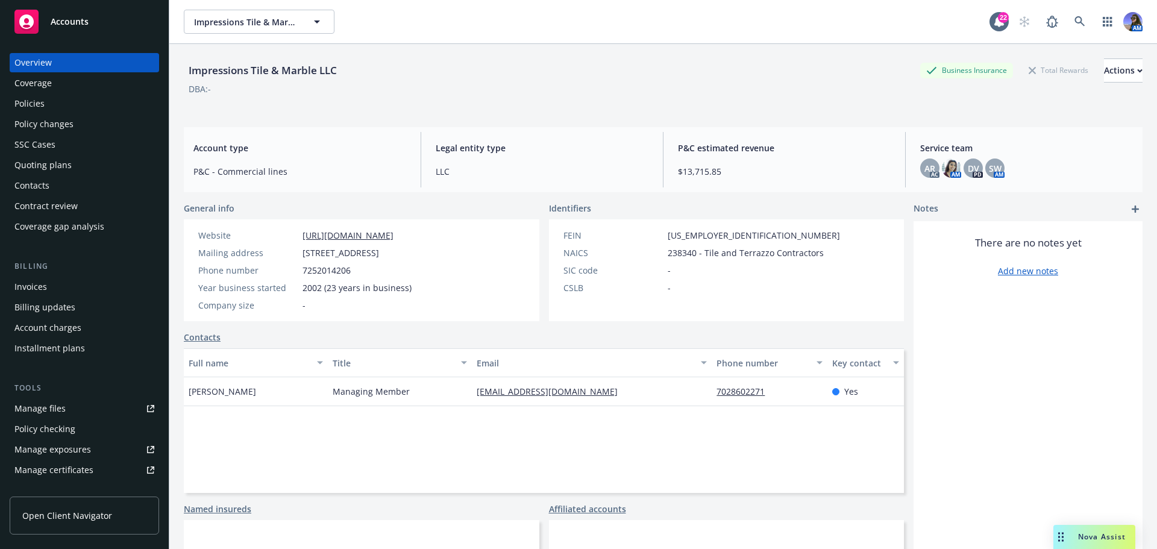
click at [52, 160] on div "Quoting plans" at bounding box center [42, 164] width 57 height 19
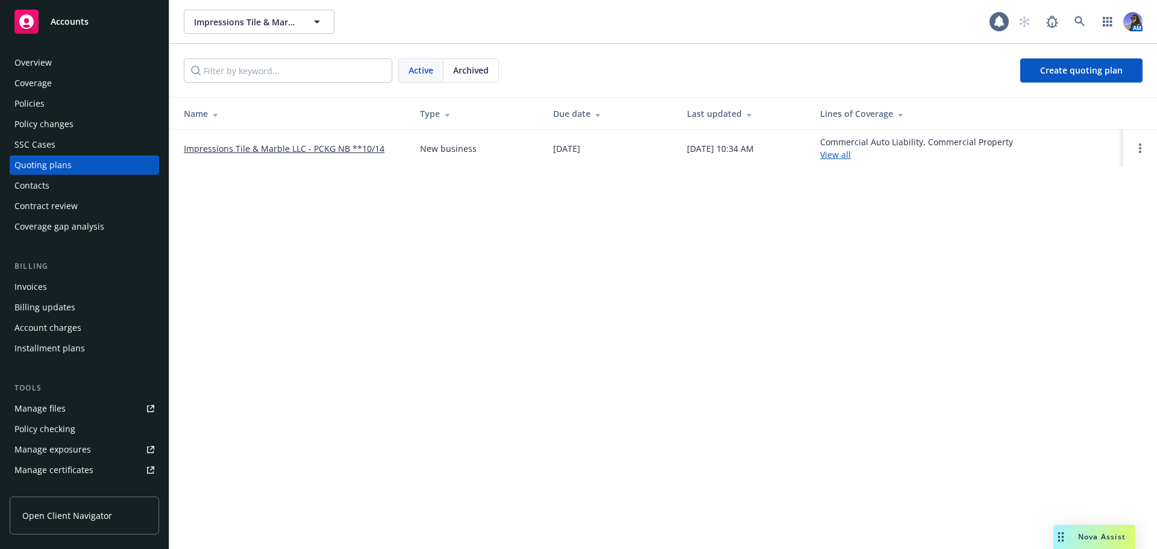
click at [305, 152] on link "Impressions Tile & Marble LLC - PCKG NB **10/14" at bounding box center [284, 148] width 201 height 13
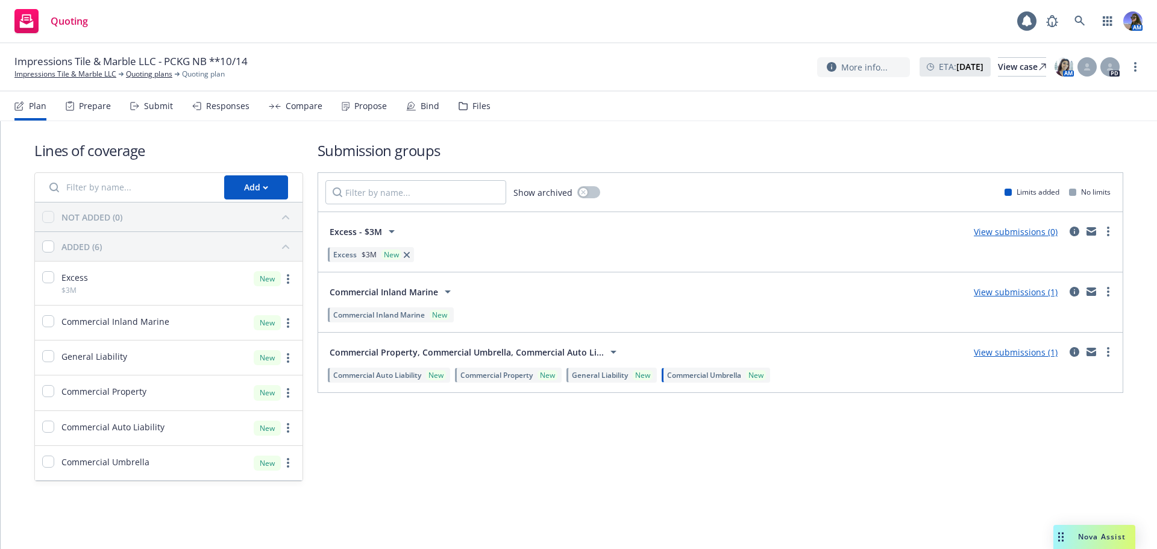
click at [478, 113] on div "Files" at bounding box center [474, 106] width 32 height 29
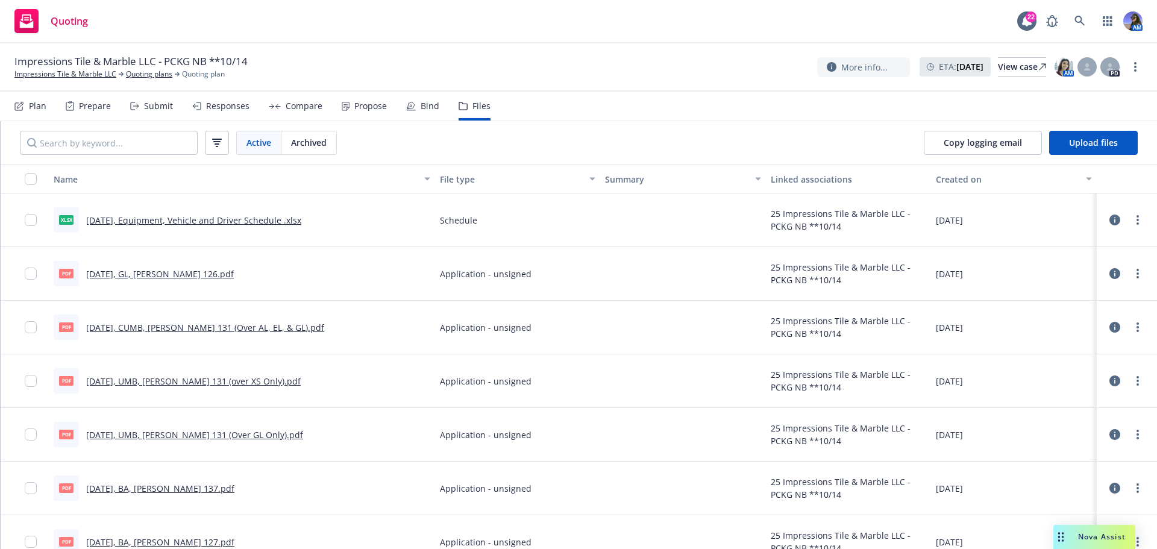
click at [126, 436] on link "10.14.2025, UMB, Acord 131 (Over GL Only).pdf" at bounding box center [194, 434] width 217 height 11
click at [31, 436] on input "checkbox" at bounding box center [31, 434] width 12 height 12
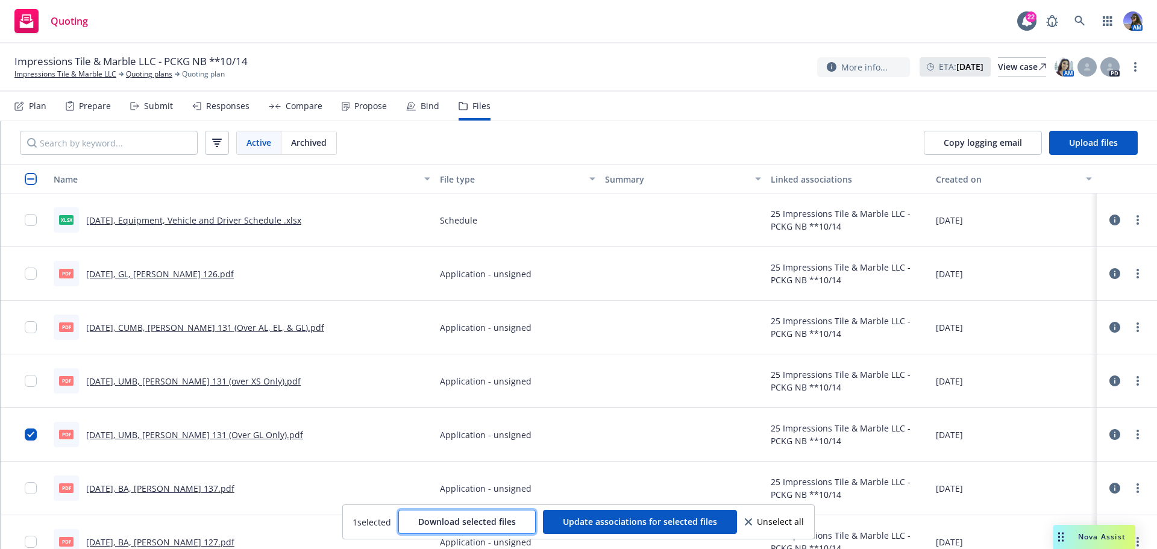
click at [433, 517] on span "Download selected files" at bounding box center [467, 521] width 98 height 11
click at [30, 433] on input "checkbox" at bounding box center [31, 434] width 12 height 12
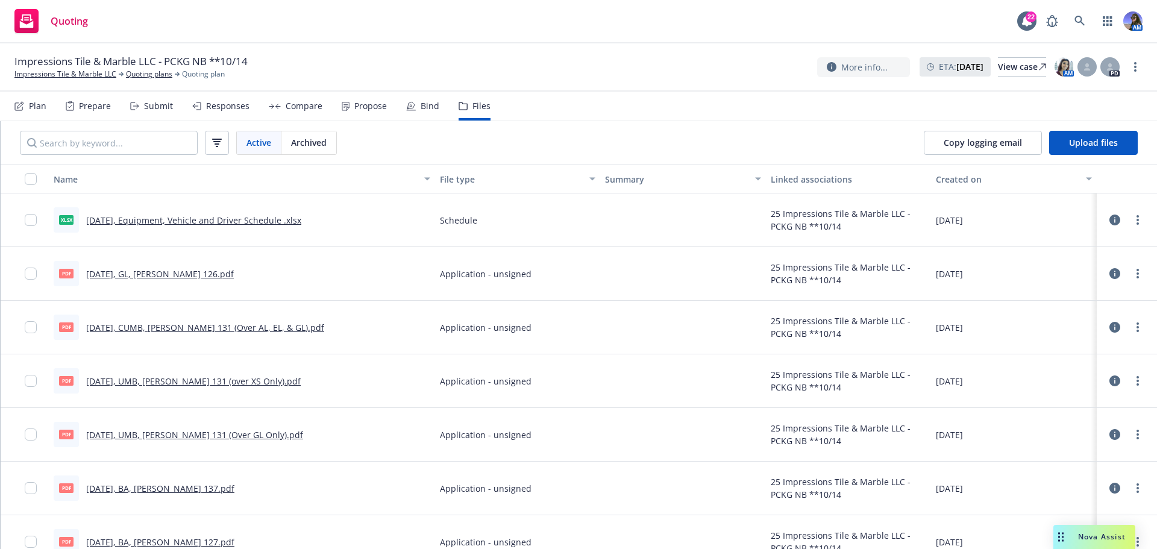
click at [116, 271] on link "10.14.2025, GL, Acord 126.pdf" at bounding box center [160, 273] width 148 height 11
click at [65, 69] on link "Impressions Tile & Marble LLC" at bounding box center [65, 74] width 102 height 11
click at [1071, 530] on div "Nova Assist" at bounding box center [1094, 537] width 82 height 24
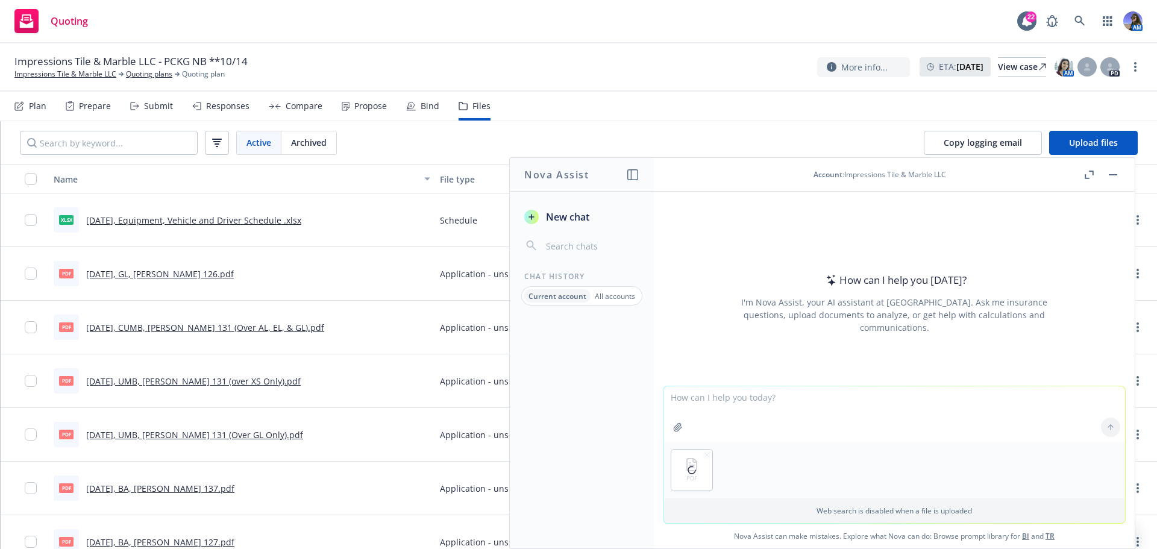
click at [701, 398] on textarea at bounding box center [893, 413] width 461 height 55
type textarea "can you provide a coverage summary?"
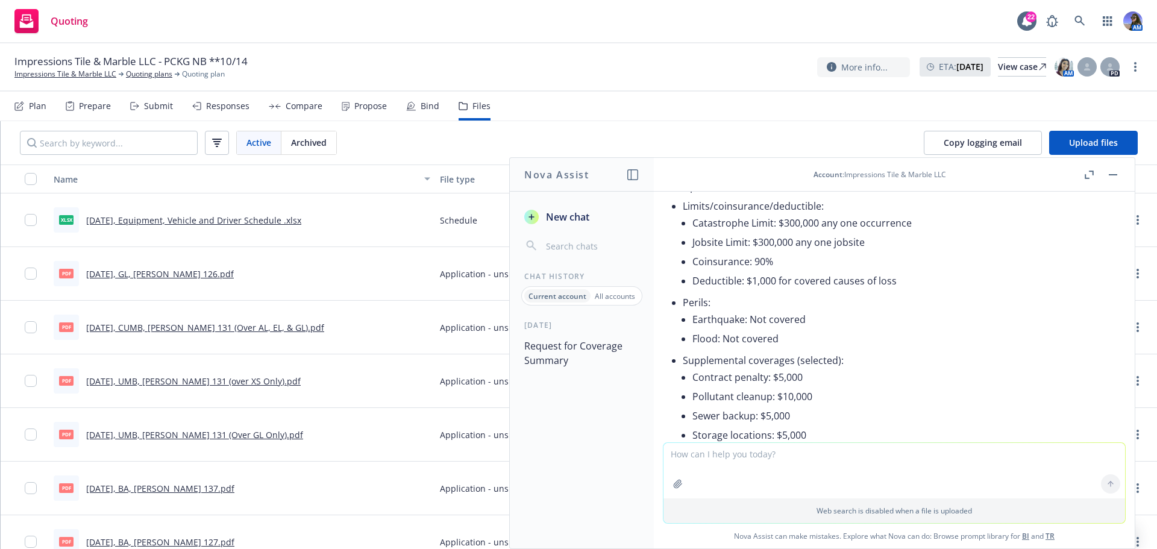
scroll to position [654, 0]
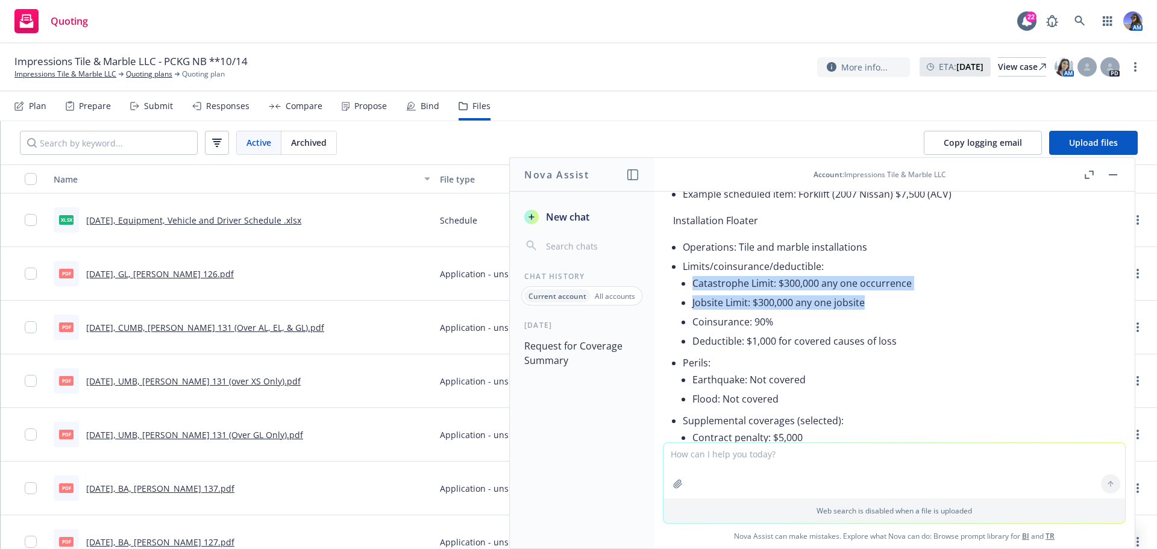
drag, startPoint x: 870, startPoint y: 320, endPoint x: 680, endPoint y: 301, distance: 191.4
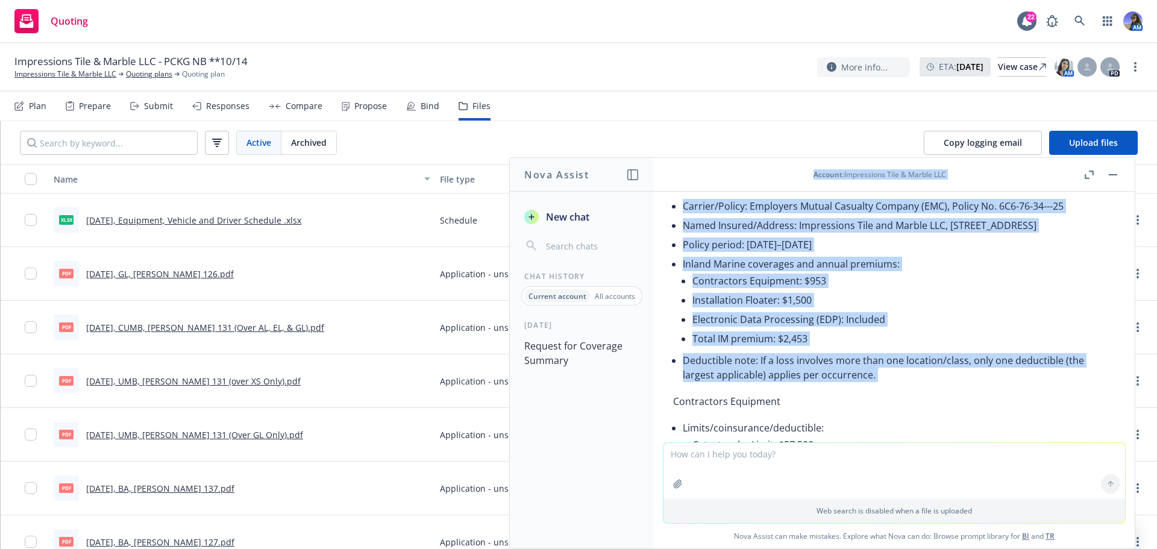
scroll to position [125, 0]
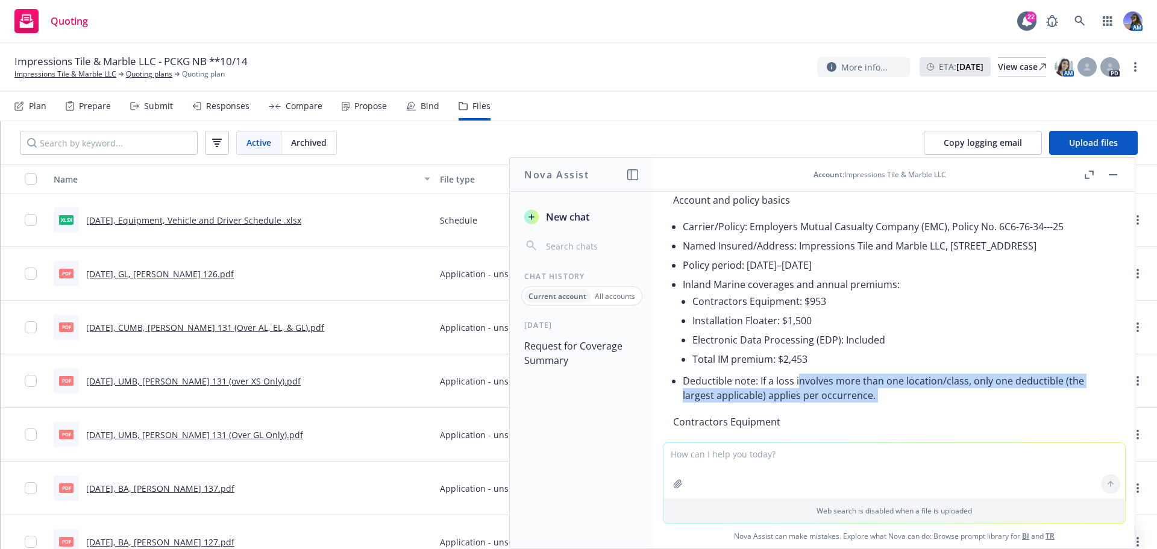
drag, startPoint x: 674, startPoint y: 269, endPoint x: 799, endPoint y: 389, distance: 173.4
click at [890, 405] on li "Deductible note: If a loss involves more than one location/class, only one dedu…" at bounding box center [899, 388] width 433 height 34
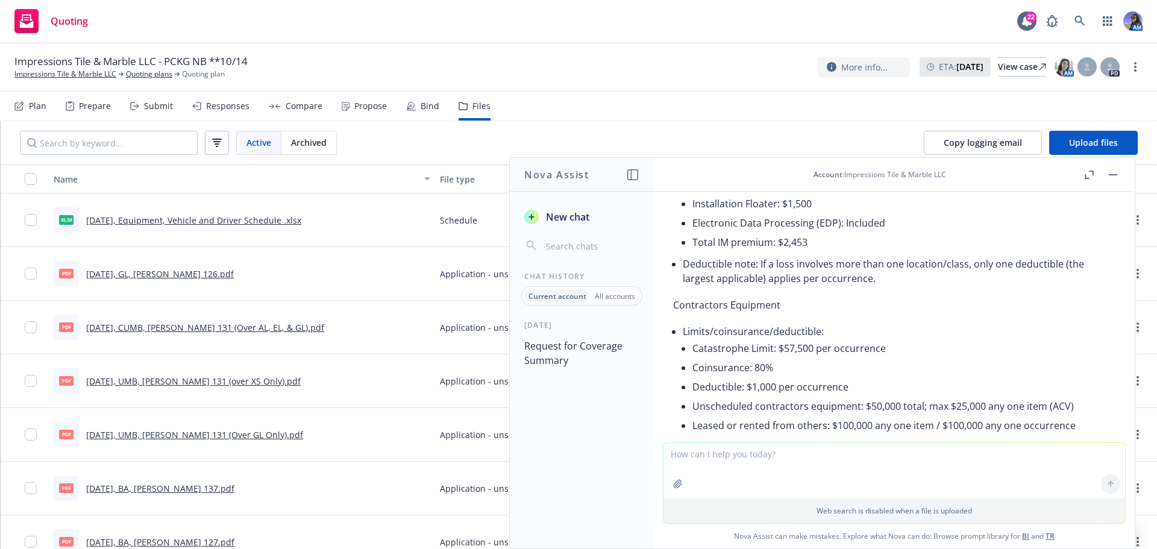
scroll to position [246, 0]
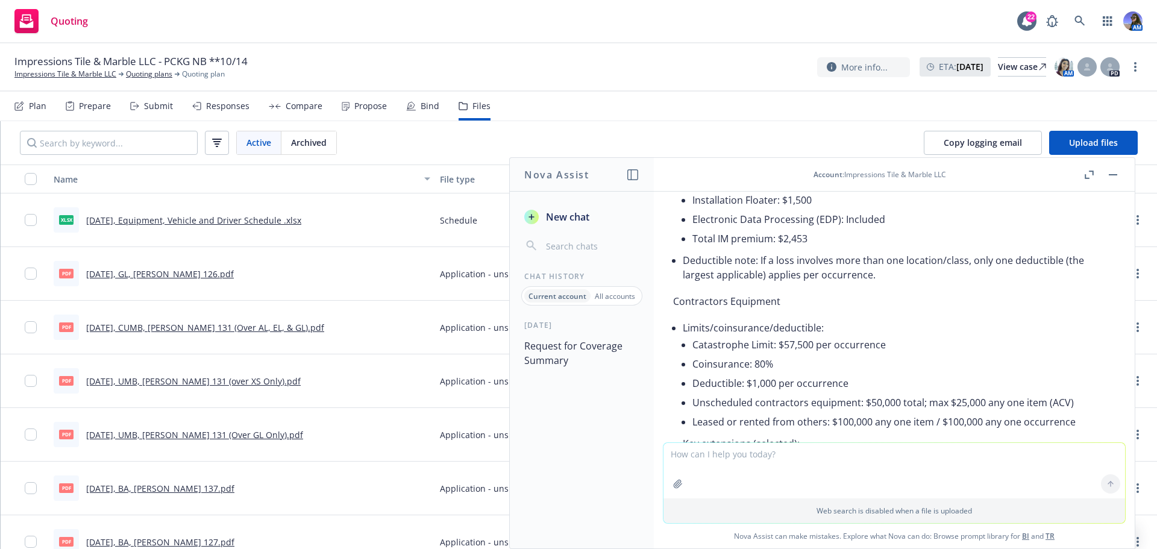
click at [892, 354] on li "Catastrophe Limit: $57,500 per occurrence" at bounding box center [903, 344] width 423 height 19
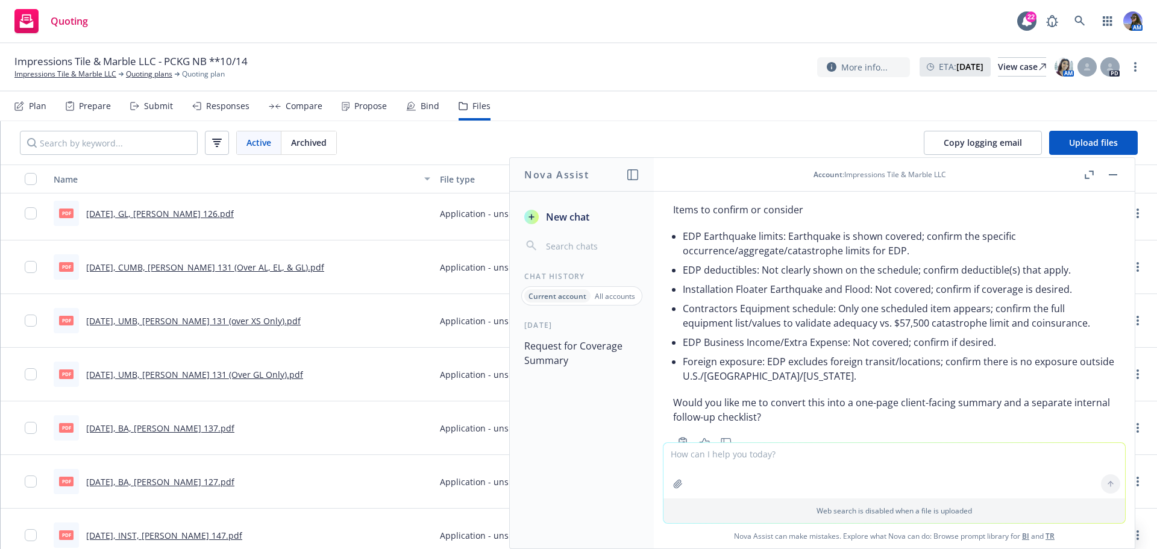
scroll to position [1859, 0]
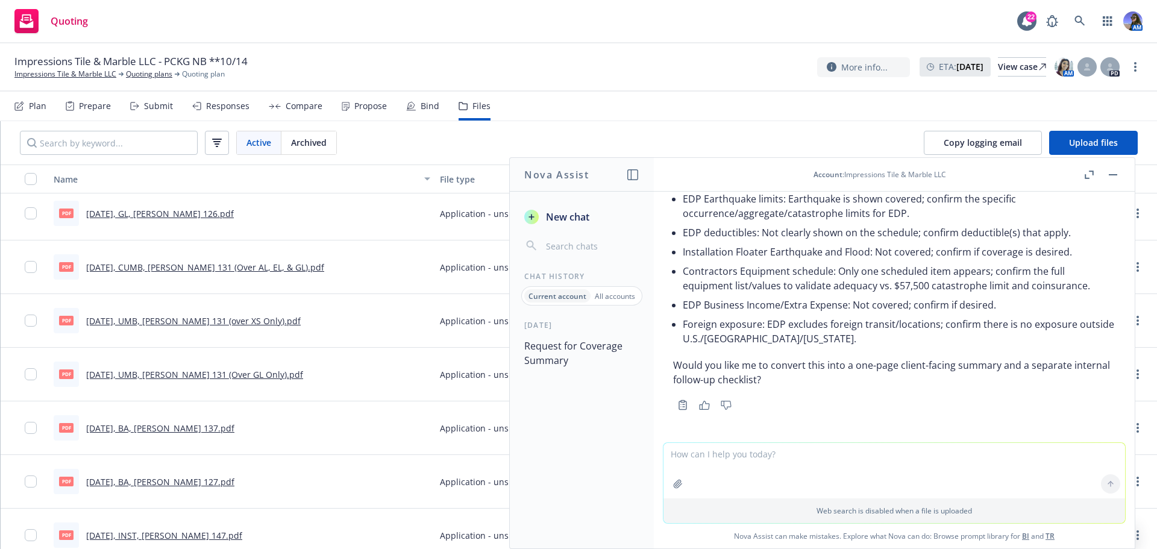
click at [771, 465] on textarea at bounding box center [893, 470] width 461 height 55
type textarea "can you make this more concise?"
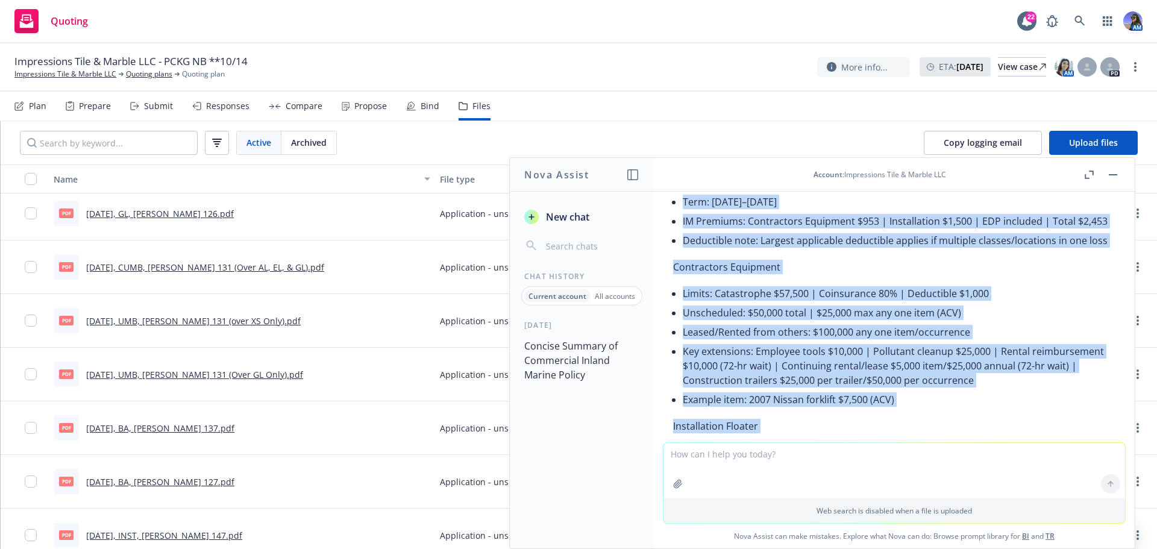
scroll to position [2165, 0]
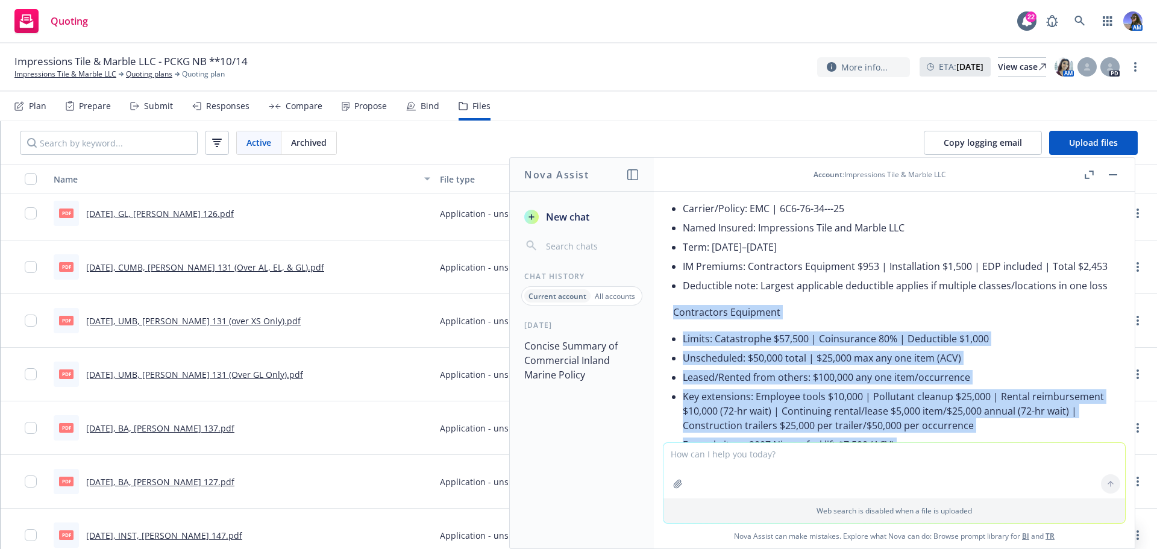
drag, startPoint x: 1064, startPoint y: 437, endPoint x: 665, endPoint y: 350, distance: 408.3
copy div "Contractors Equipment Limits: Catastrophe $57,500 | Coinsurance 80% | Deductibl…"
click at [1114, 178] on button "button" at bounding box center [1113, 174] width 14 height 14
